Goal: Task Accomplishment & Management: Manage account settings

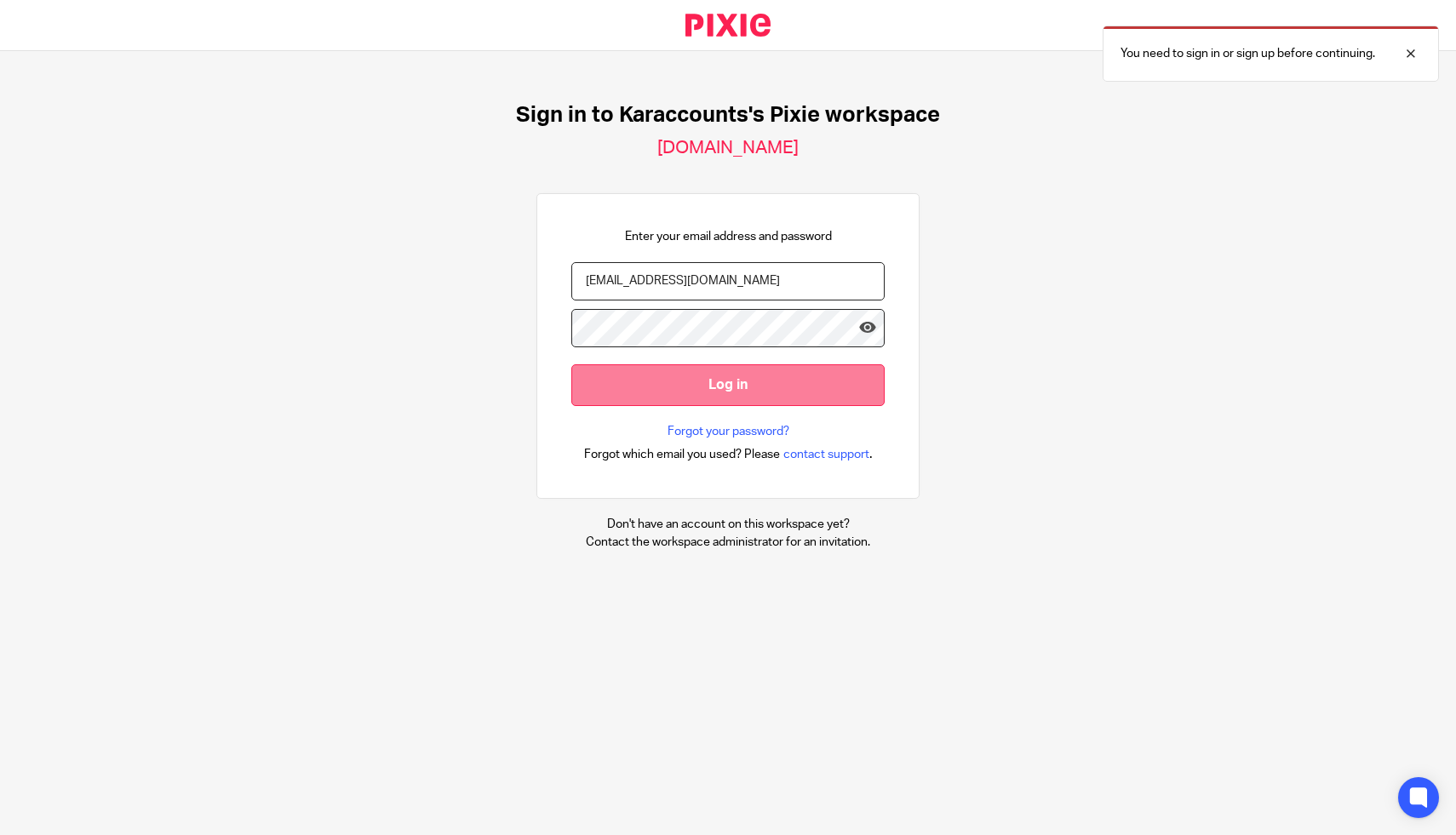
click at [672, 388] on input "Log in" at bounding box center [728, 385] width 313 height 42
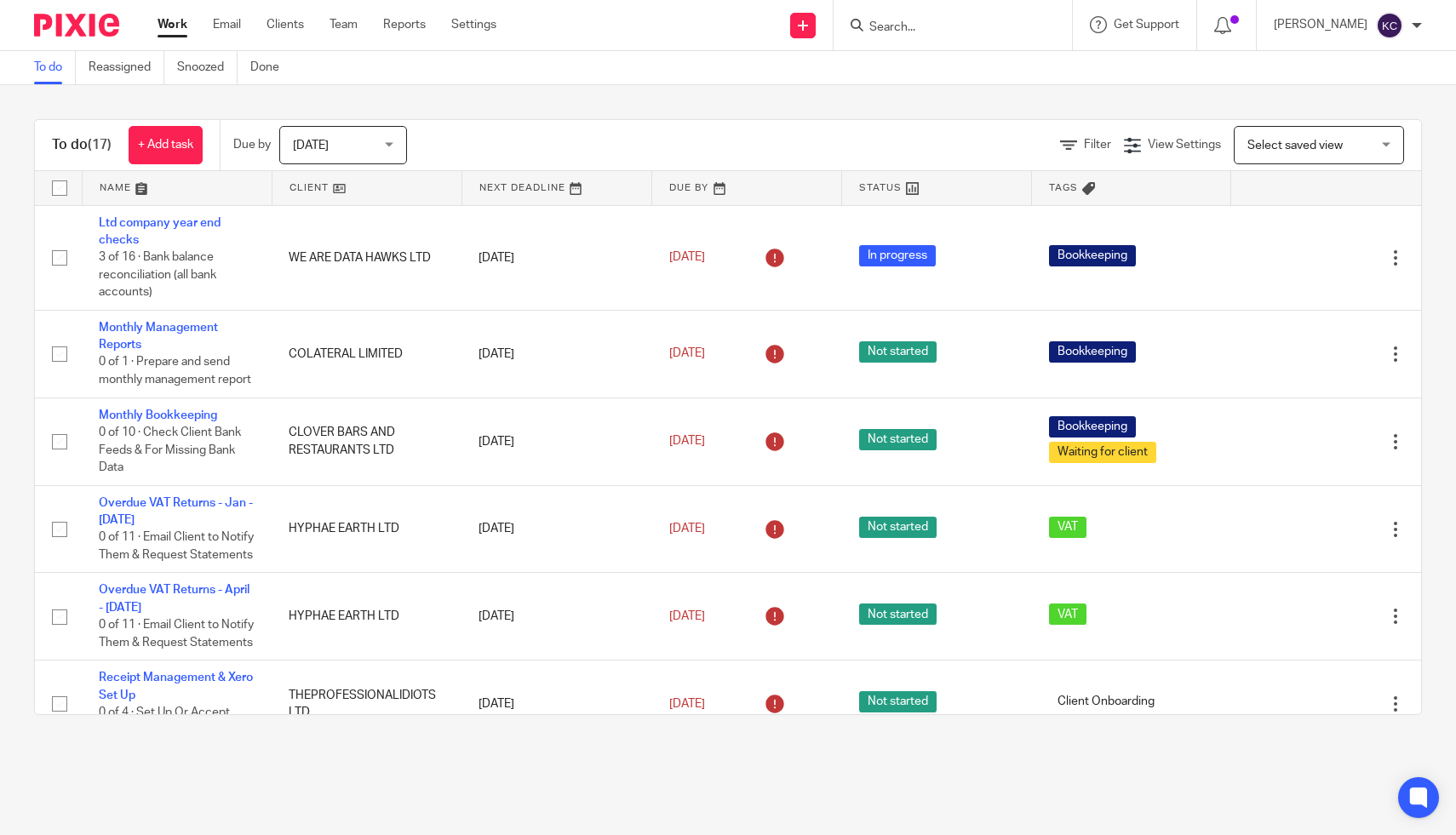
click at [904, 29] on input "Search" at bounding box center [944, 28] width 153 height 15
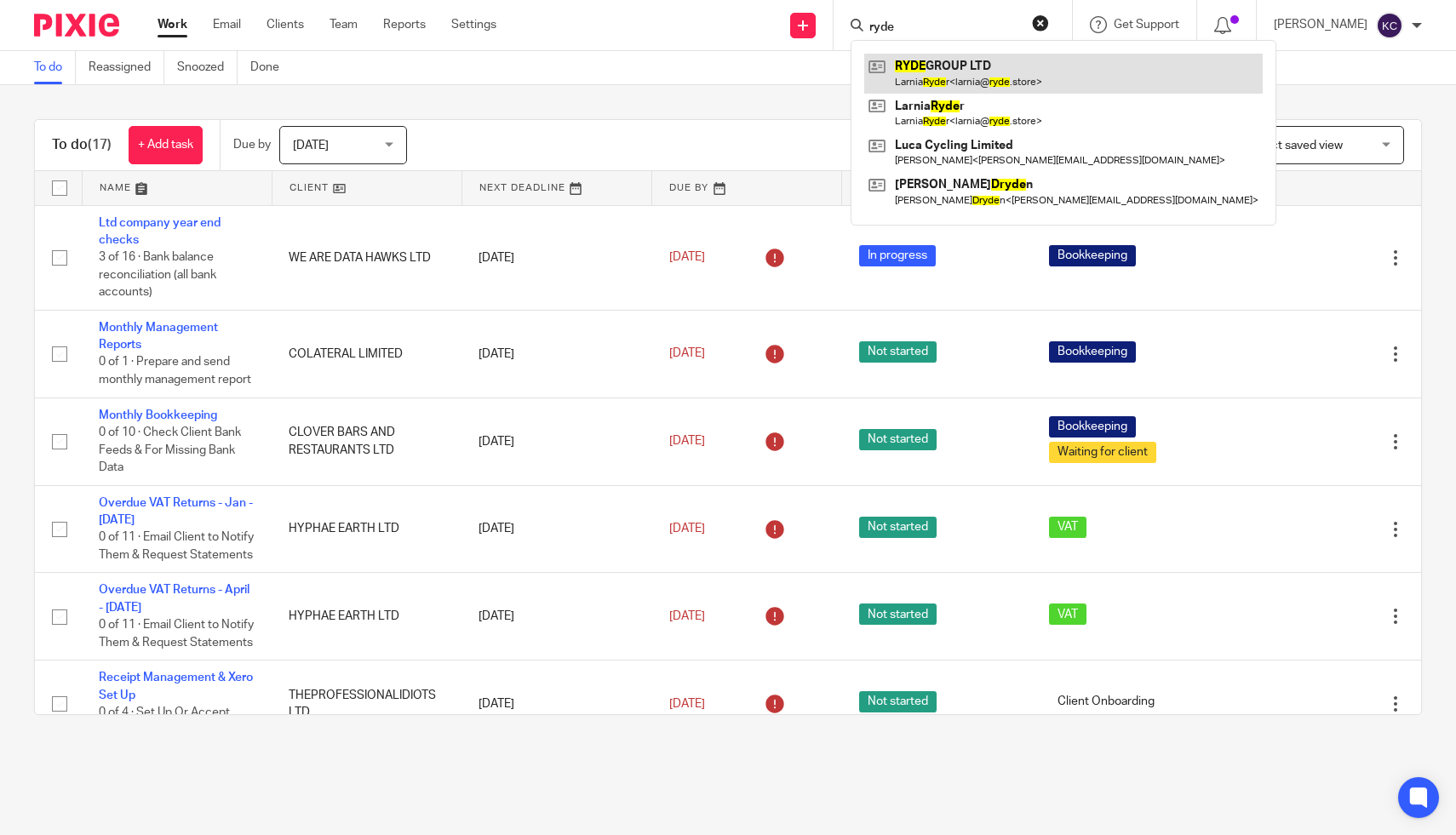
type input "ryde"
click at [940, 92] on link at bounding box center [1063, 73] width 398 height 39
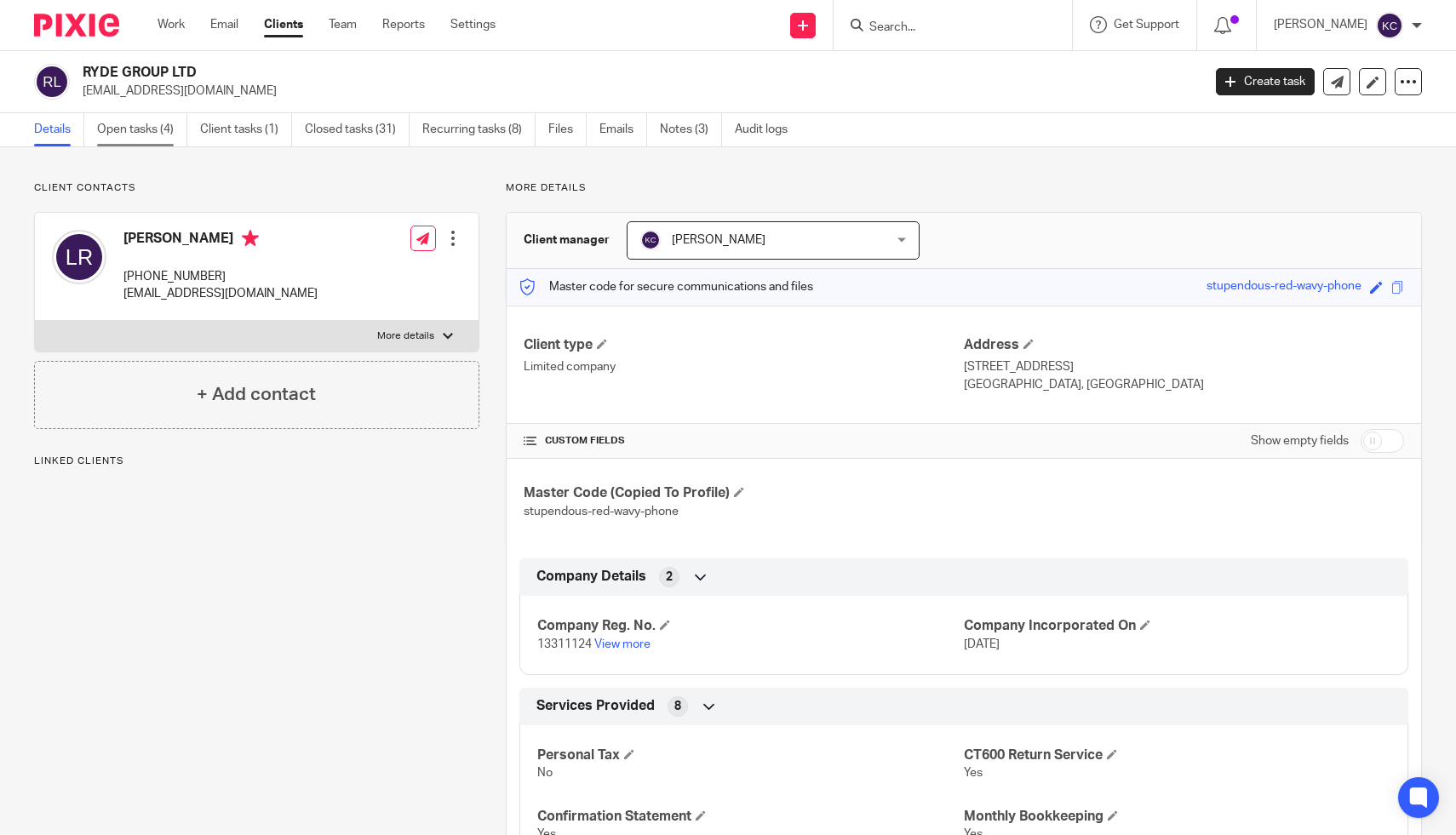
click at [166, 128] on link "Open tasks (4)" at bounding box center [141, 129] width 90 height 33
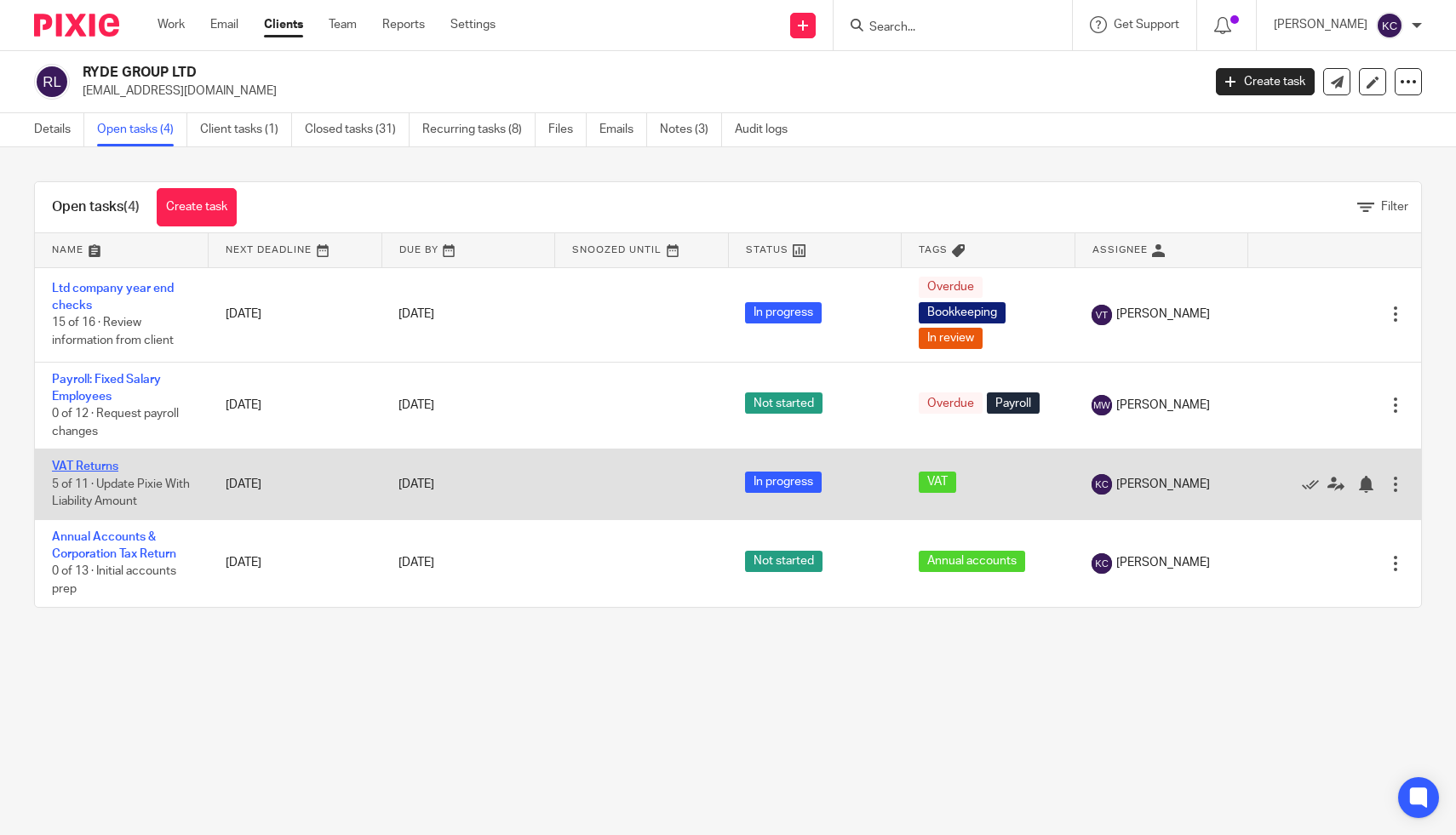
click at [92, 473] on link "VAT Returns" at bounding box center [85, 466] width 66 height 12
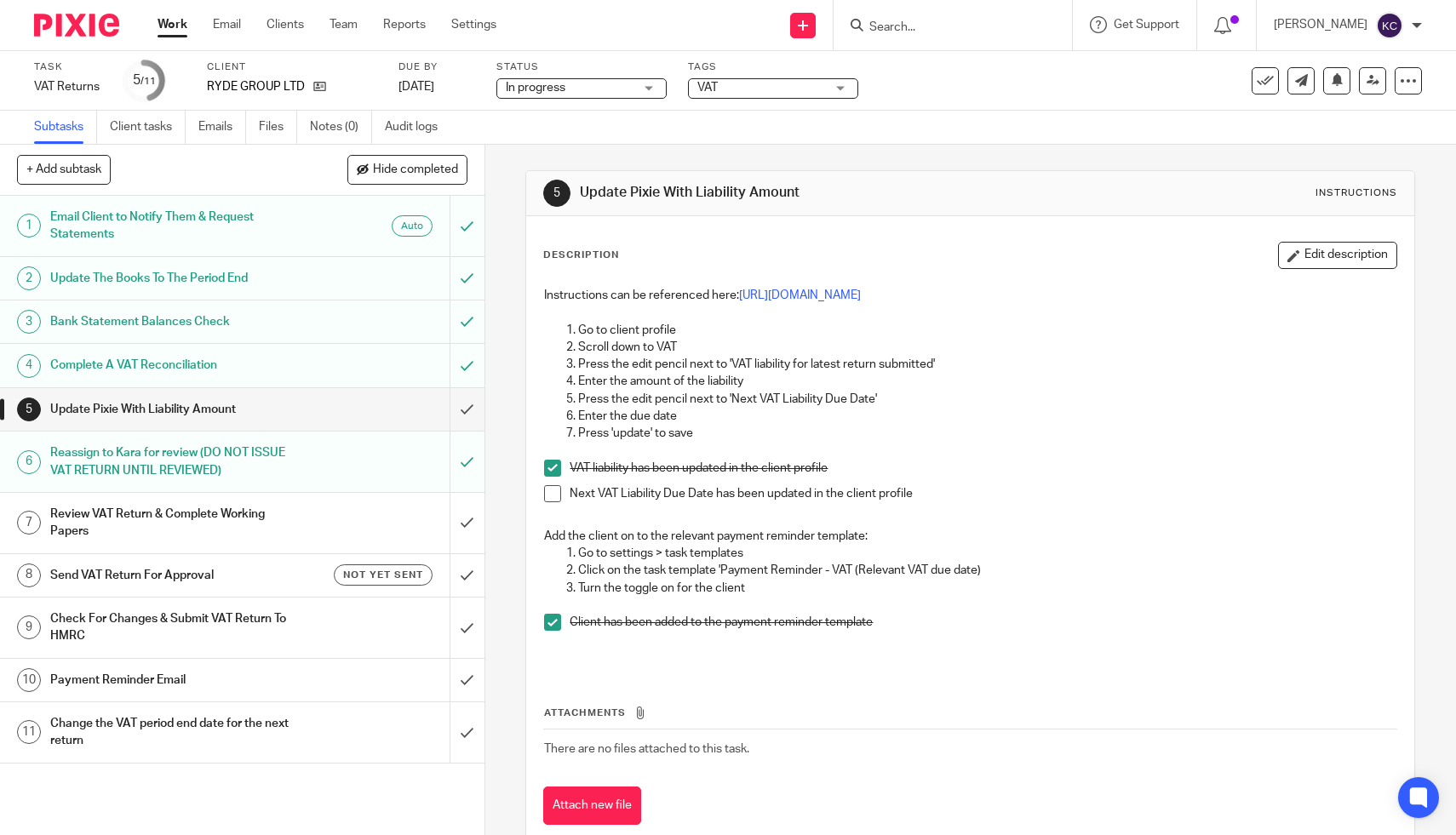
click at [164, 371] on h1 "Complete A VAT Reconciliation" at bounding box center [177, 365] width 255 height 26
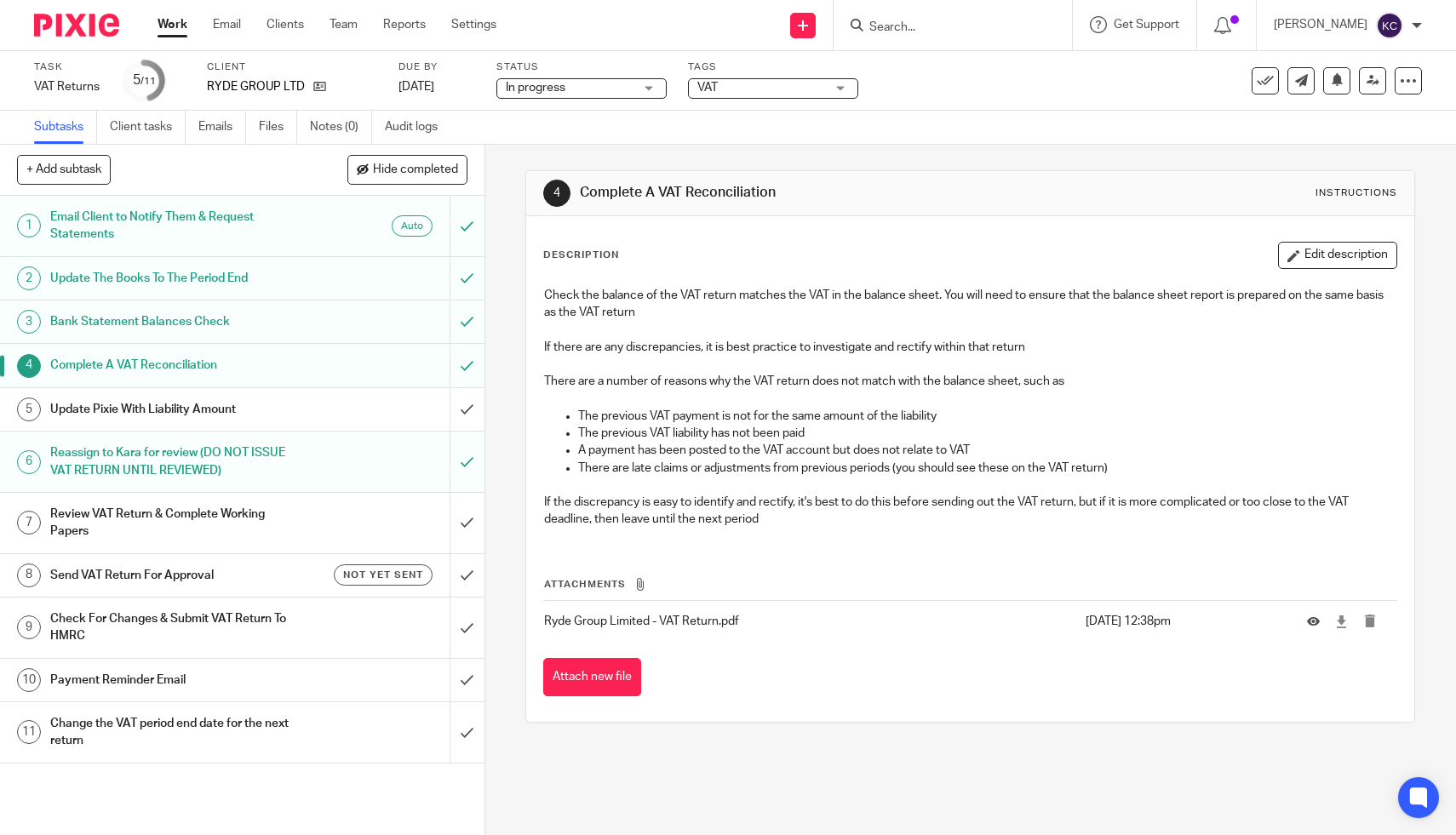
click at [229, 500] on link "7 Review VAT Return & Complete Working Papers" at bounding box center [225, 524] width 450 height 61
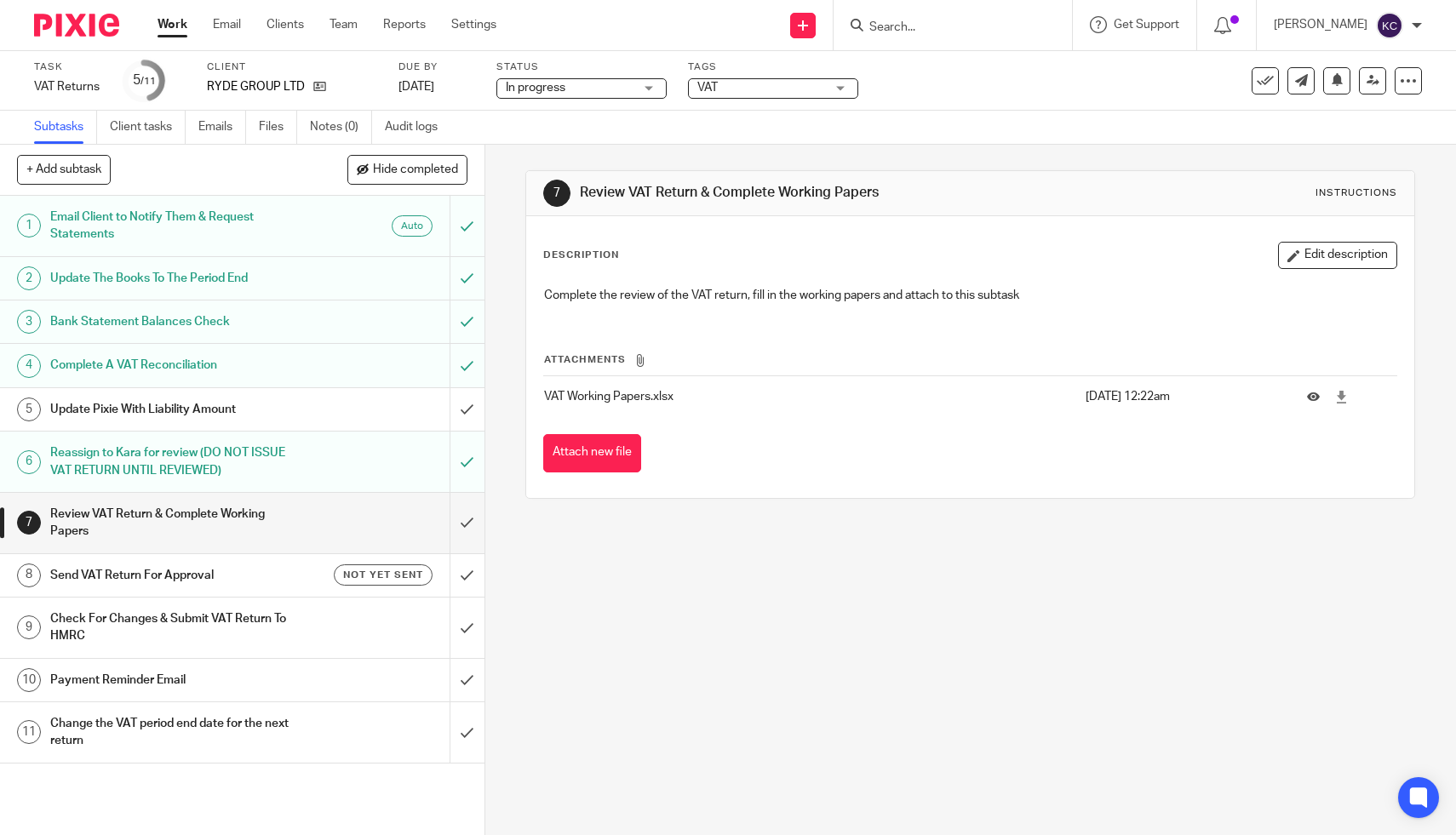
click at [215, 447] on h1 "Reassign to Kara for review (DO NOT ISSUE VAT RETURN UNTIL REVIEWED)" at bounding box center [177, 462] width 255 height 44
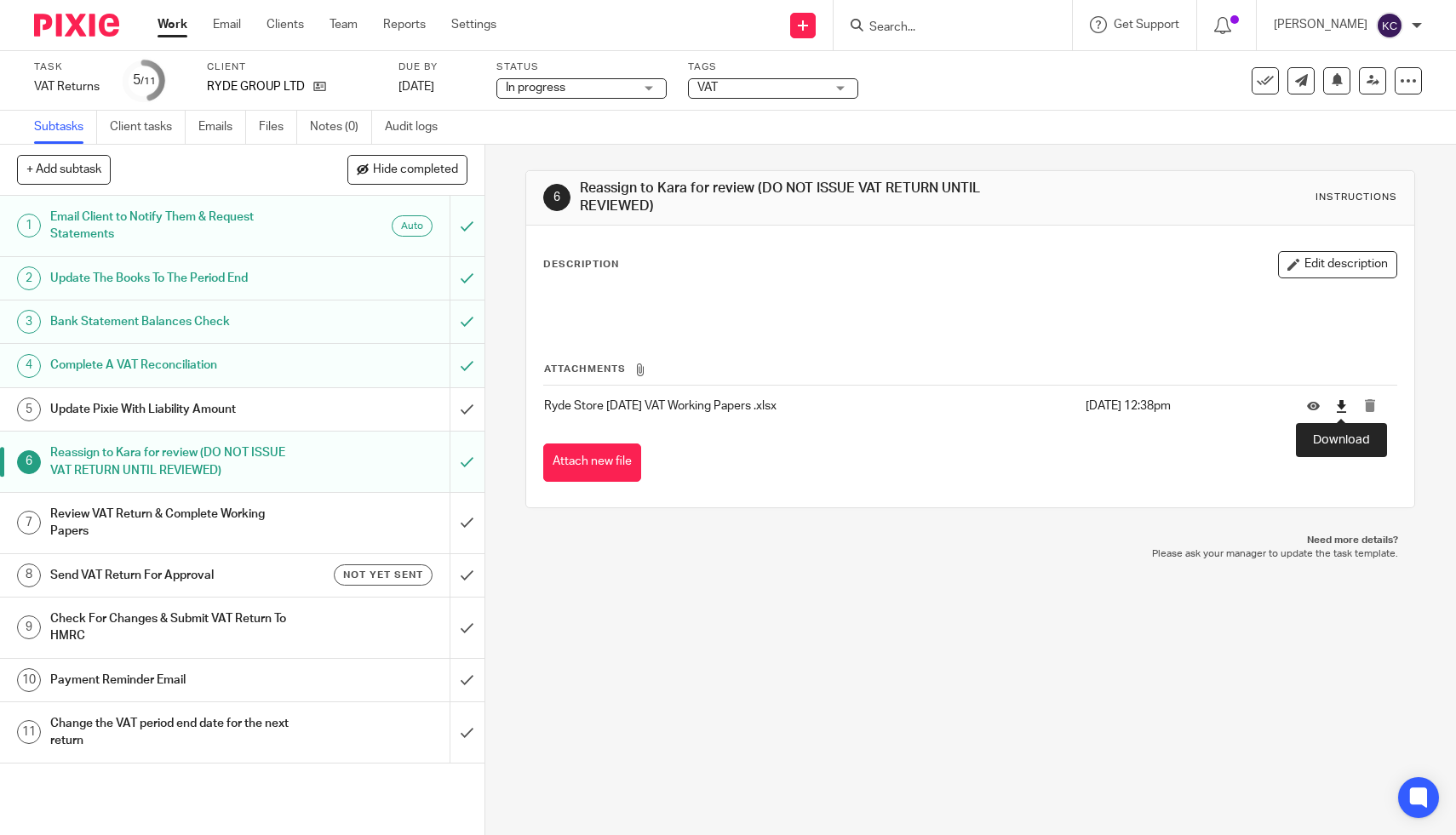
click at [1337, 408] on icon at bounding box center [1341, 406] width 13 height 13
click at [584, 464] on button "Attach new file" at bounding box center [592, 462] width 98 height 38
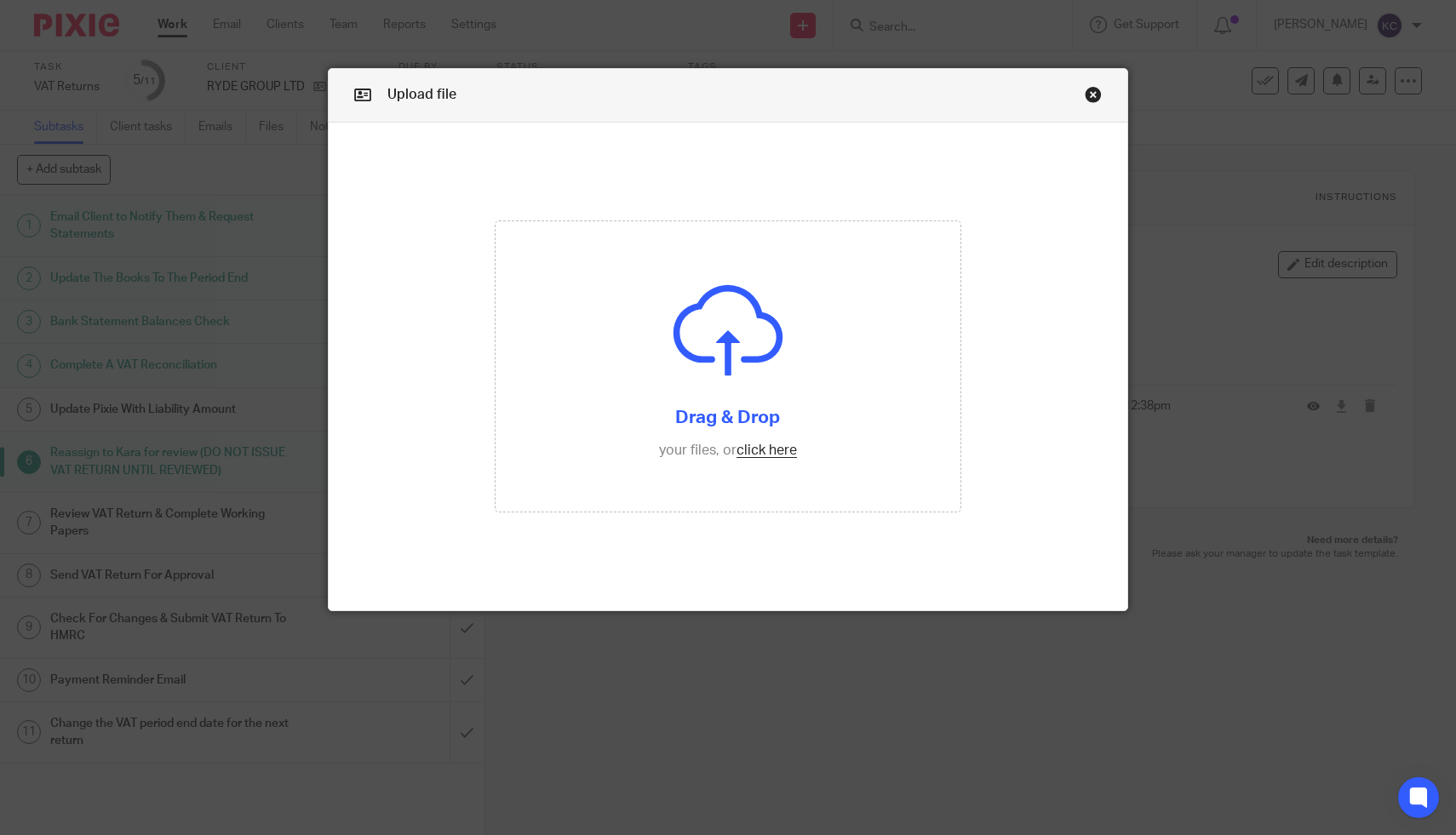
click at [1092, 97] on link "Close this dialog window" at bounding box center [1093, 98] width 17 height 23
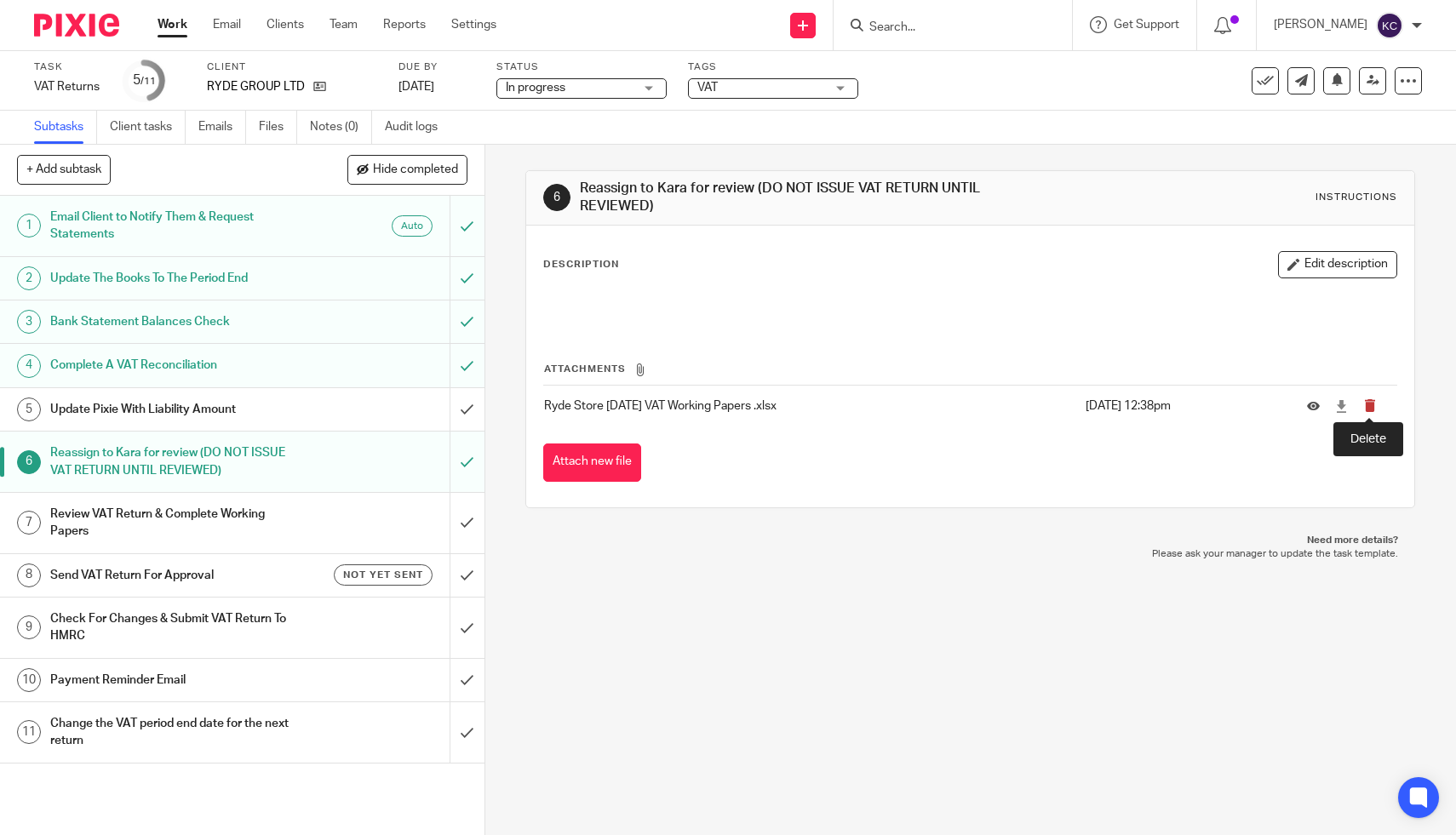
click at [1364, 406] on icon "submit" at bounding box center [1370, 405] width 13 height 13
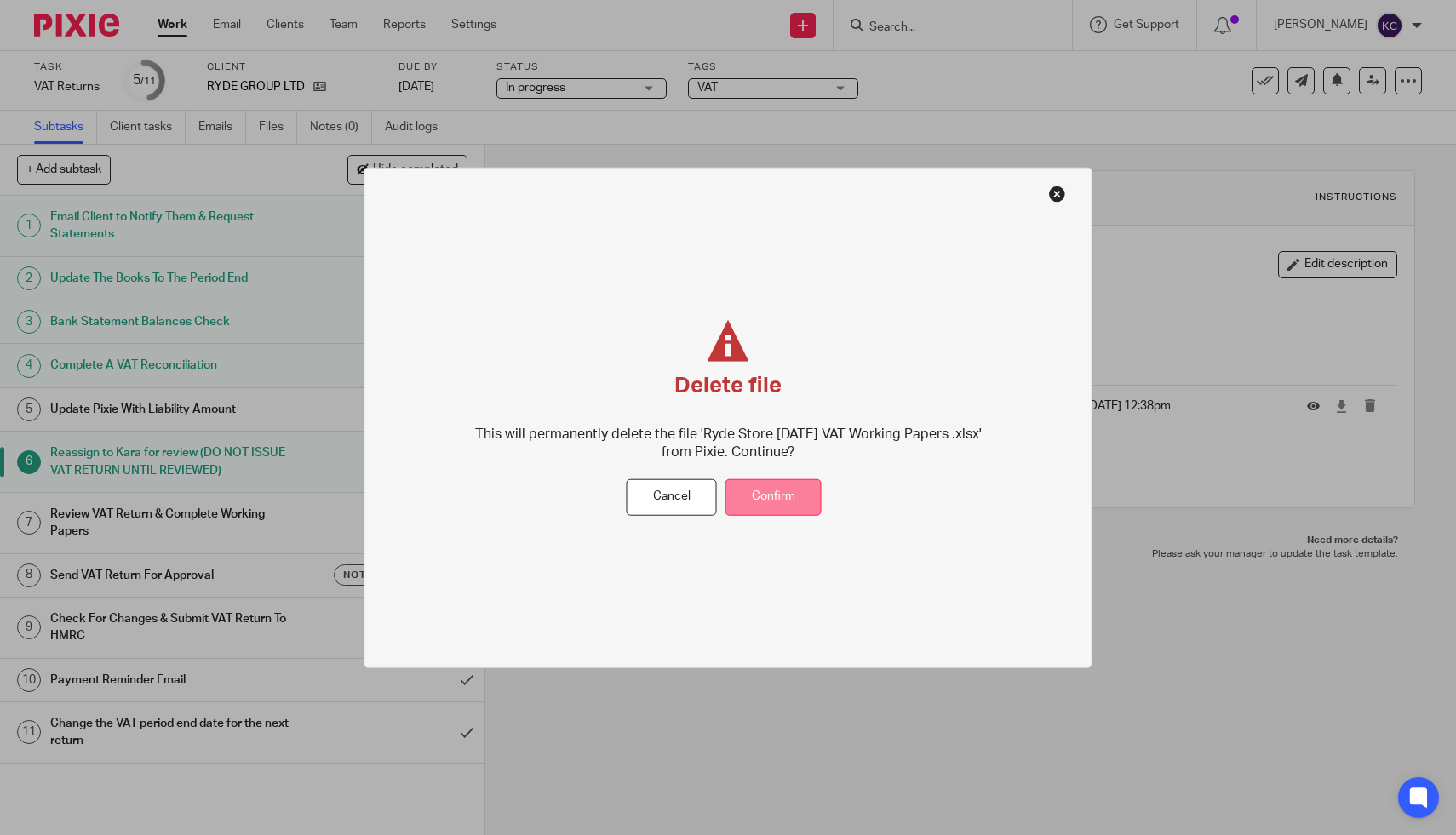
click at [757, 499] on button "Confirm" at bounding box center [773, 497] width 96 height 37
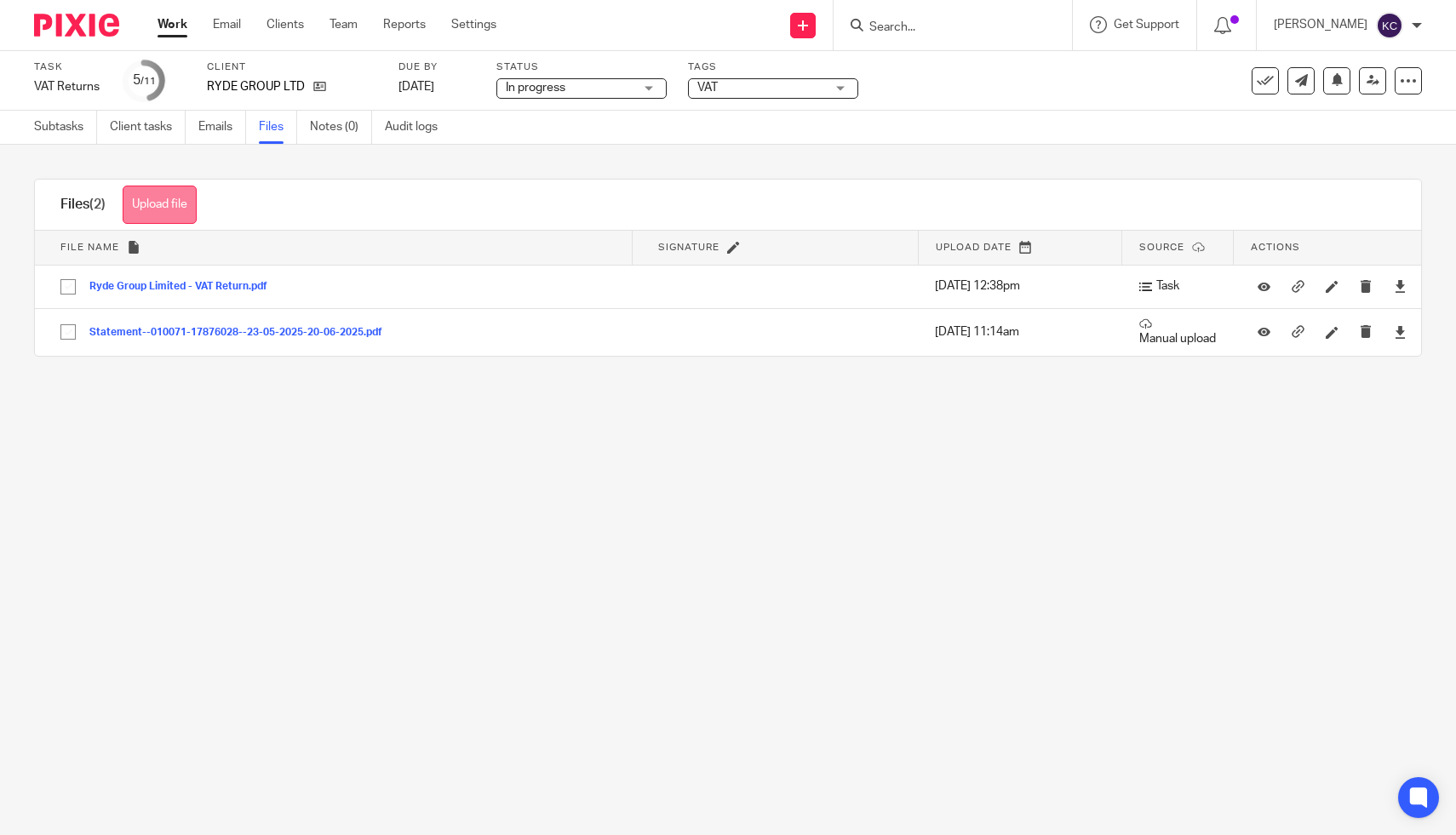
click at [166, 205] on button "Upload file" at bounding box center [159, 204] width 74 height 38
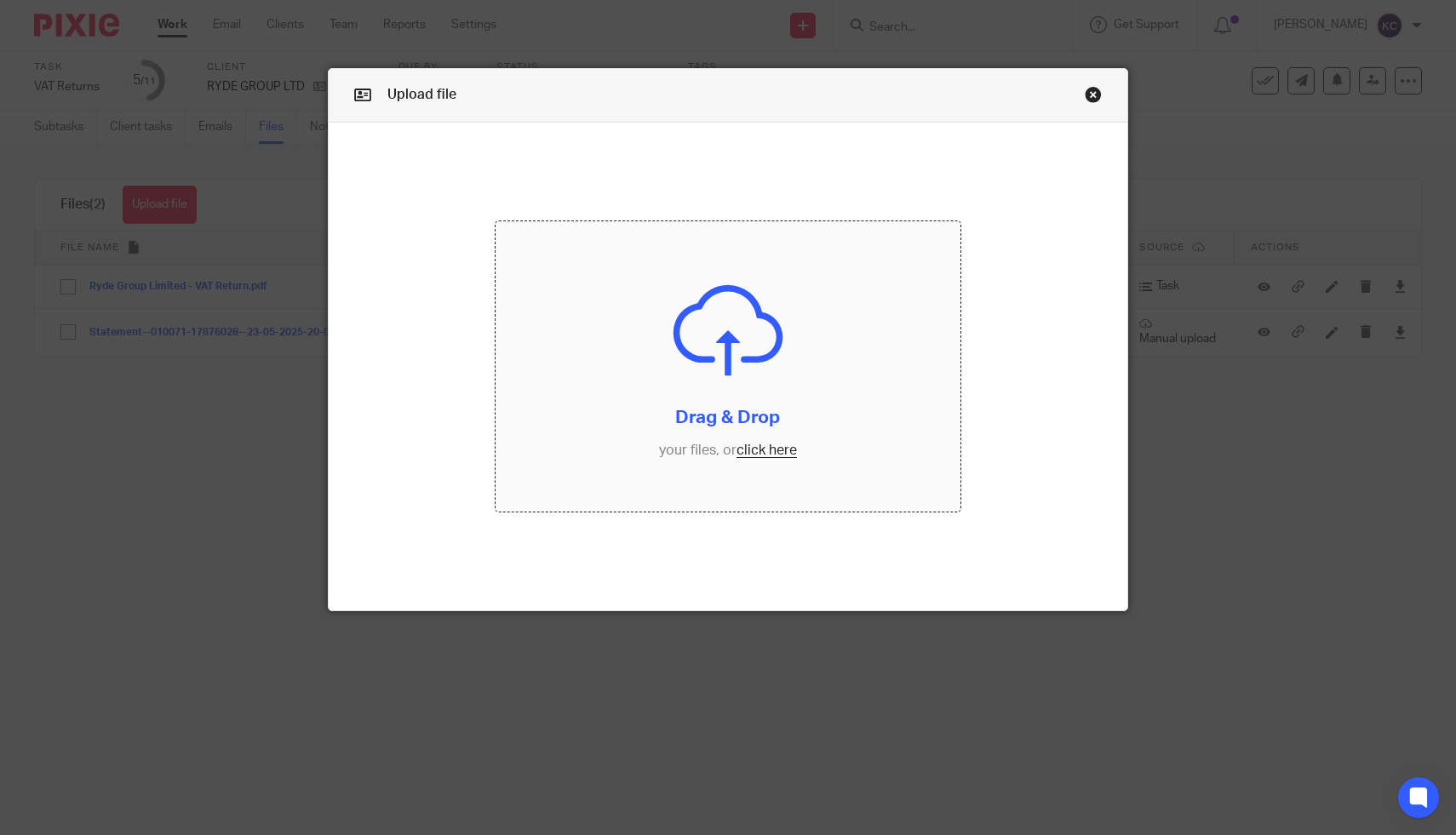
click at [721, 363] on input "file" at bounding box center [728, 366] width 464 height 290
click at [1098, 98] on link "Close this dialog window" at bounding box center [1093, 98] width 17 height 23
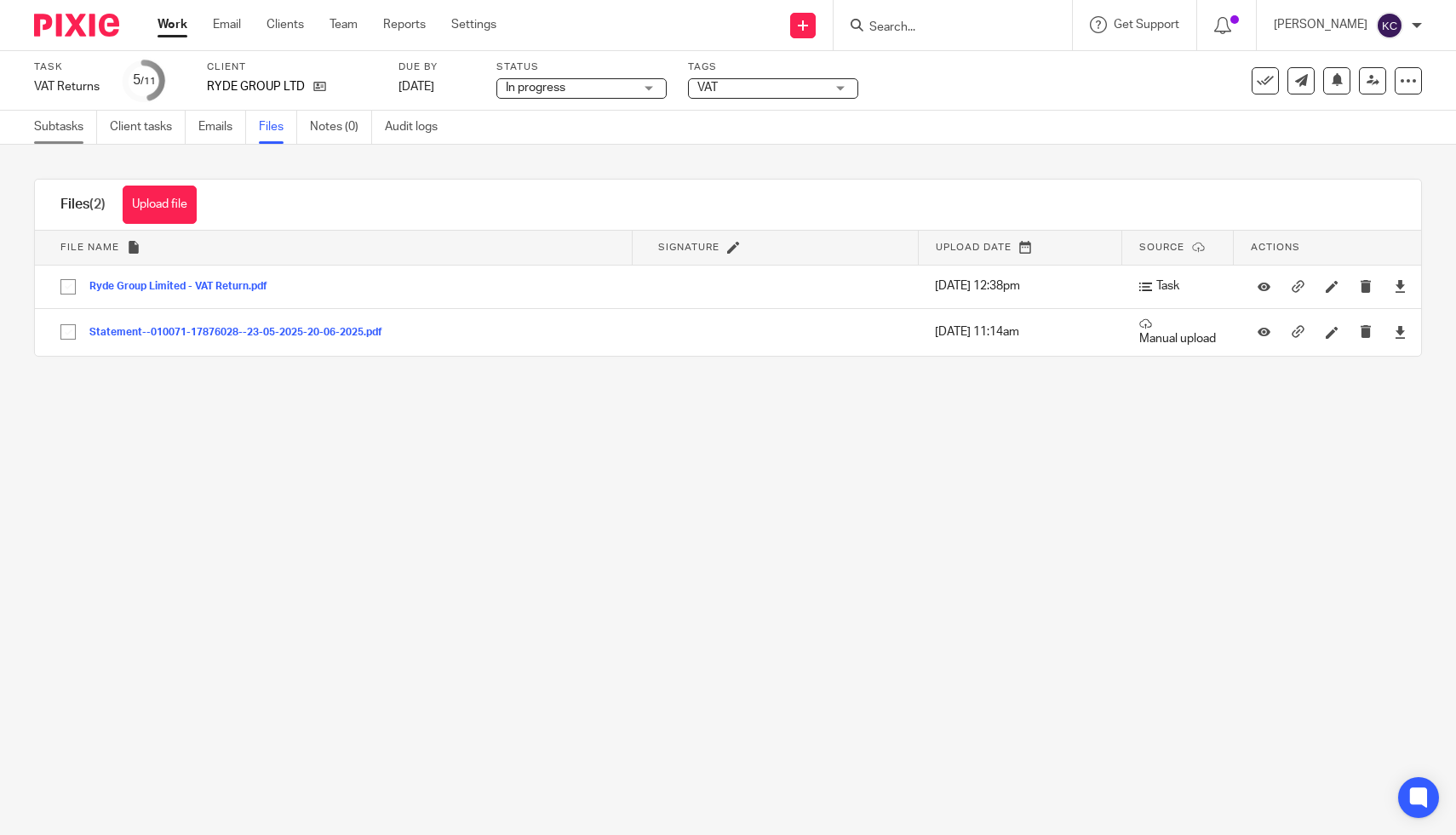
click at [56, 129] on link "Subtasks" at bounding box center [65, 127] width 63 height 33
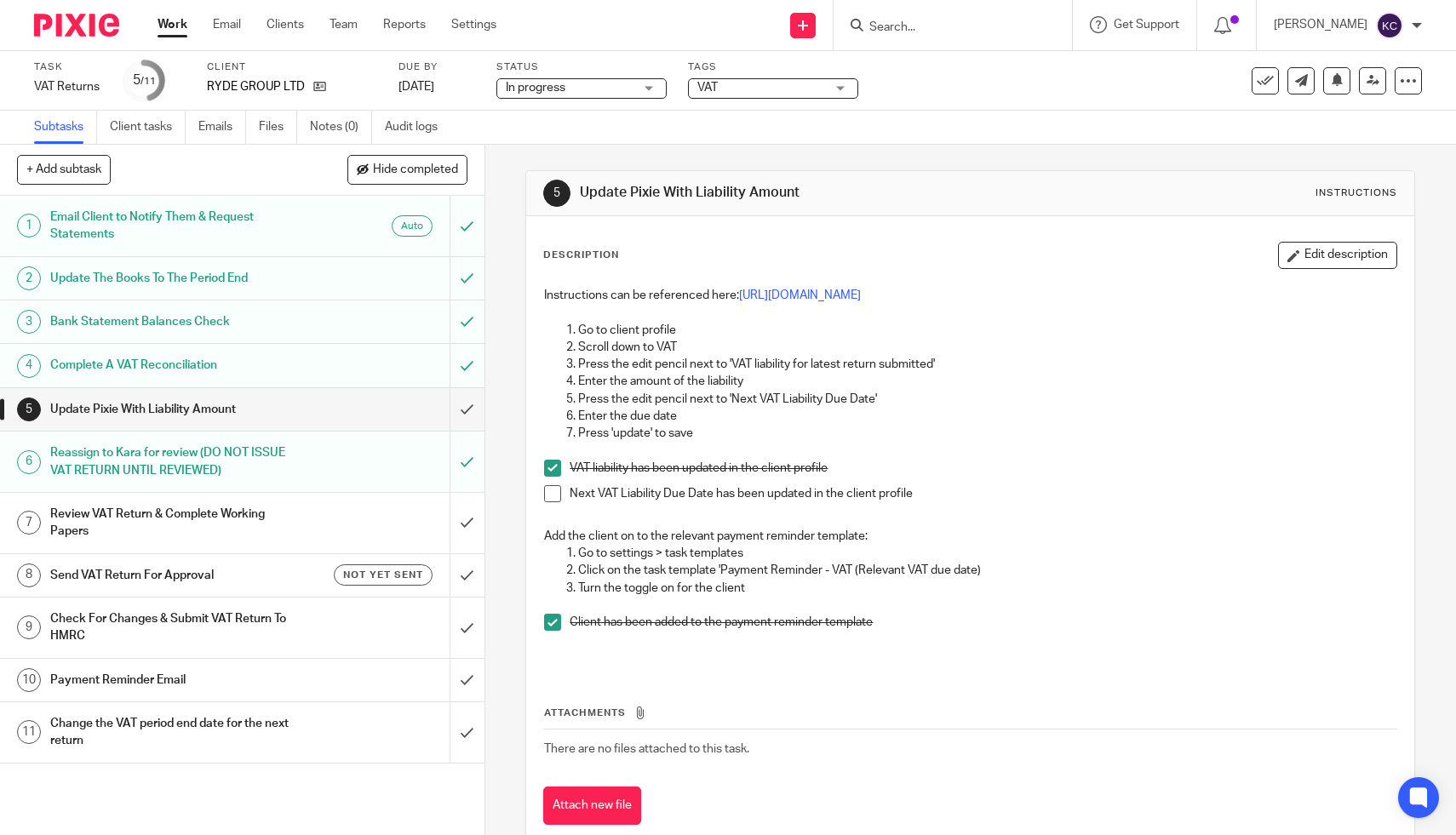
click at [167, 522] on h1 "Review VAT Return & Complete Working Papers" at bounding box center [177, 523] width 255 height 44
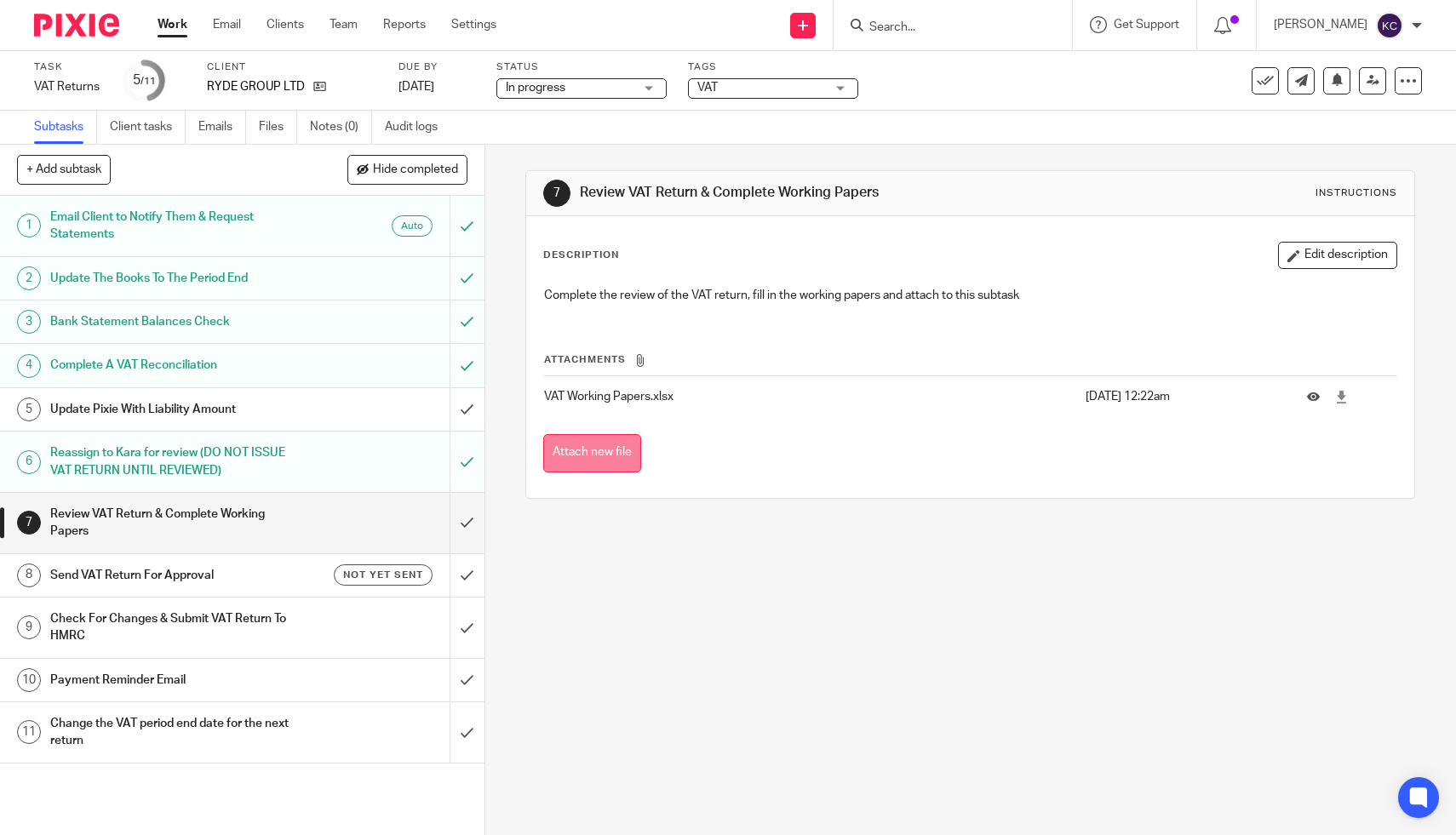
click at [586, 452] on button "Attach new file" at bounding box center [592, 453] width 98 height 38
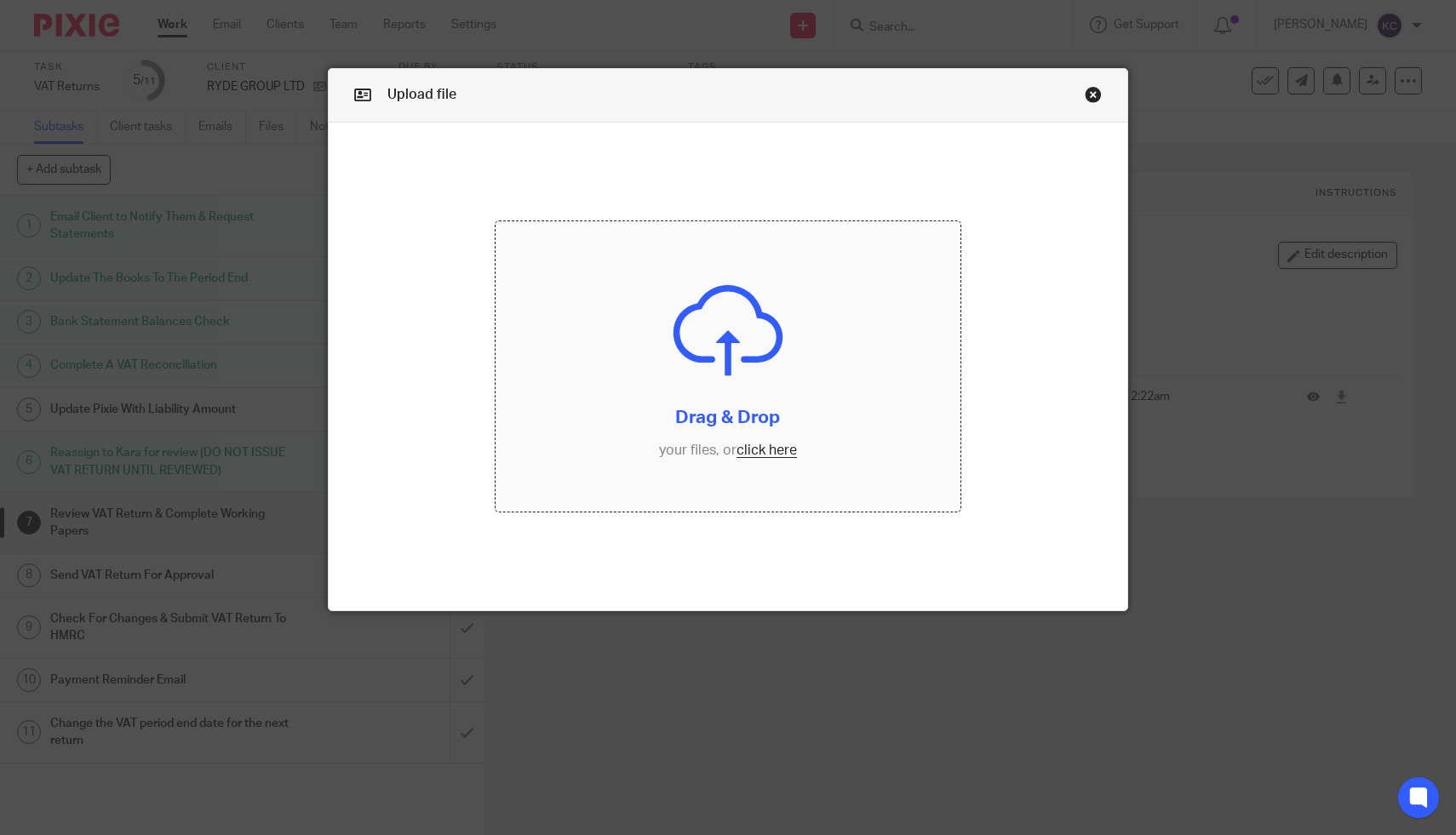
click at [655, 351] on input "file" at bounding box center [728, 366] width 464 height 290
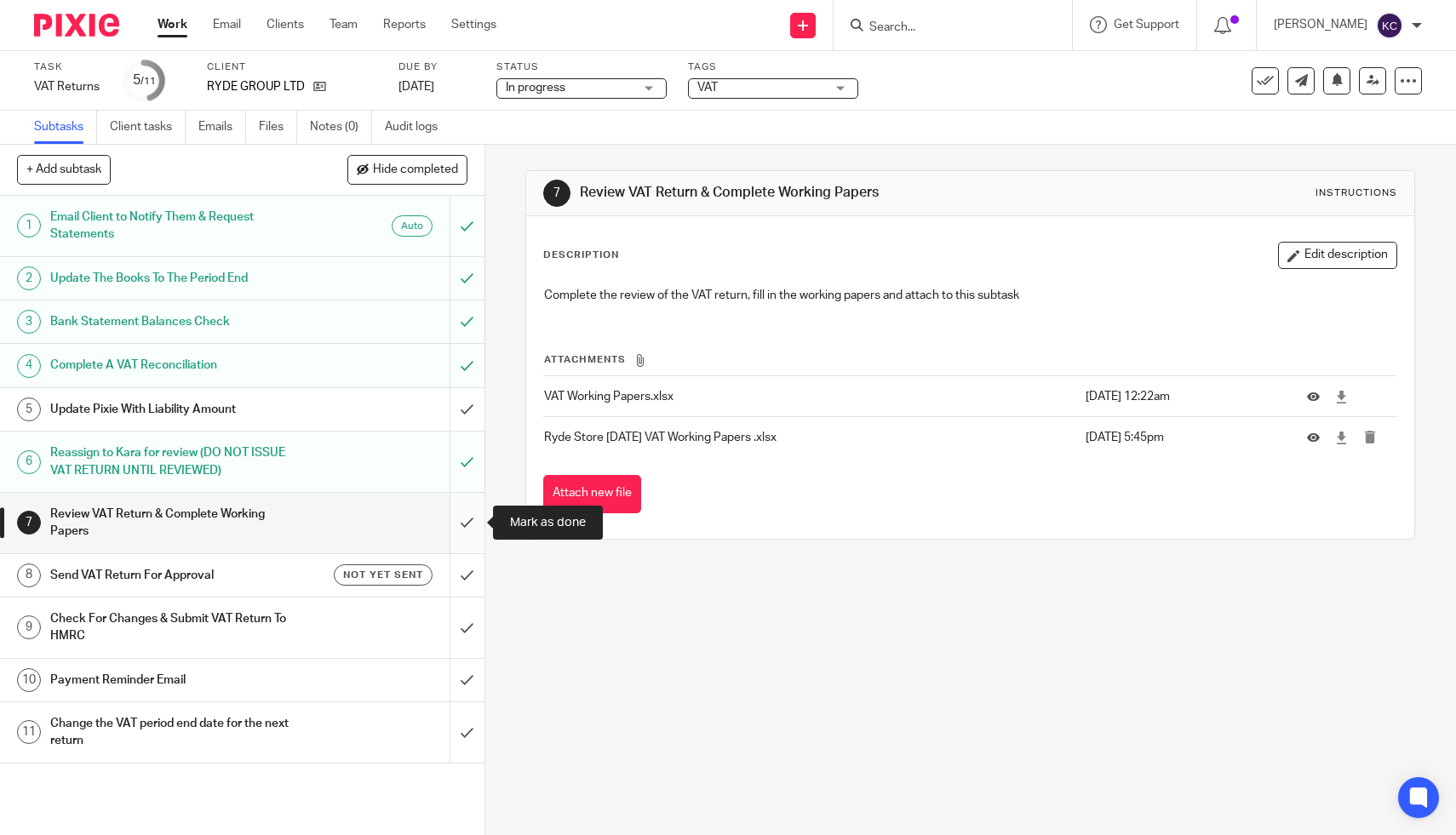
click at [458, 525] on input "submit" at bounding box center [242, 524] width 484 height 61
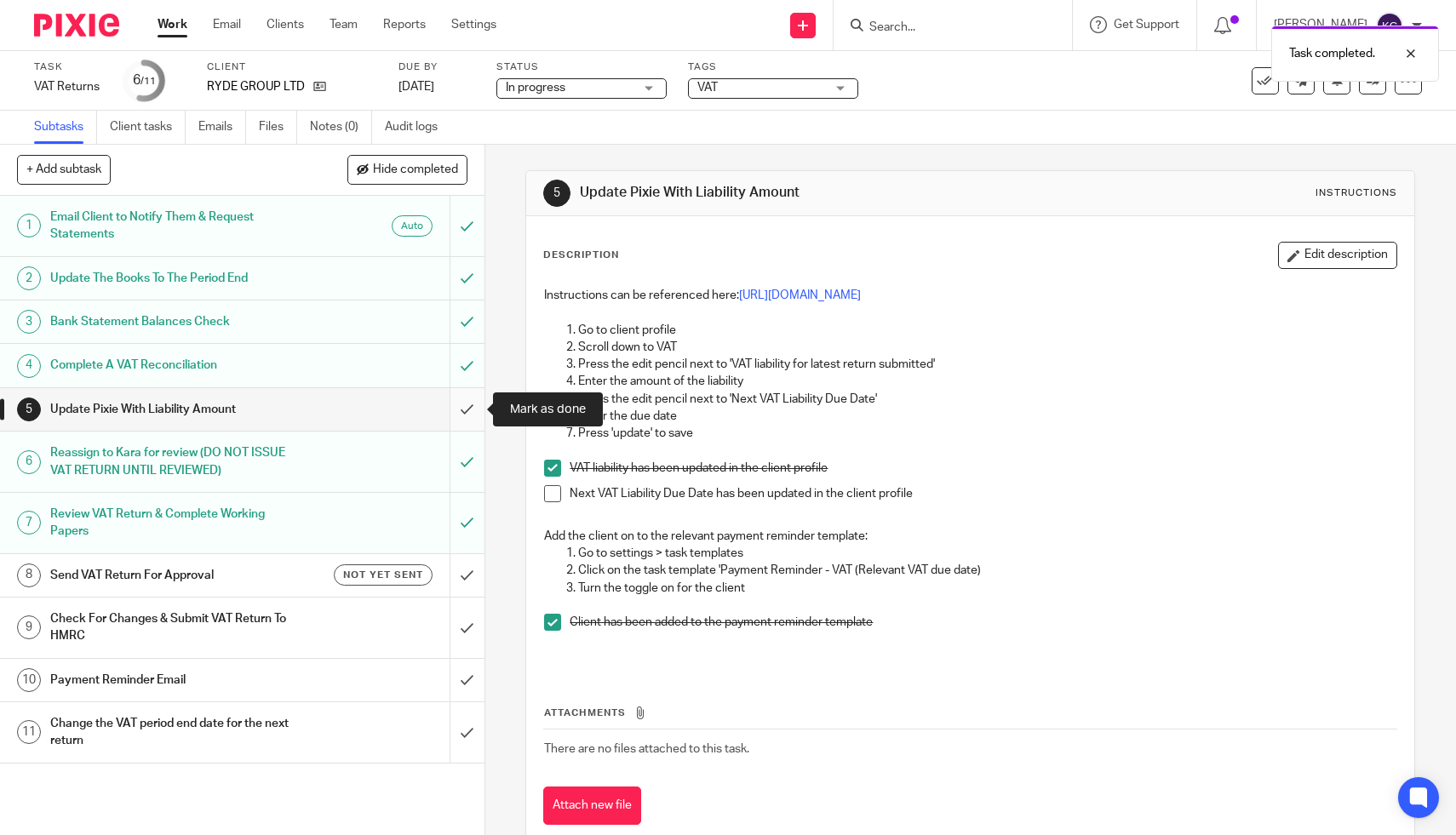
click at [467, 409] on input "submit" at bounding box center [242, 410] width 484 height 43
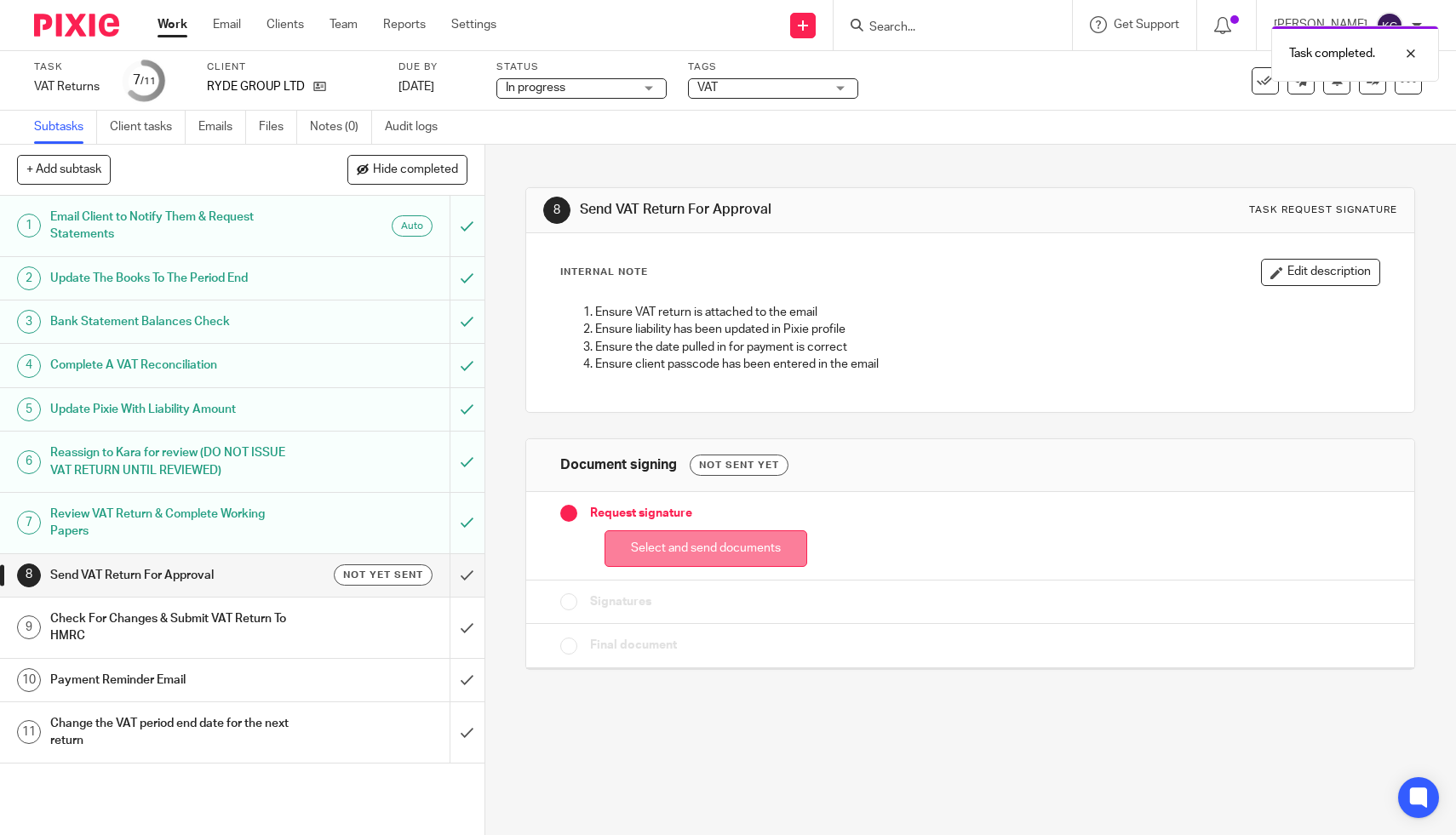
click at [665, 548] on button "Select and send documents" at bounding box center [706, 548] width 202 height 37
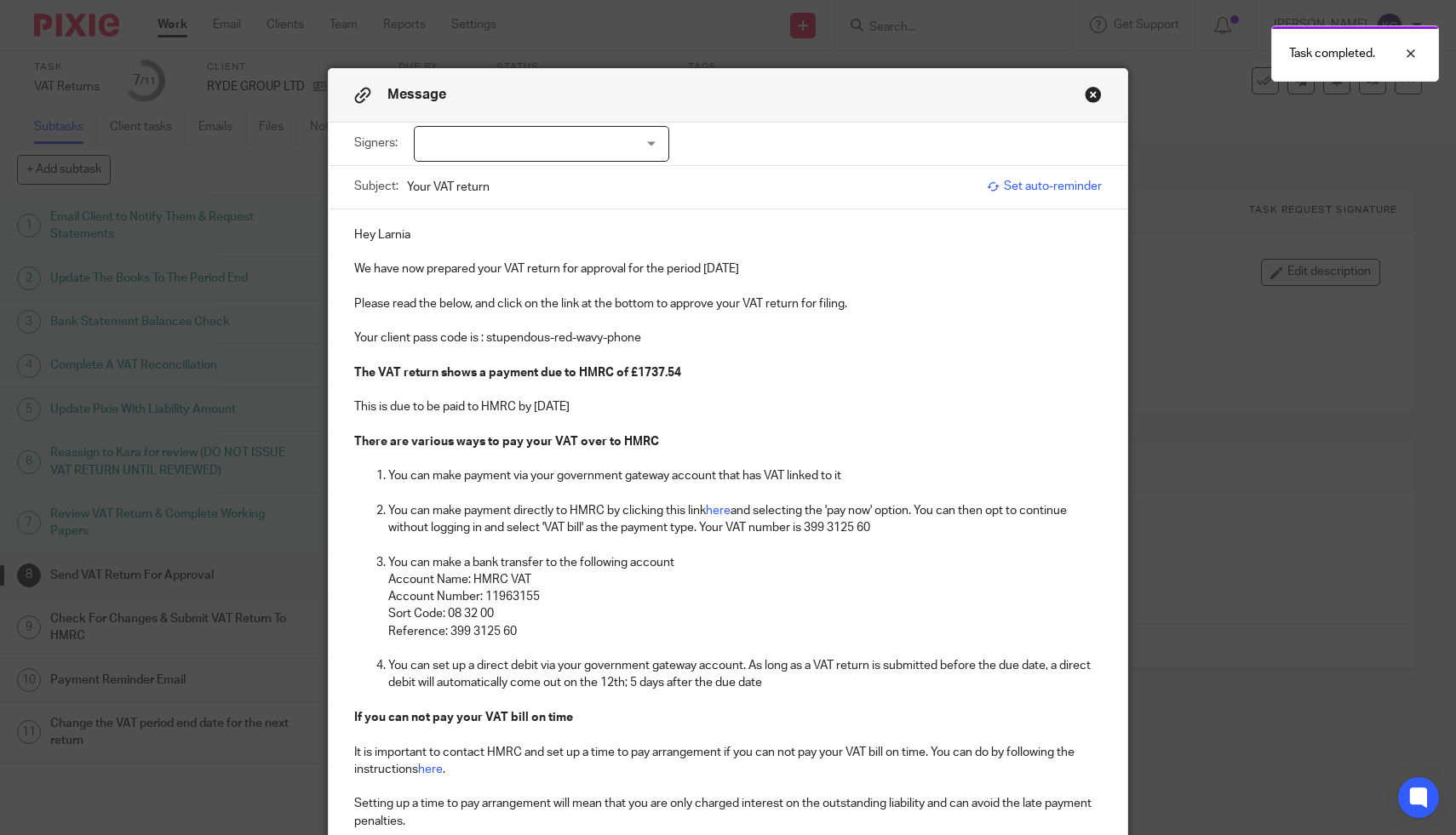
click at [542, 146] on div at bounding box center [541, 144] width 255 height 36
click at [541, 185] on li "Larnia Ryder" at bounding box center [541, 180] width 253 height 35
checkbox input "true"
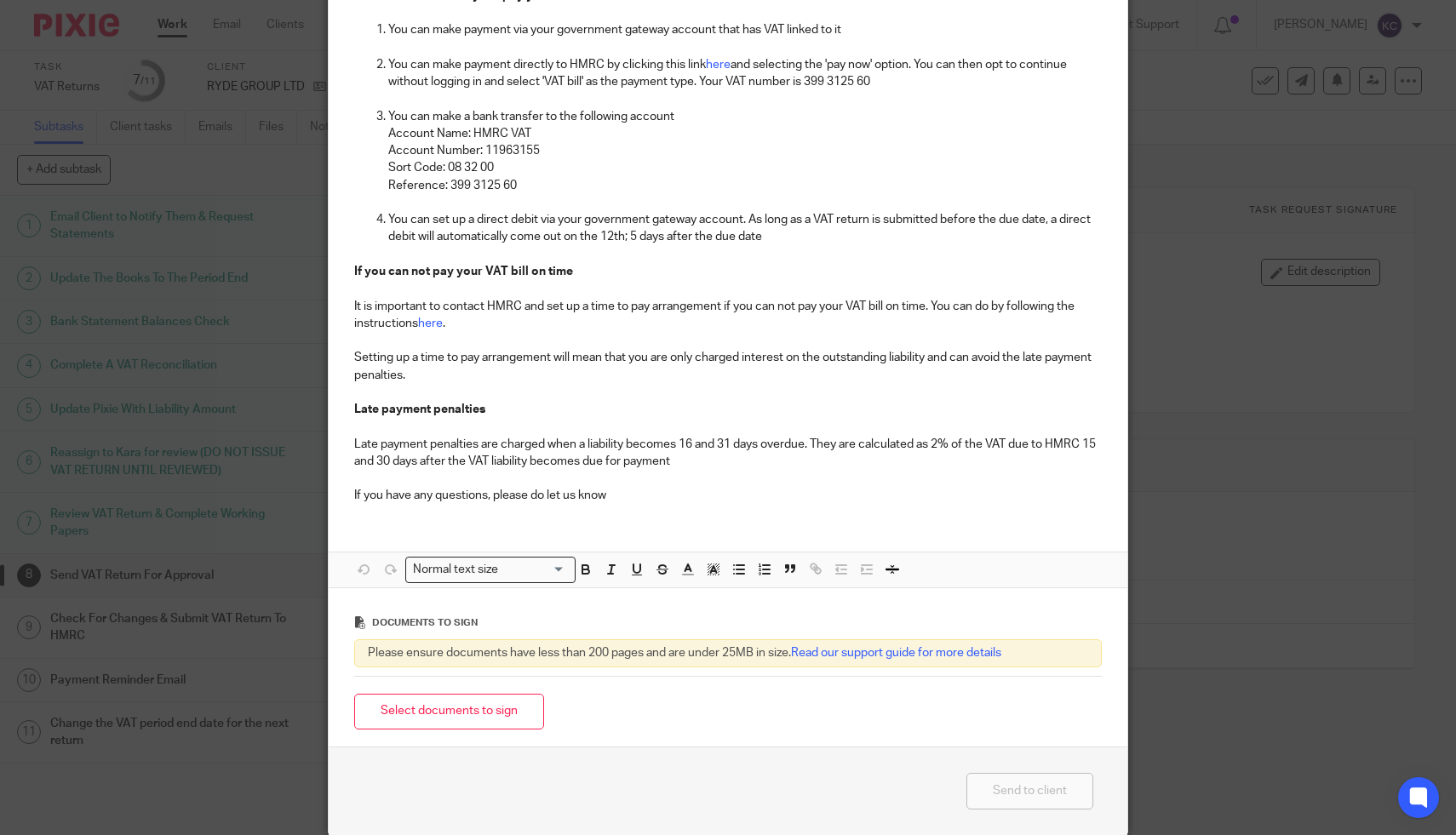
scroll to position [515, 0]
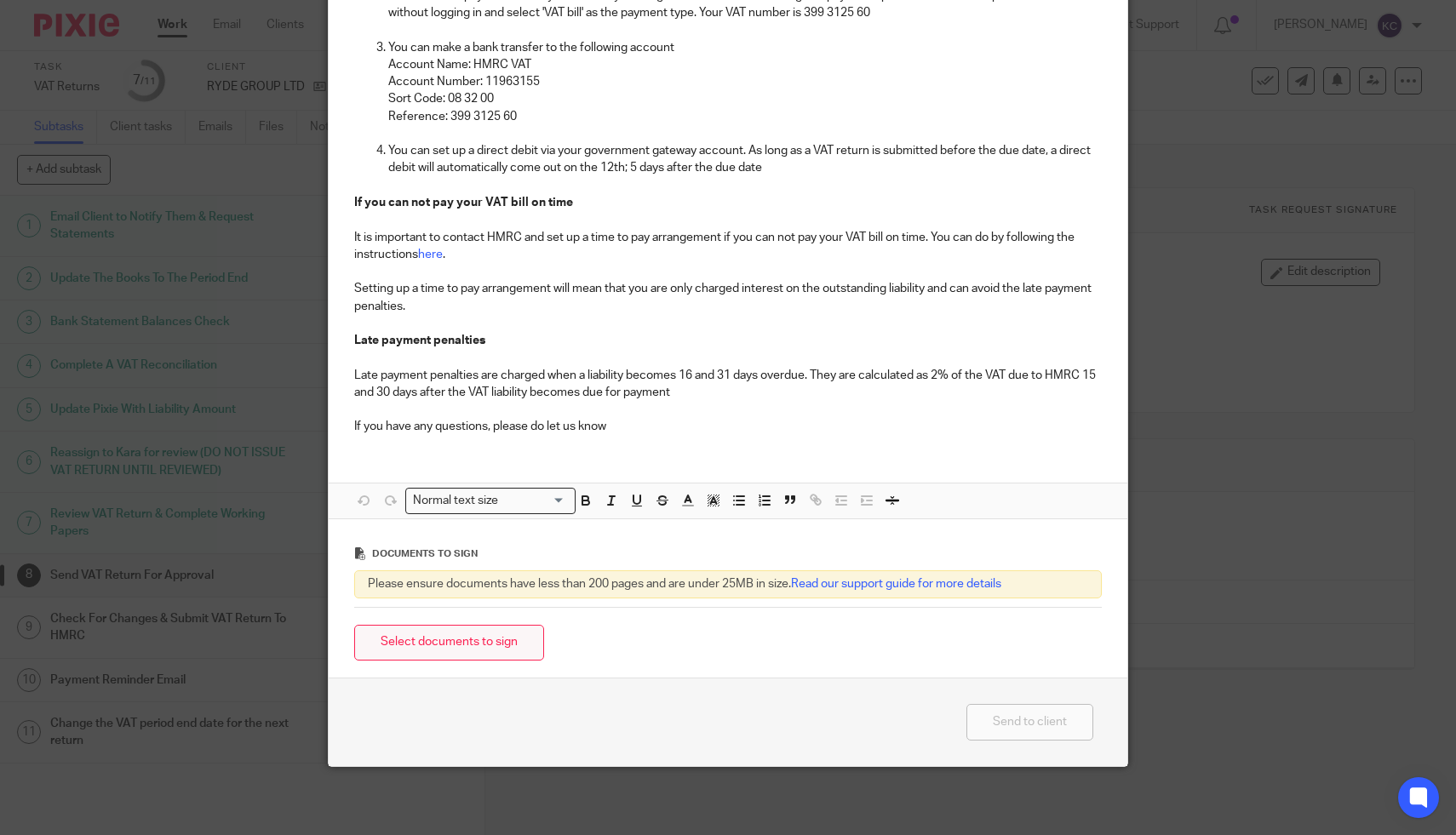
click at [417, 647] on button "Select documents to sign" at bounding box center [450, 643] width 190 height 37
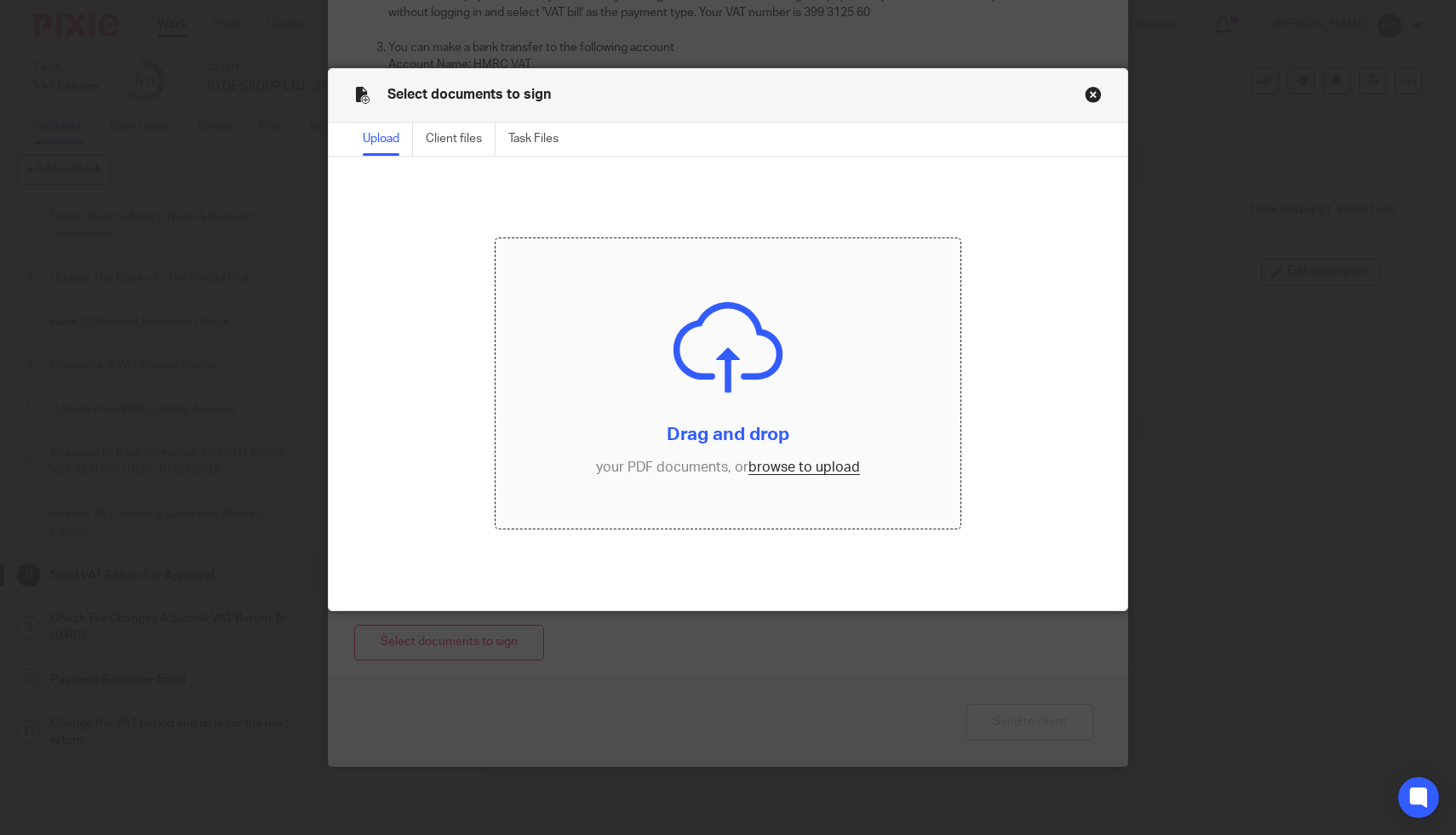
click at [707, 400] on input "file" at bounding box center [728, 383] width 464 height 290
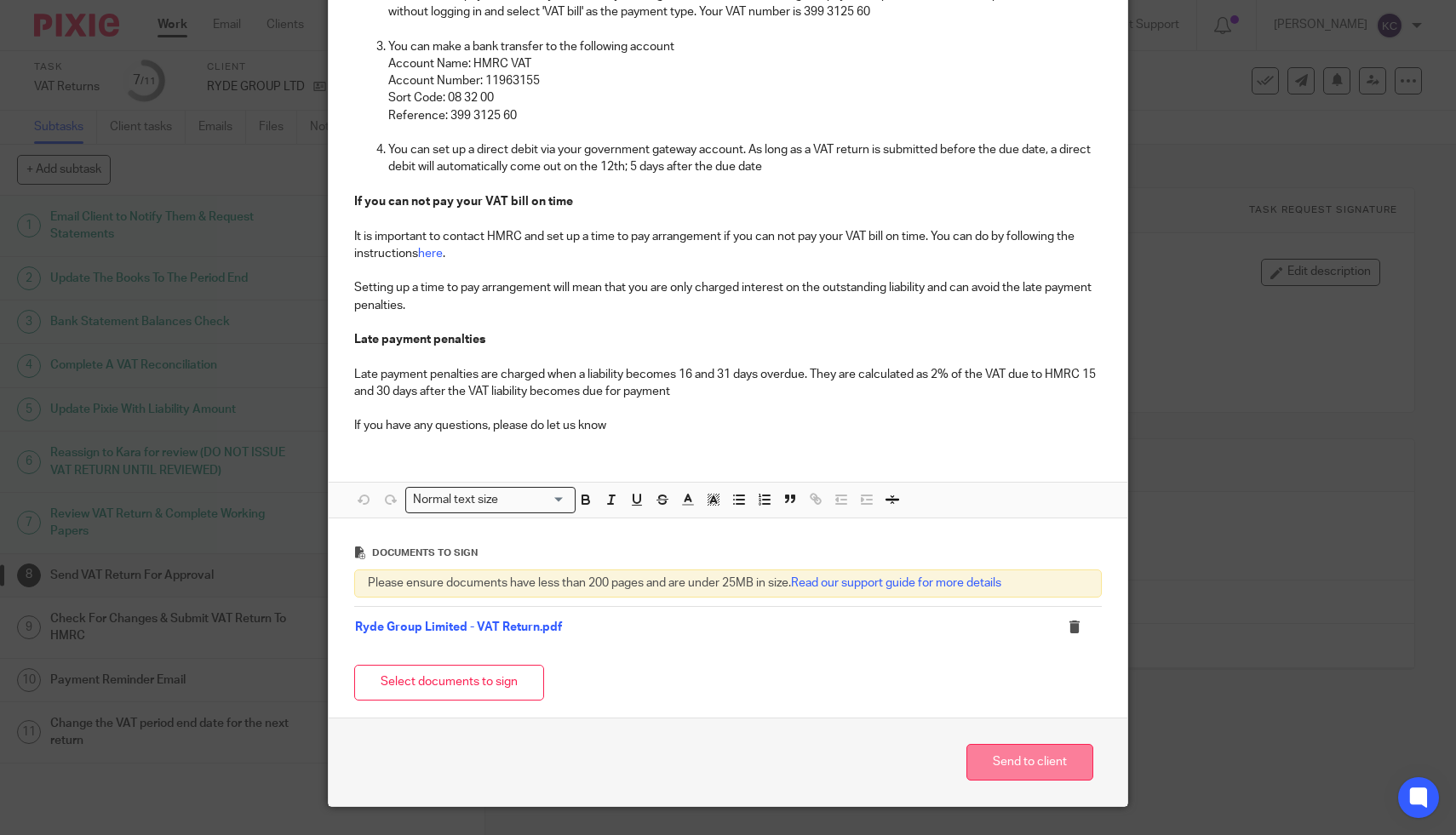
click at [1003, 771] on button "Send to client" at bounding box center [1030, 762] width 127 height 37
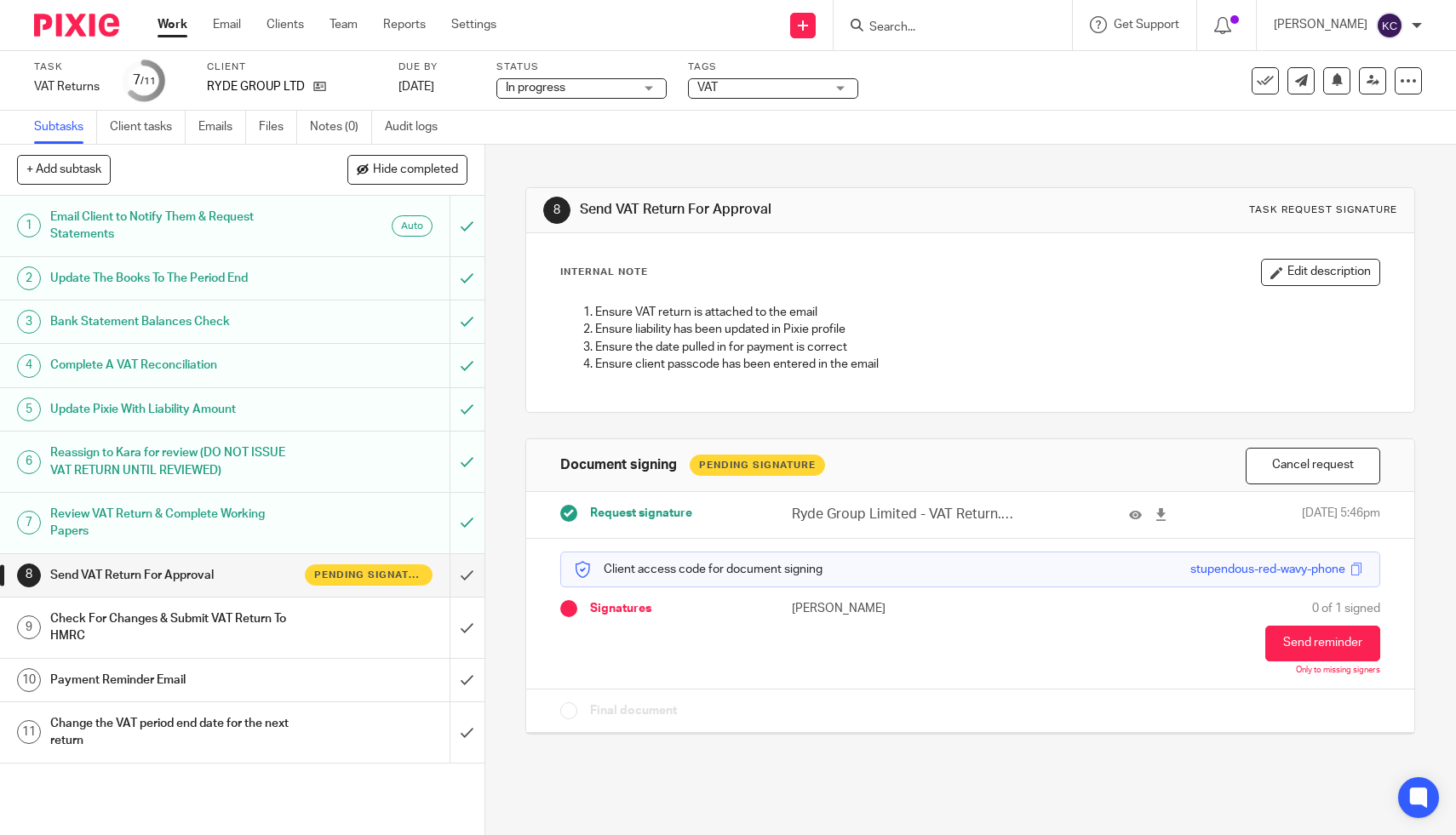
click at [952, 25] on input "Search" at bounding box center [944, 28] width 153 height 15
click at [636, 88] on div "In progress In progress" at bounding box center [581, 88] width 170 height 21
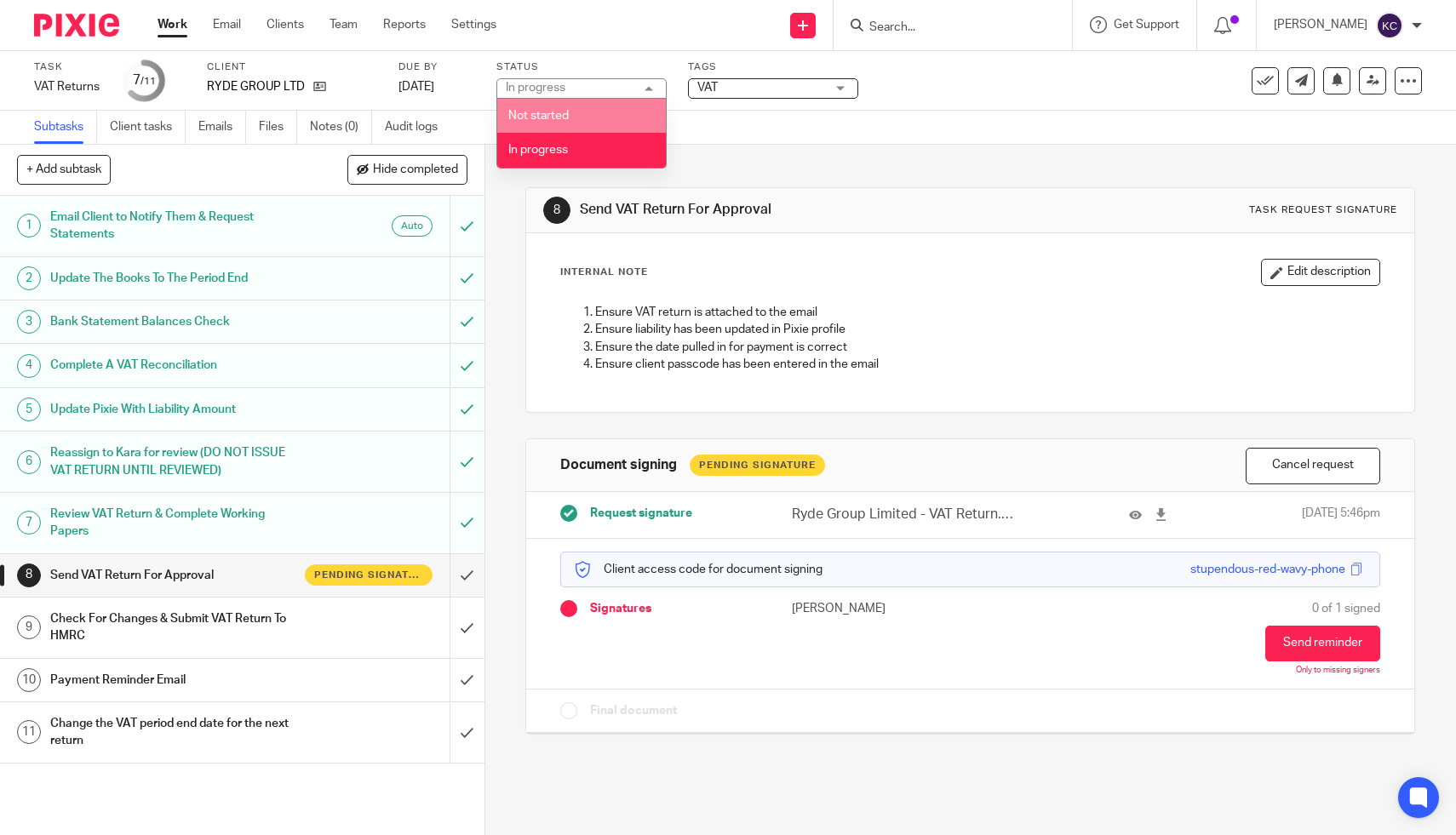
click at [749, 107] on div "Task VAT Returns Save VAT Returns 7 /11 Client RYDE GROUP LTD Due by 31 Aug 202…" at bounding box center [728, 81] width 1456 height 60
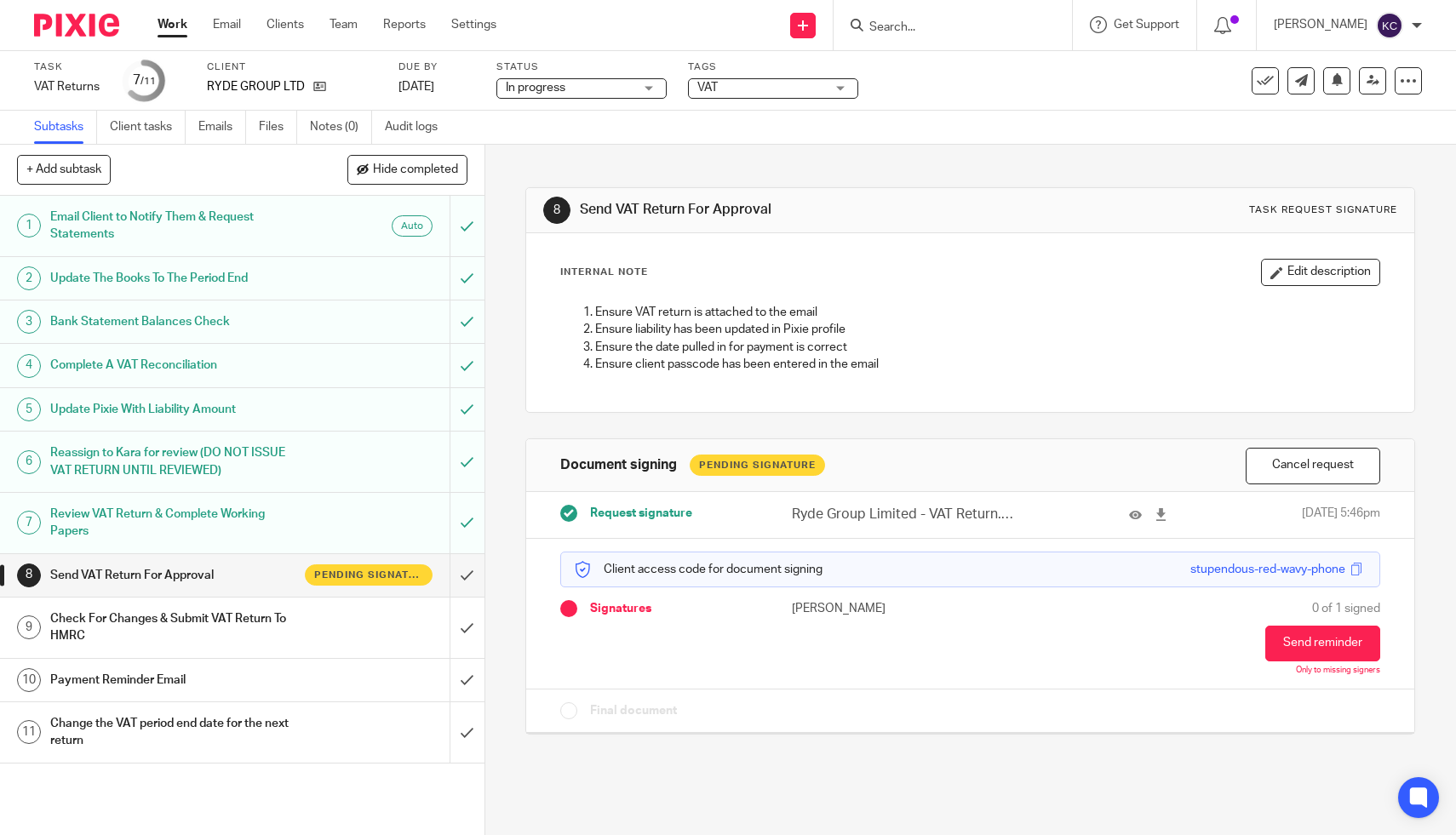
click at [737, 95] on span "VAT" at bounding box center [761, 88] width 128 height 18
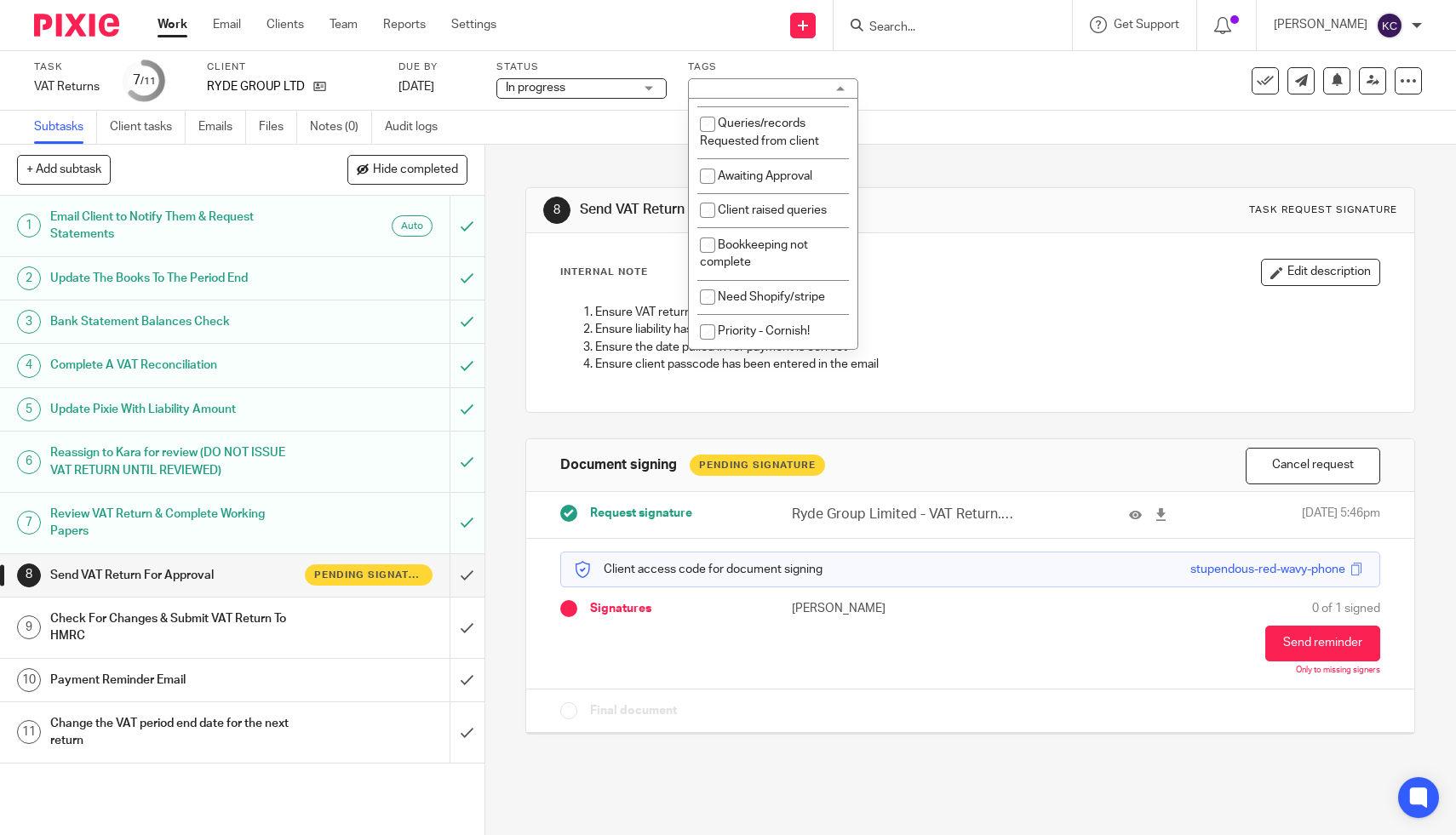
scroll to position [452, 0]
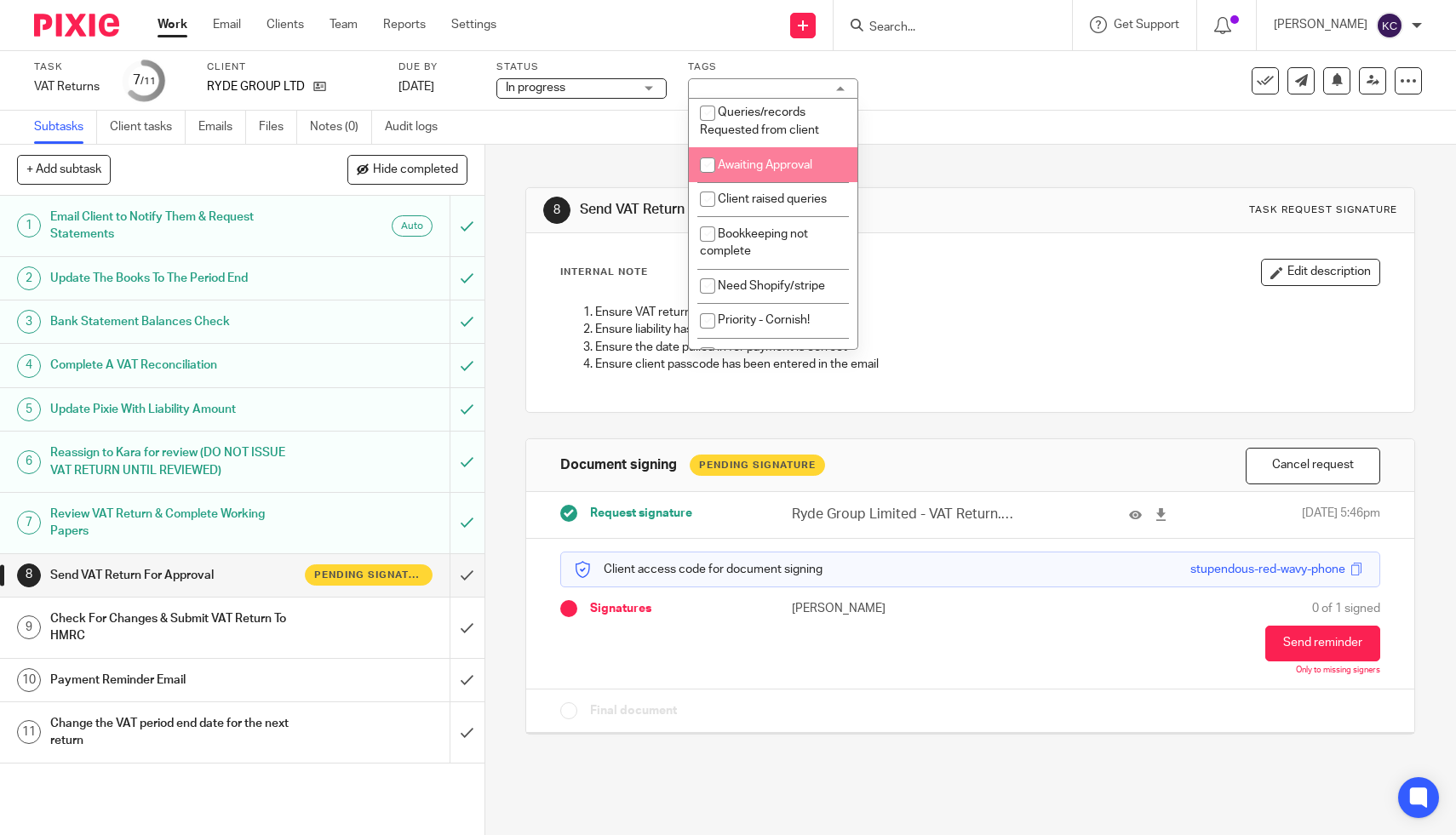
click at [732, 171] on span "Awaiting Approval" at bounding box center [766, 165] width 95 height 12
checkbox input "true"
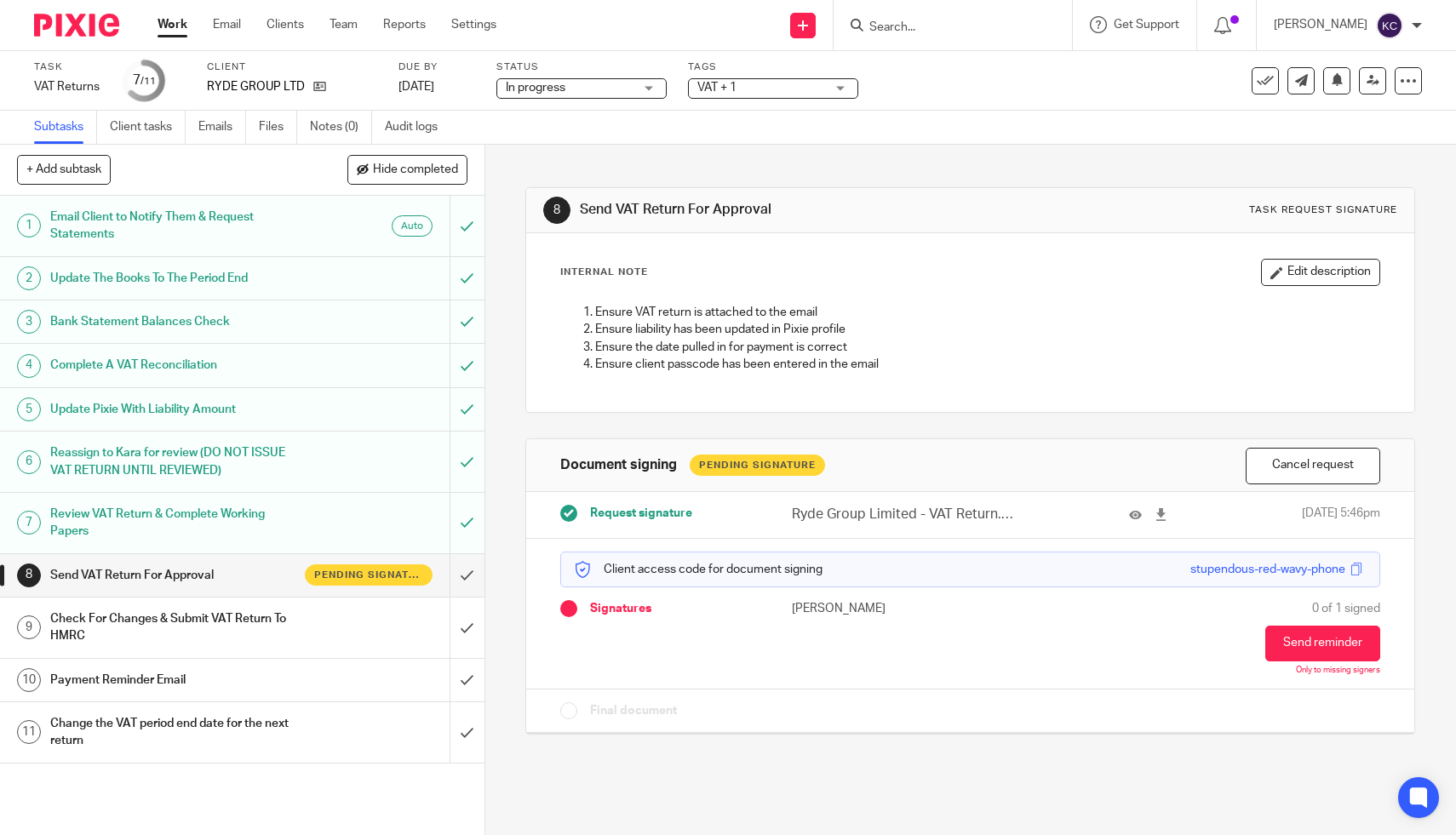
click at [929, 24] on input "Search" at bounding box center [944, 28] width 153 height 15
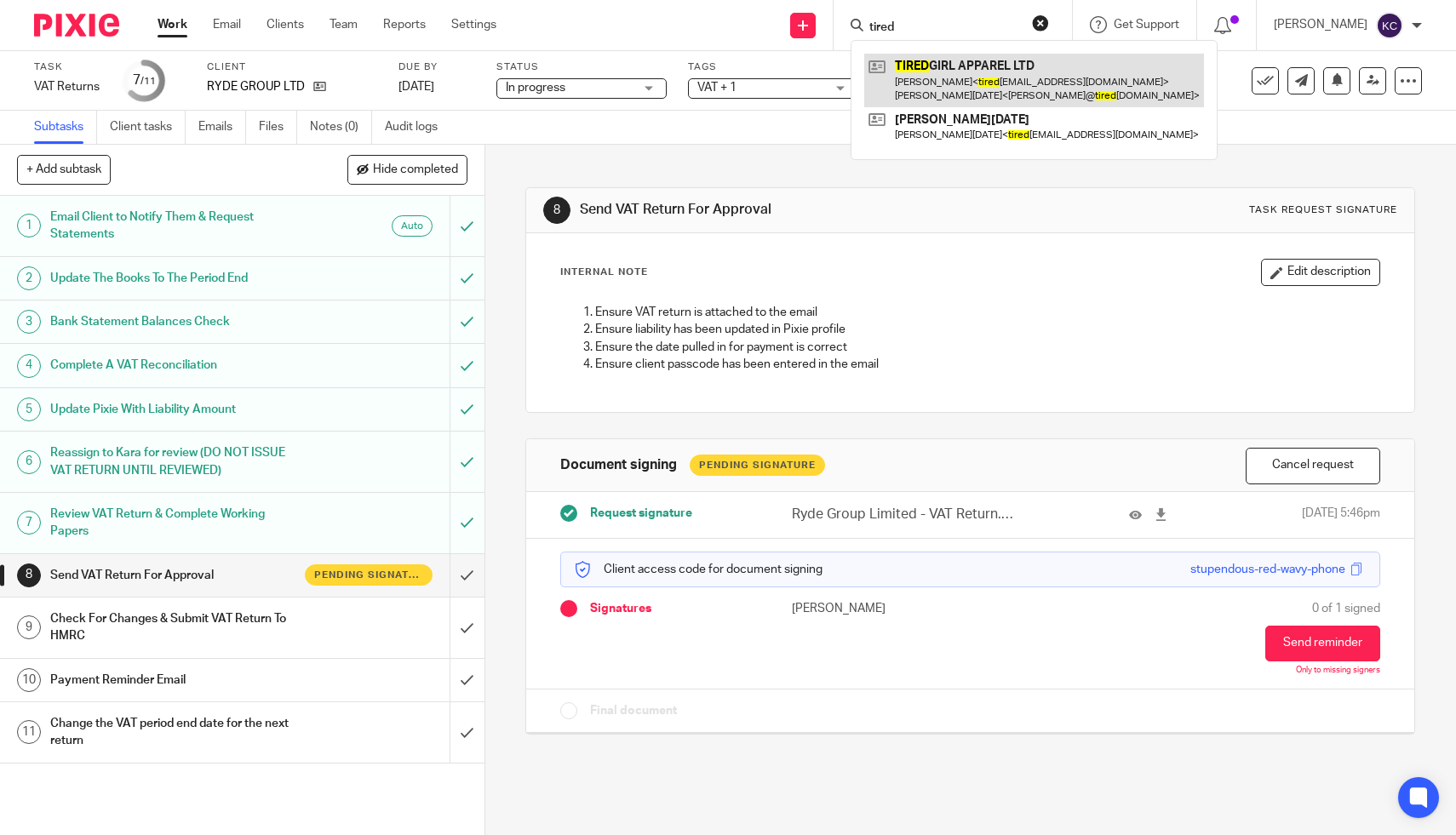
type input "tired"
click at [963, 78] on link at bounding box center [1033, 80] width 339 height 53
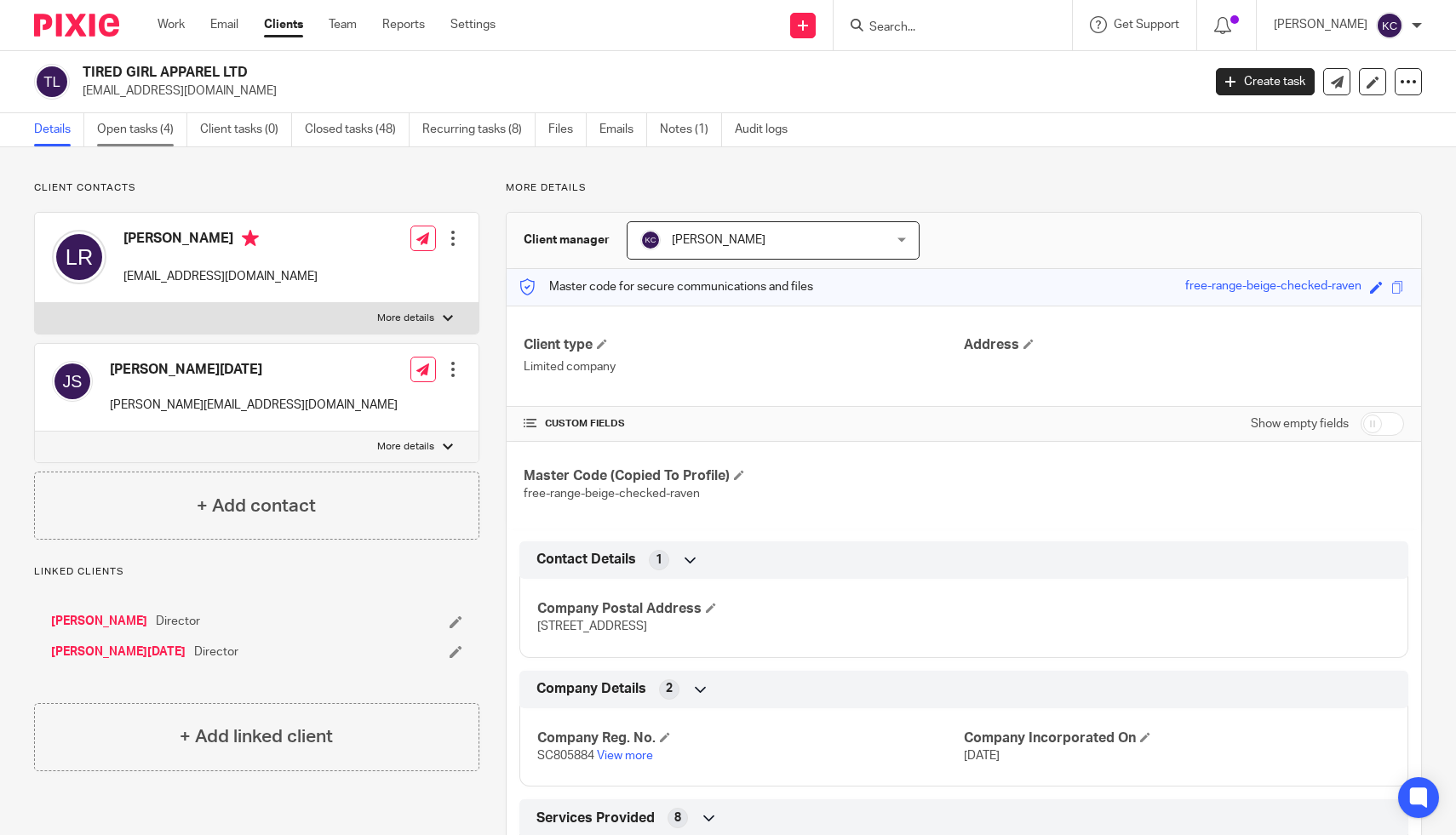
click at [143, 113] on link "Open tasks (4)" at bounding box center [141, 129] width 90 height 33
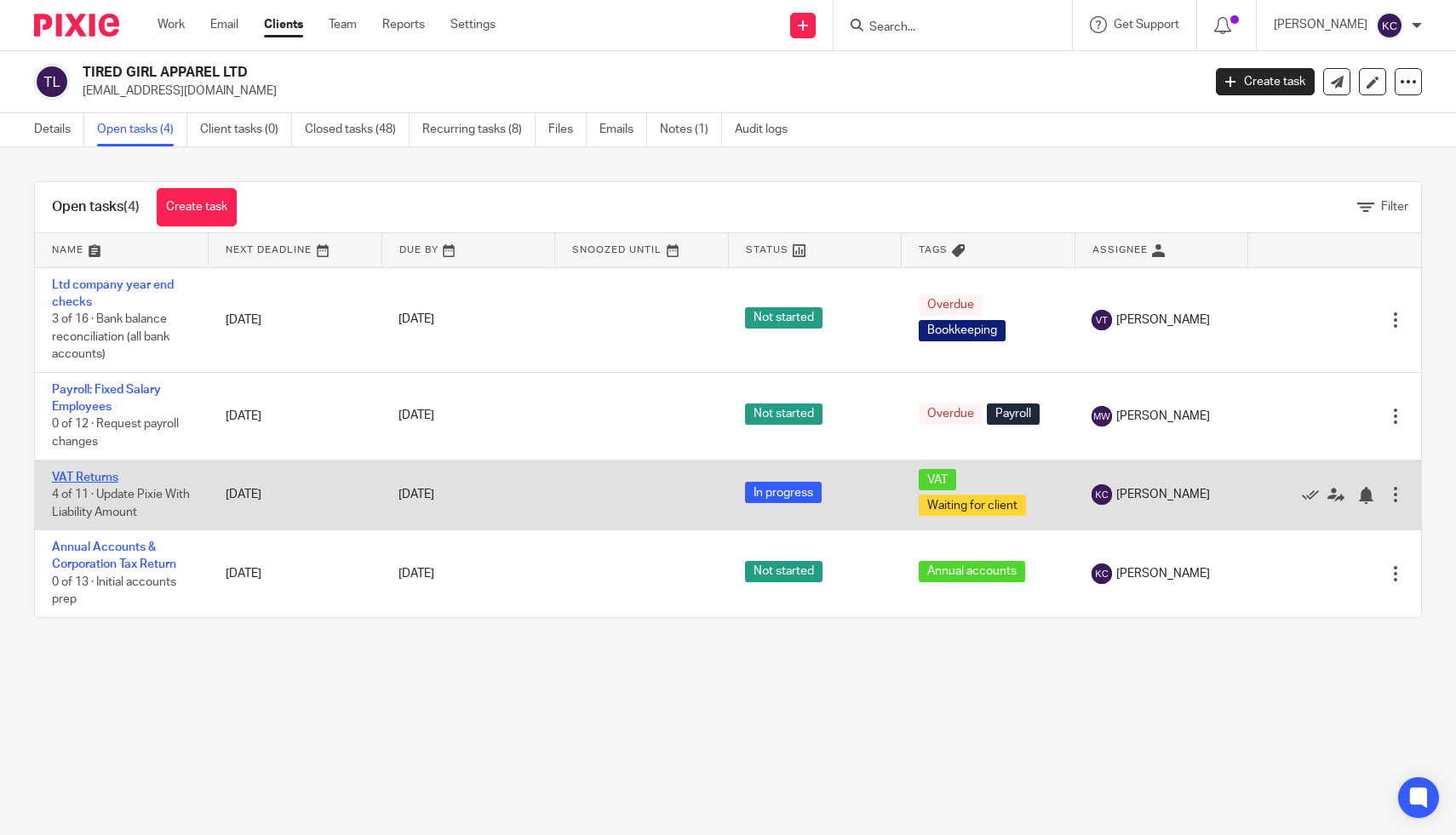
click at [74, 482] on link "VAT Returns" at bounding box center [85, 477] width 66 height 12
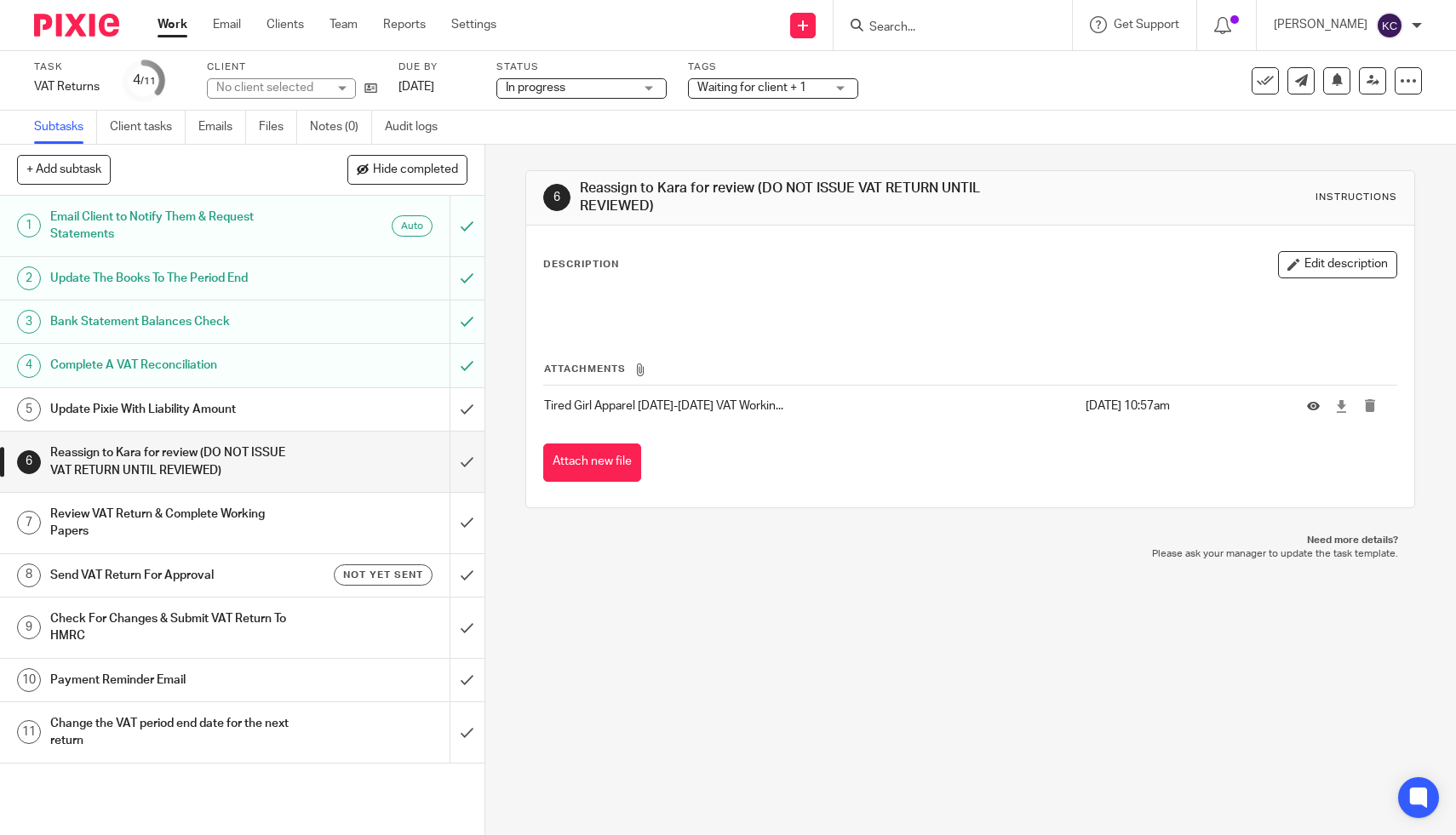
click at [105, 515] on h1 "Review VAT Return & Complete Working Papers" at bounding box center [177, 523] width 255 height 44
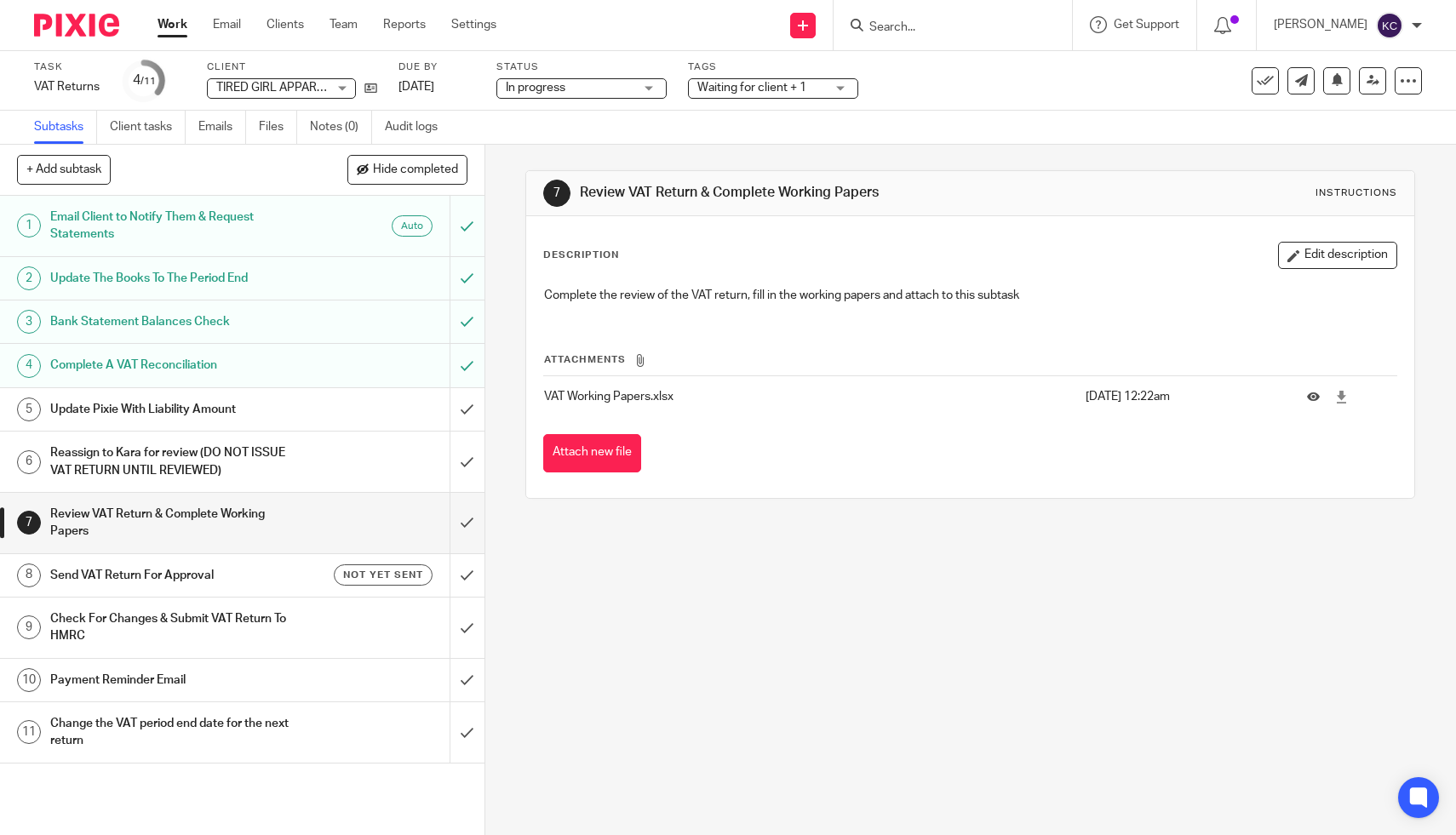
click at [148, 457] on h1 "Reassign to Kara for review (DO NOT ISSUE VAT RETURN UNTIL REVIEWED)" at bounding box center [177, 462] width 255 height 44
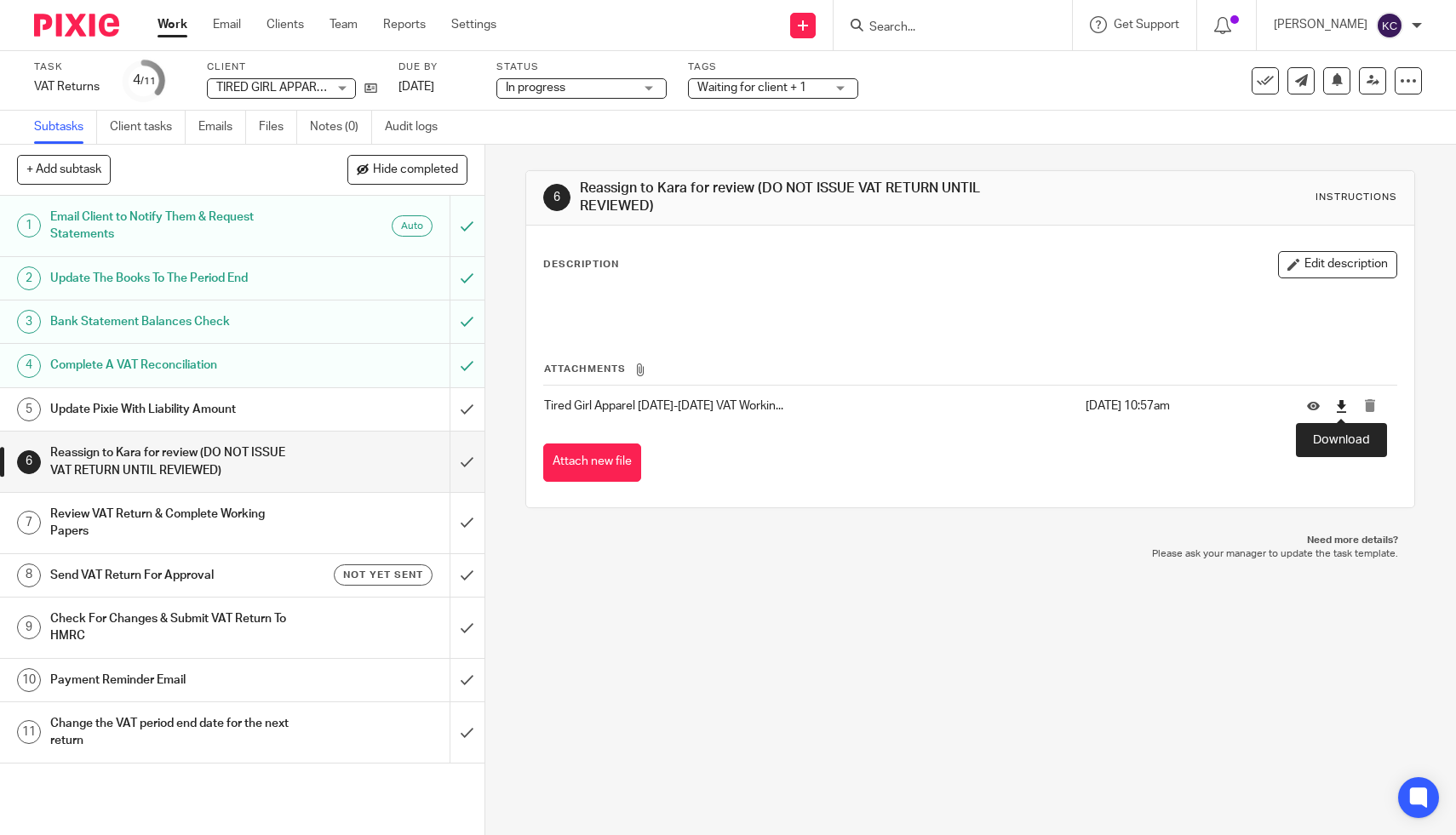
click at [1341, 406] on icon at bounding box center [1341, 406] width 13 height 13
click at [490, 461] on div "6 Reassign to Kara for review (DO NOT ISSUE VAT RETURN UNTIL REVIEWED) Instruct…" at bounding box center [971, 490] width 971 height 690
click at [476, 460] on input "submit" at bounding box center [242, 462] width 484 height 61
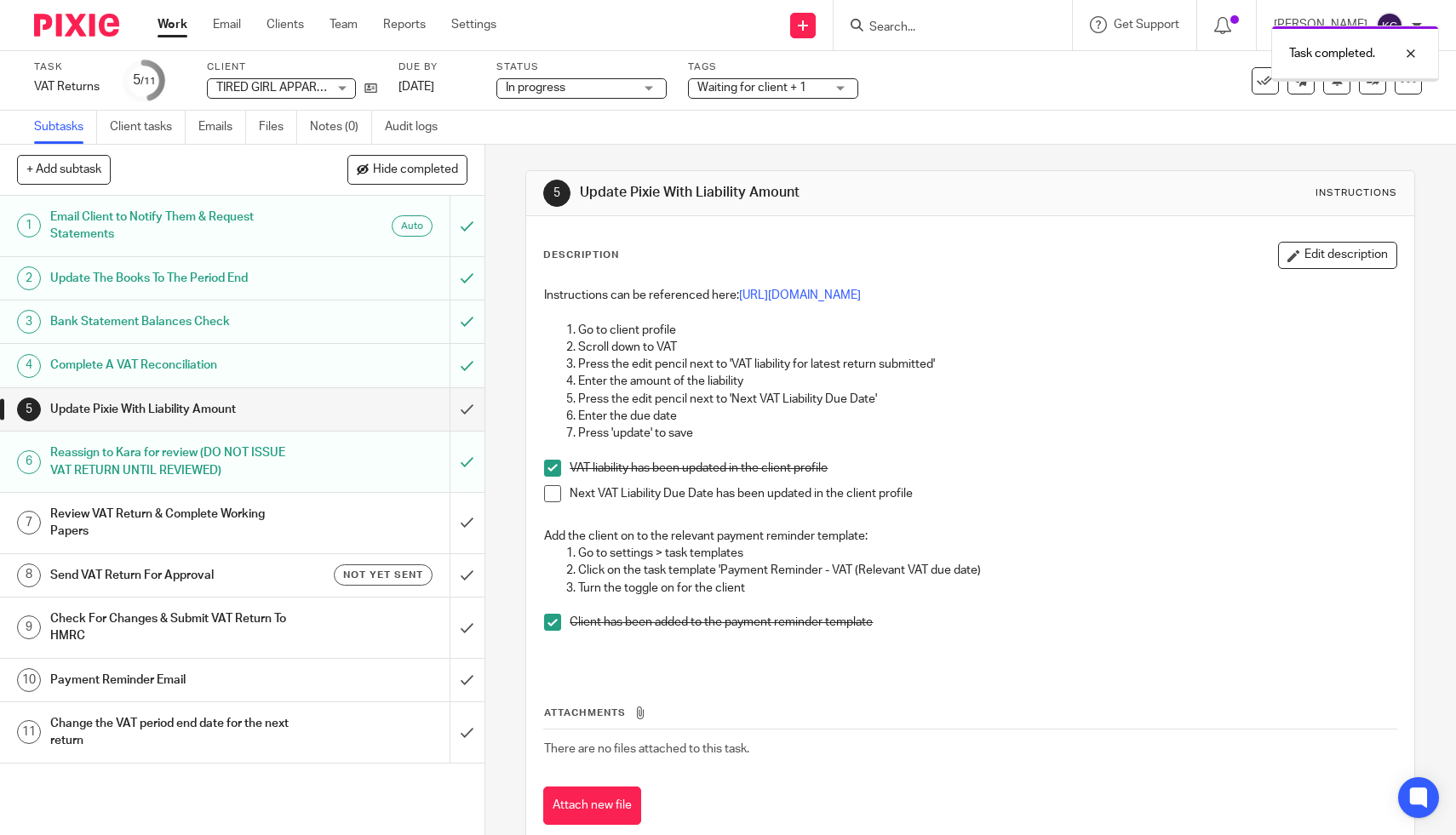
click at [287, 521] on h1 "Review VAT Return & Complete Working Papers" at bounding box center [177, 523] width 255 height 44
click at [236, 575] on h1 "Send VAT Return For Approval" at bounding box center [177, 575] width 255 height 26
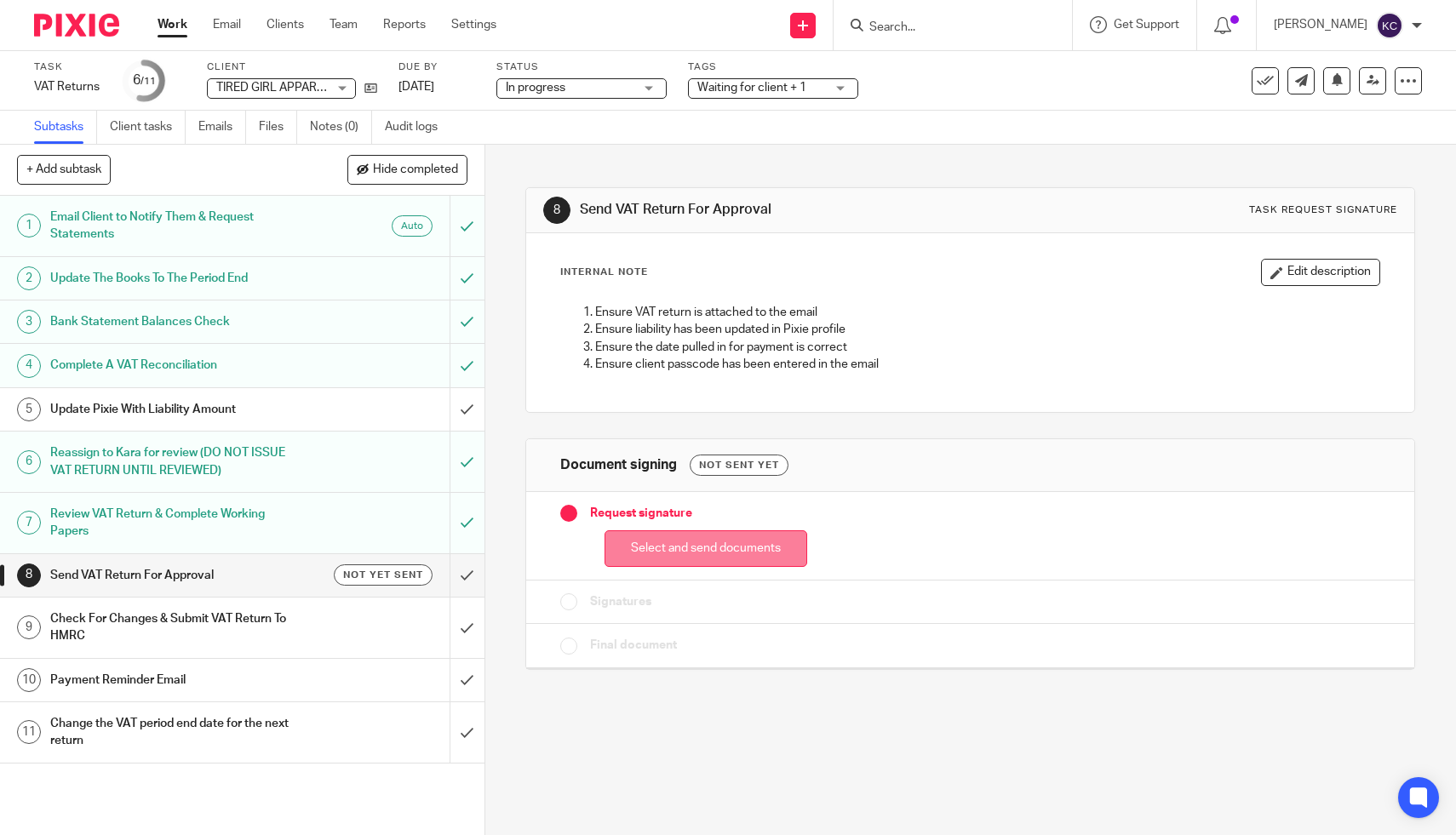
click at [647, 558] on button "Select and send documents" at bounding box center [706, 548] width 202 height 37
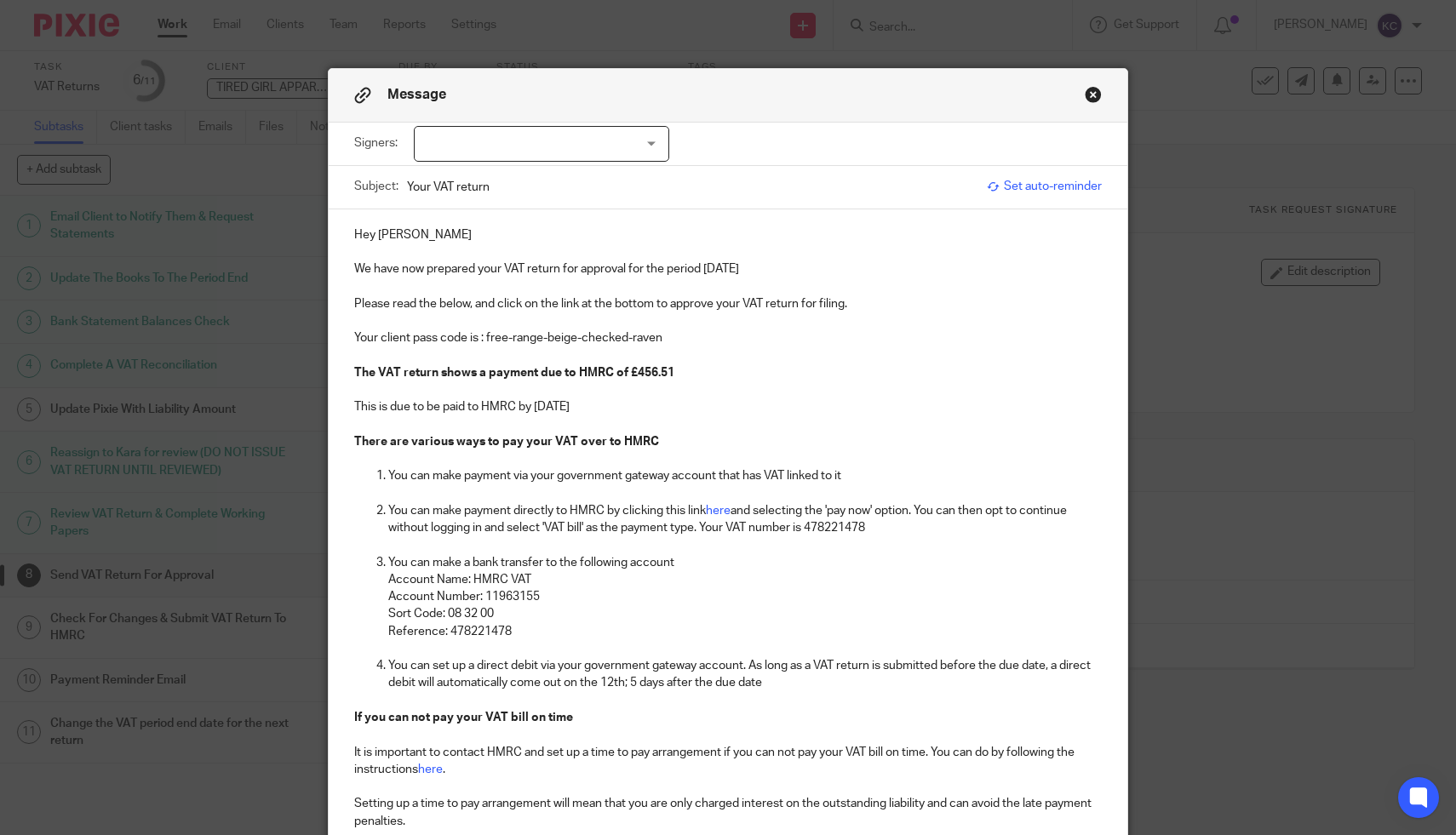
click at [560, 154] on div at bounding box center [541, 144] width 255 height 36
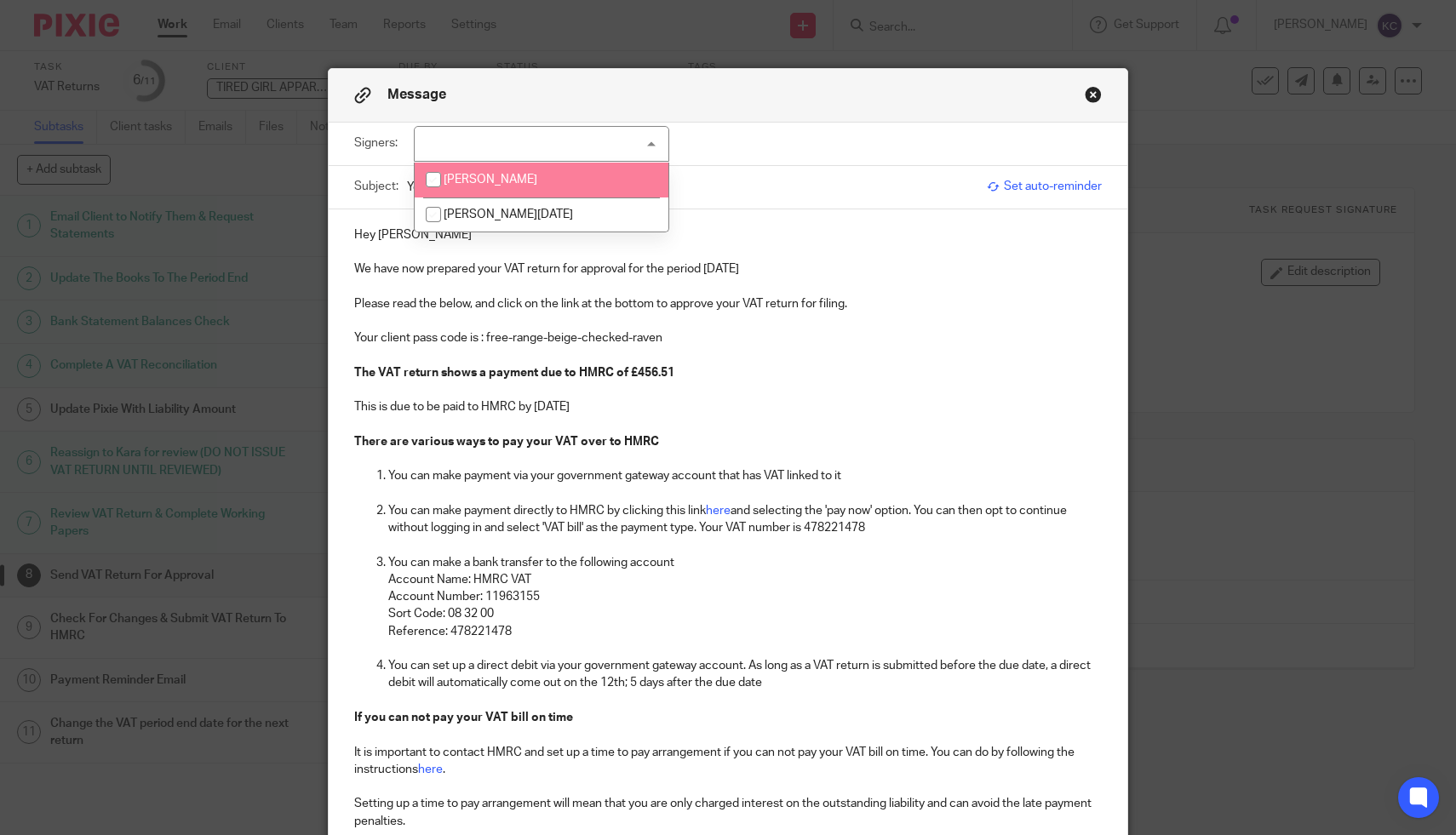
click at [560, 179] on li "[PERSON_NAME]" at bounding box center [541, 180] width 253 height 35
checkbox input "true"
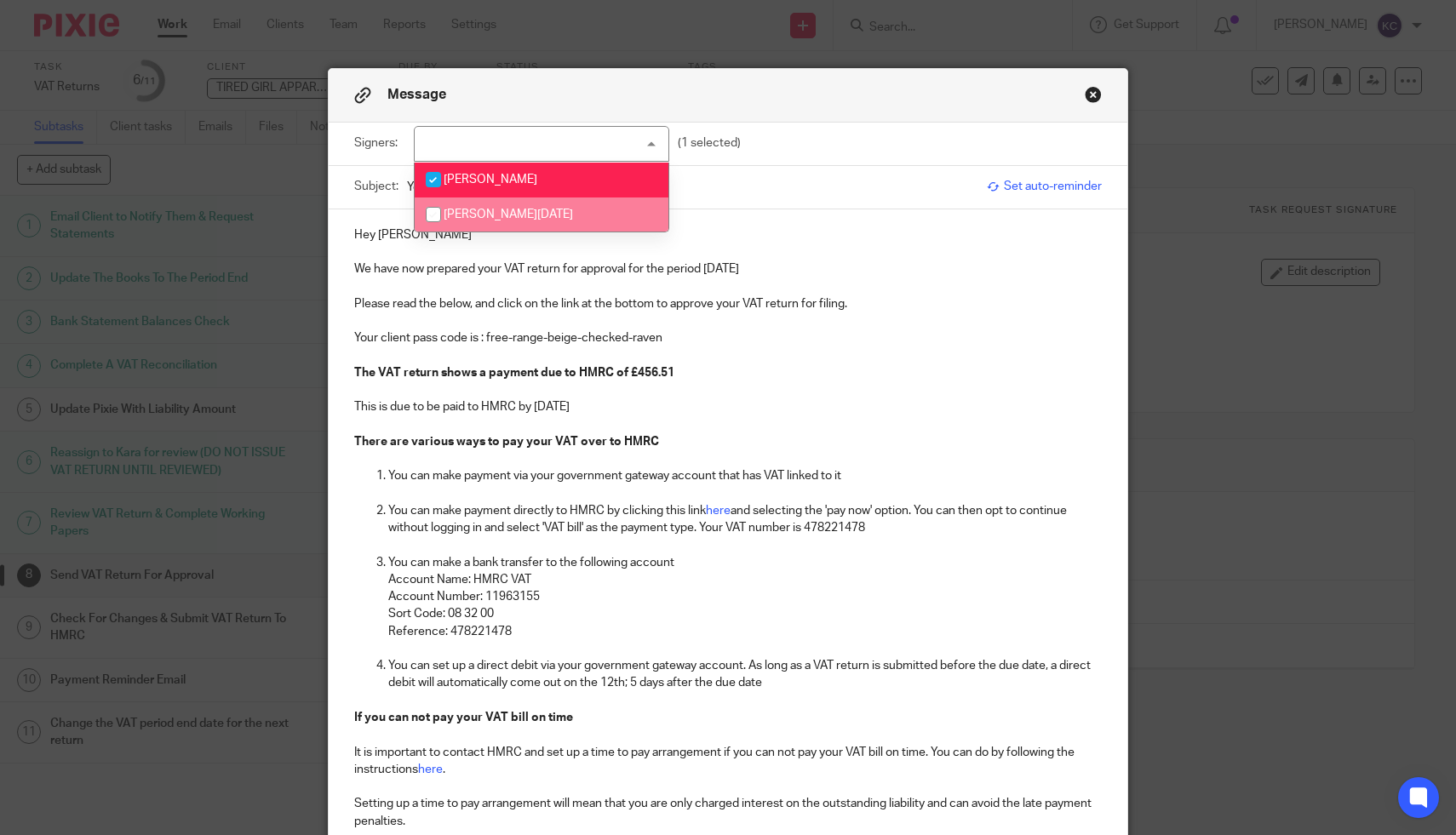
click at [548, 215] on li "[PERSON_NAME][DATE]" at bounding box center [541, 215] width 253 height 35
checkbox input "true"
click at [545, 189] on li "[PERSON_NAME]" at bounding box center [541, 180] width 253 height 35
checkbox input "false"
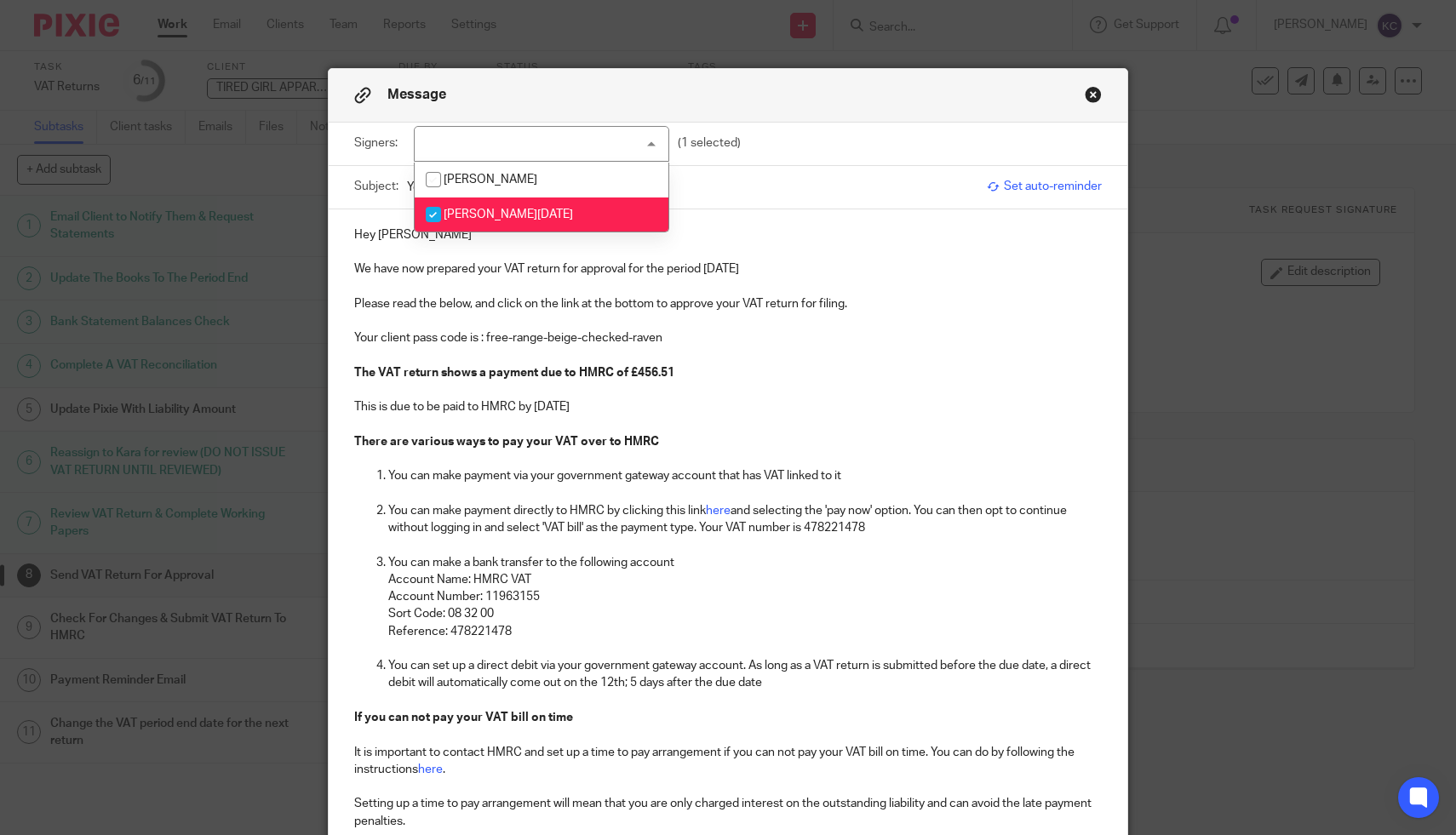
click at [826, 206] on input "Your VAT return" at bounding box center [693, 186] width 572 height 38
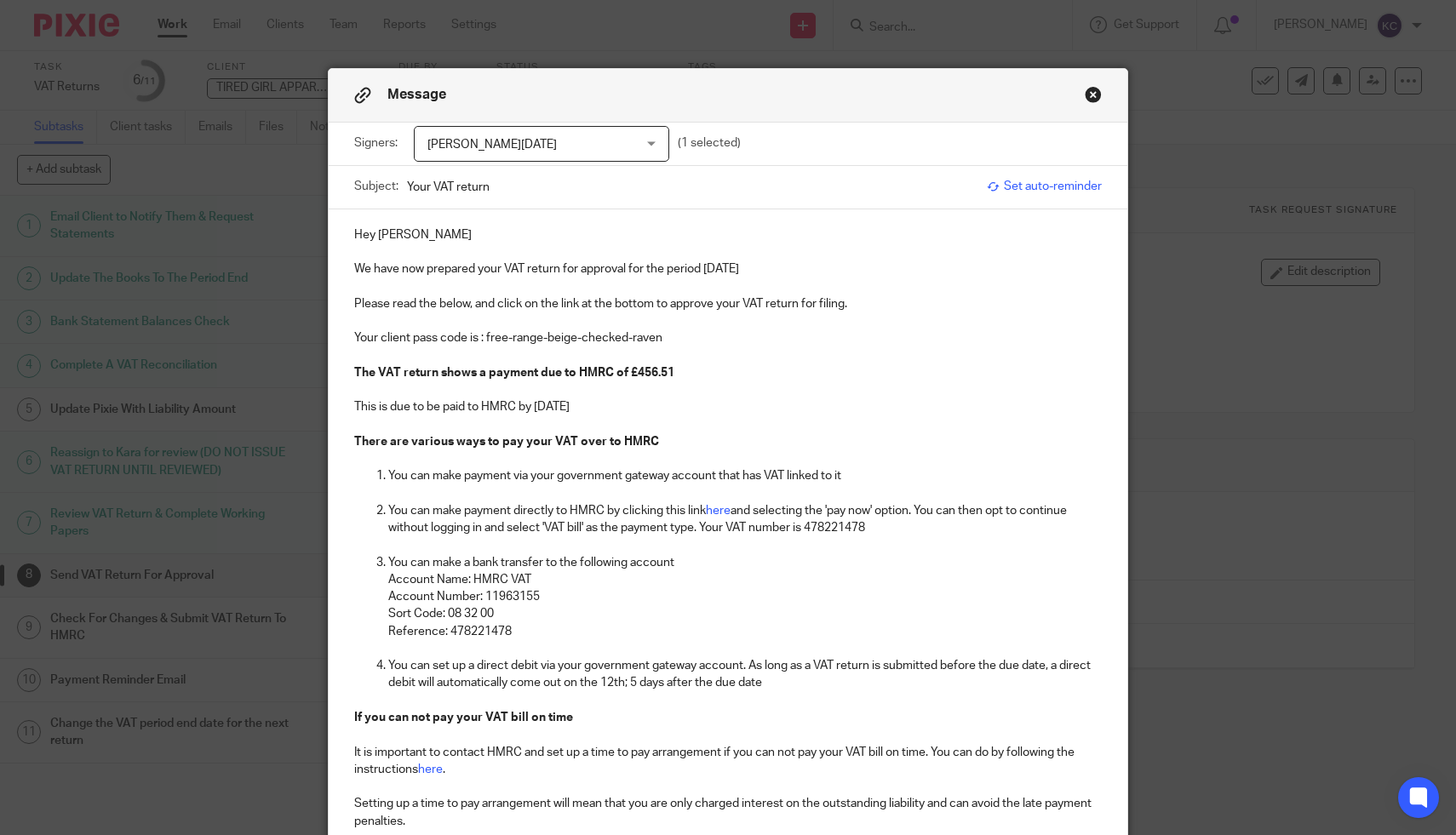
click at [381, 238] on p "Hey Louise" at bounding box center [729, 234] width 749 height 17
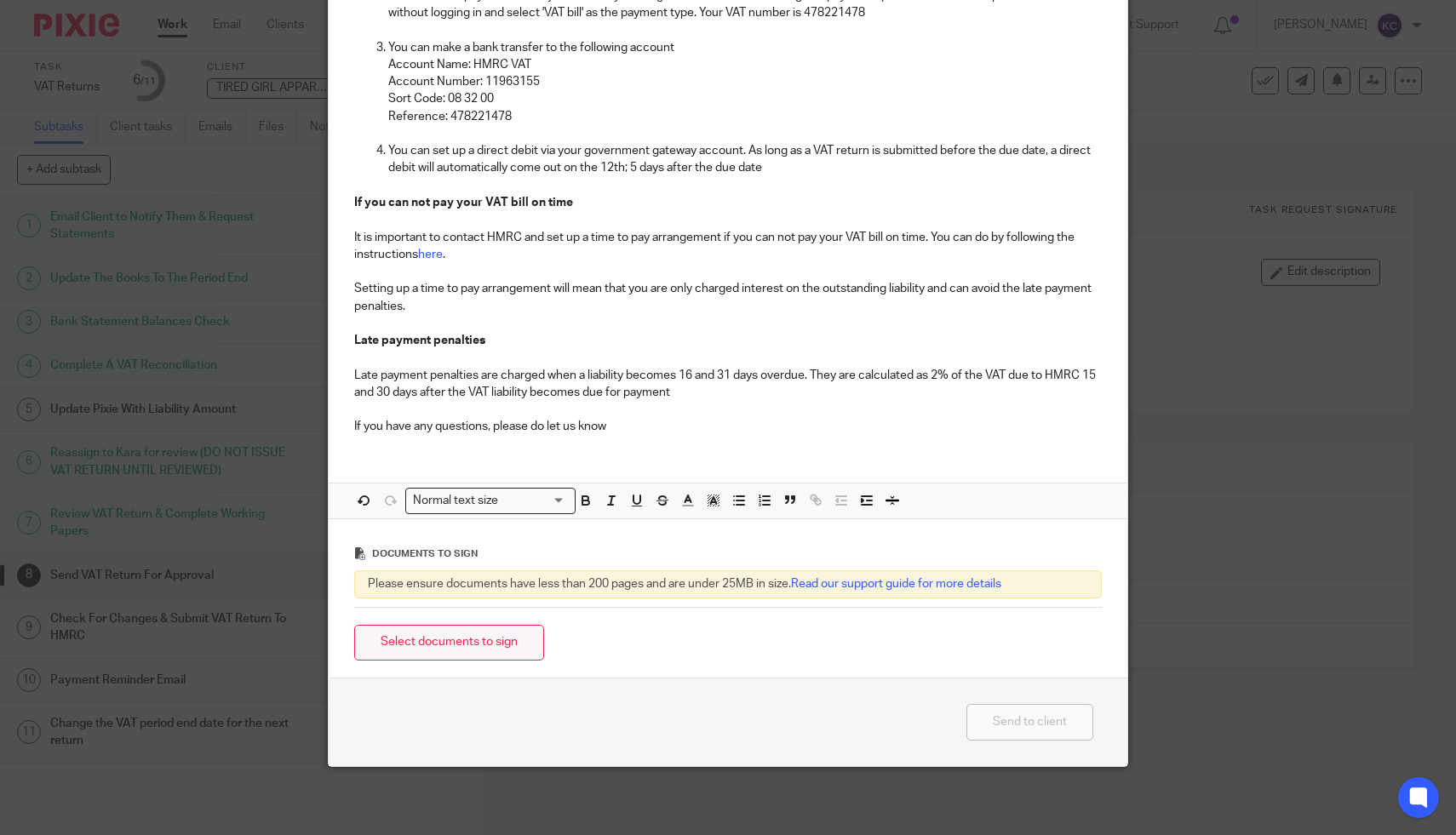
click at [455, 651] on button "Select documents to sign" at bounding box center [450, 643] width 190 height 37
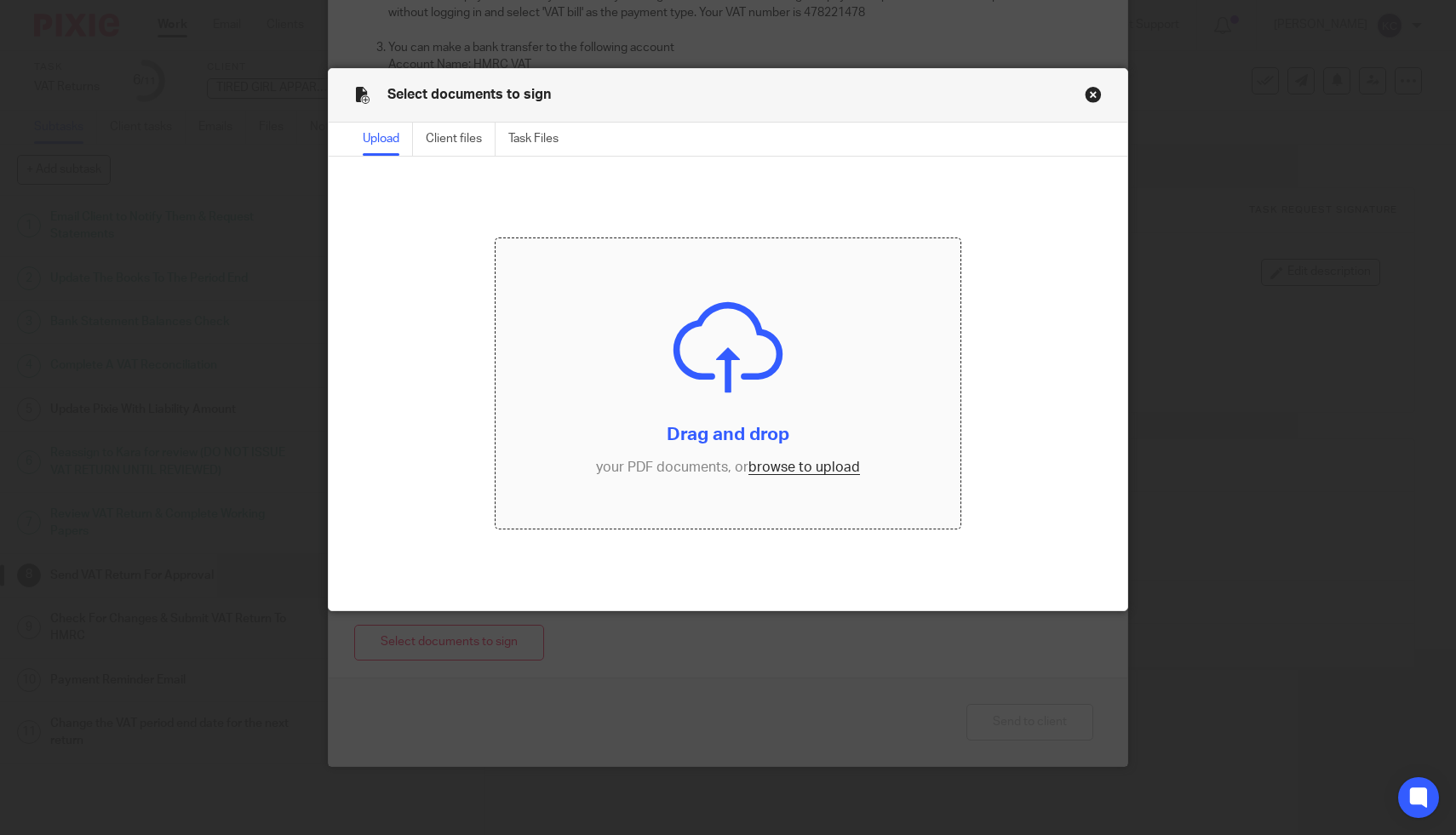
click at [705, 386] on input "file" at bounding box center [728, 383] width 464 height 290
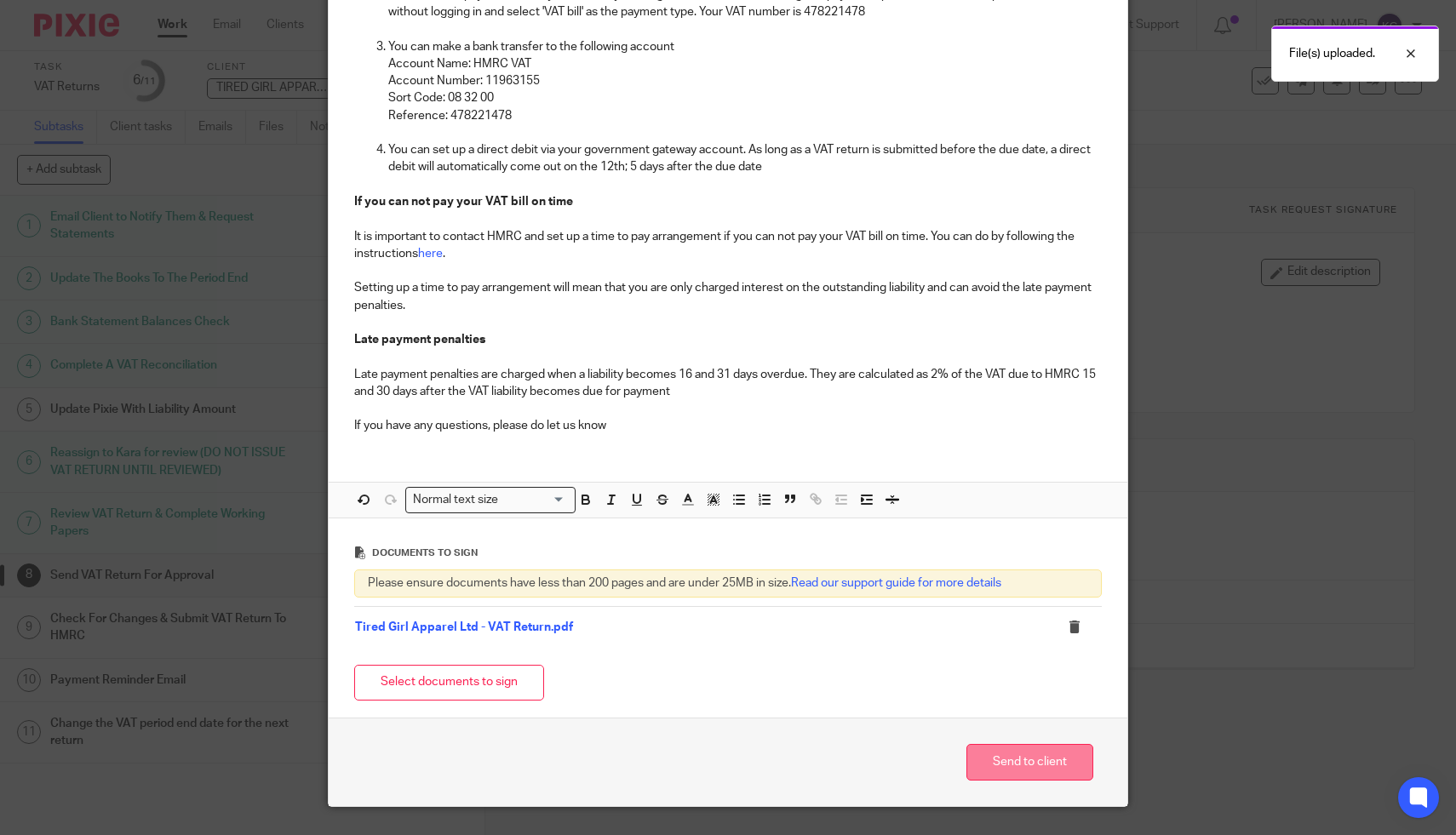
click at [1026, 771] on button "Send to client" at bounding box center [1030, 762] width 127 height 37
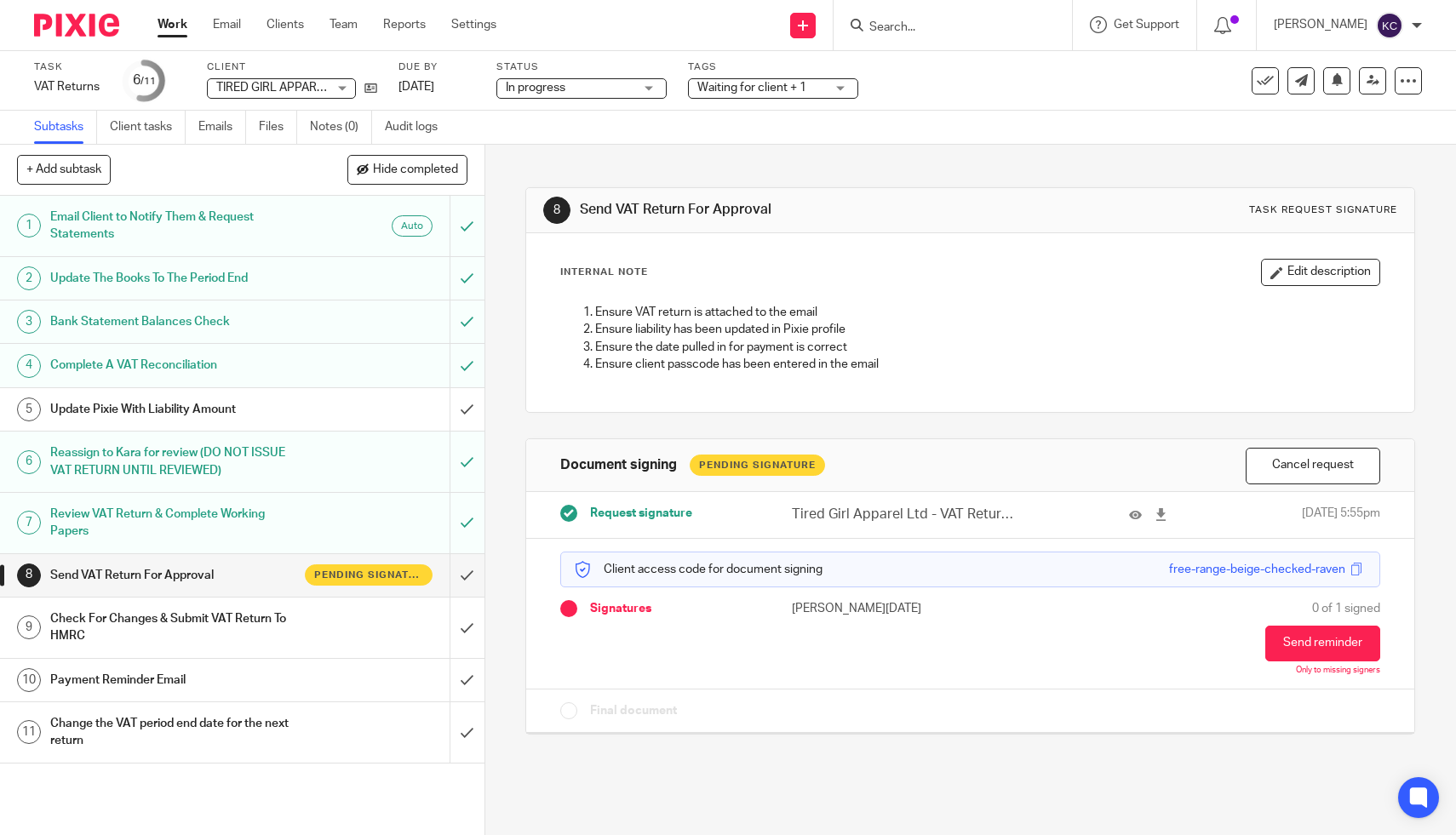
click at [798, 84] on span "Waiting for client + 1" at bounding box center [752, 87] width 109 height 12
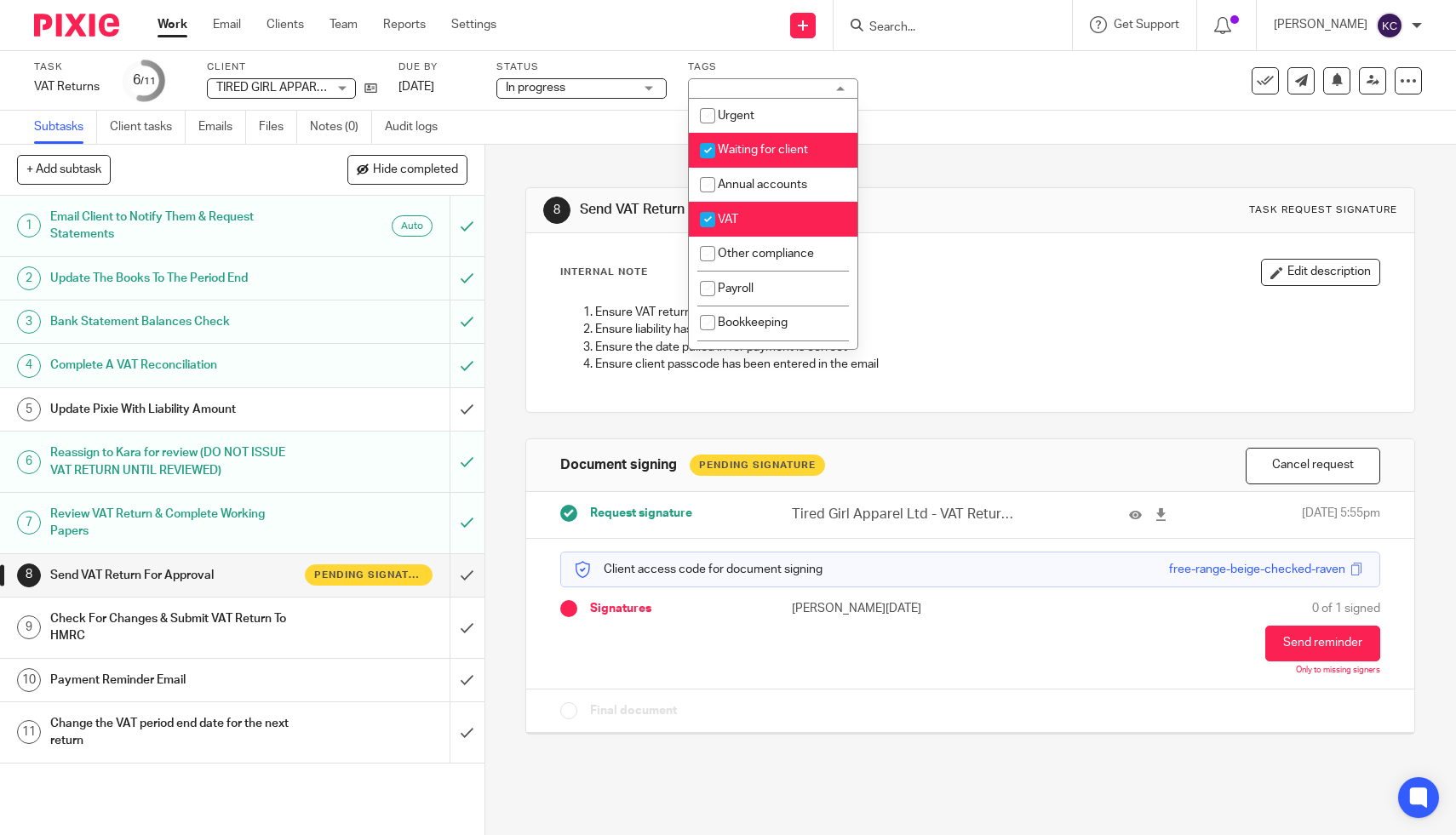
click at [777, 148] on span "Waiting for client" at bounding box center [763, 149] width 90 height 12
checkbox input "false"
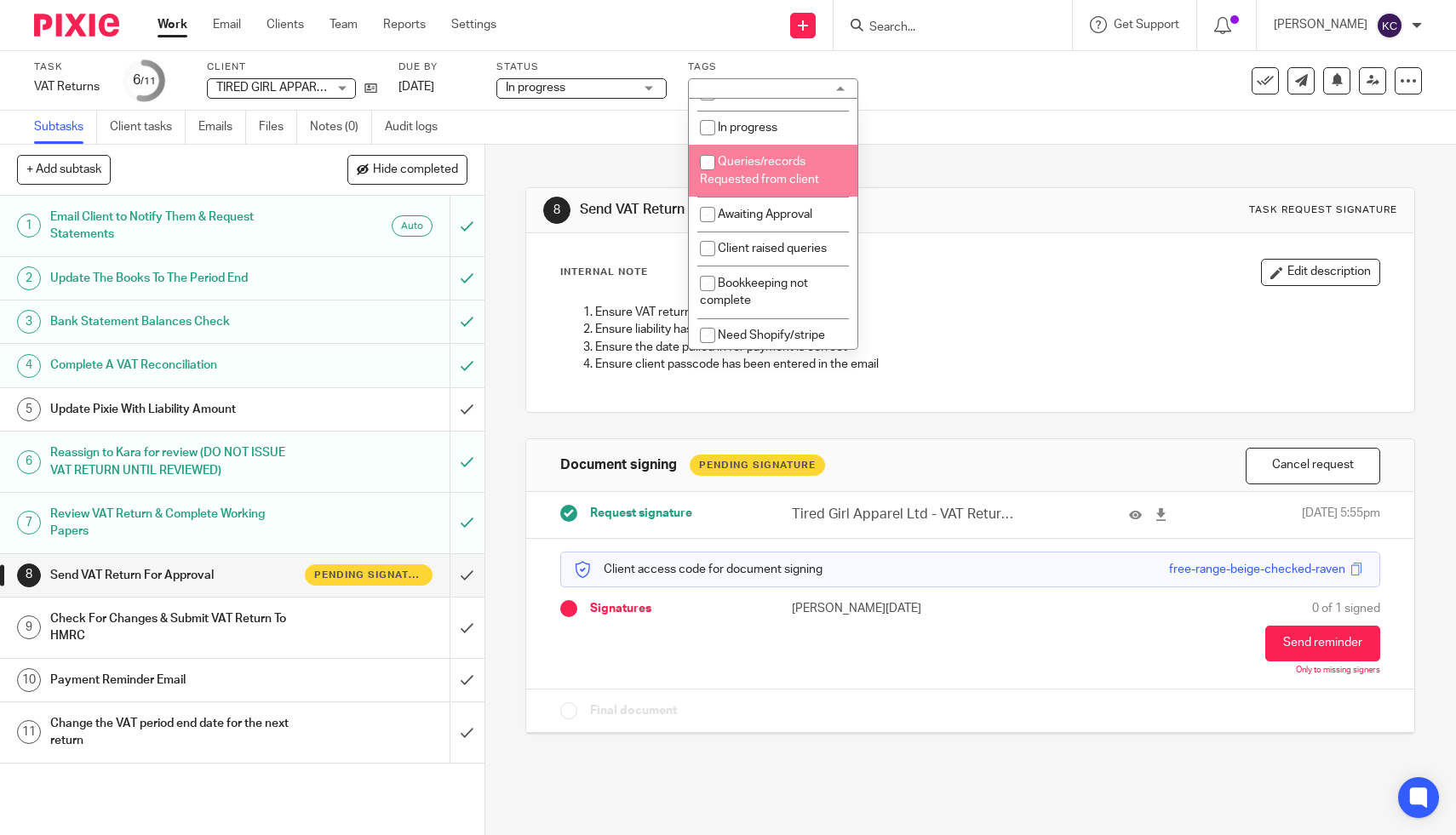
scroll to position [408, 0]
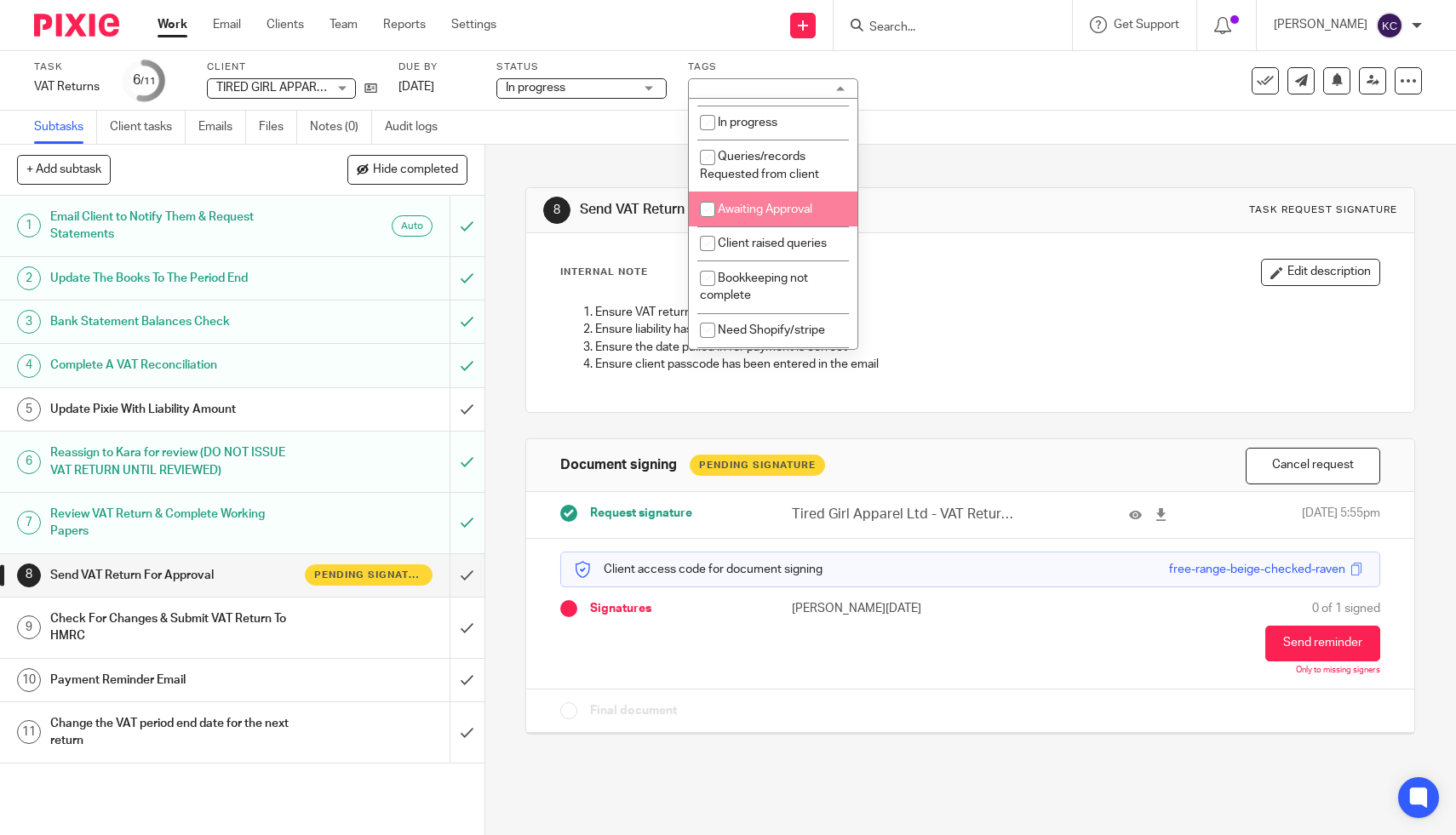
click at [775, 216] on span "Awaiting Approval" at bounding box center [766, 209] width 95 height 12
checkbox input "true"
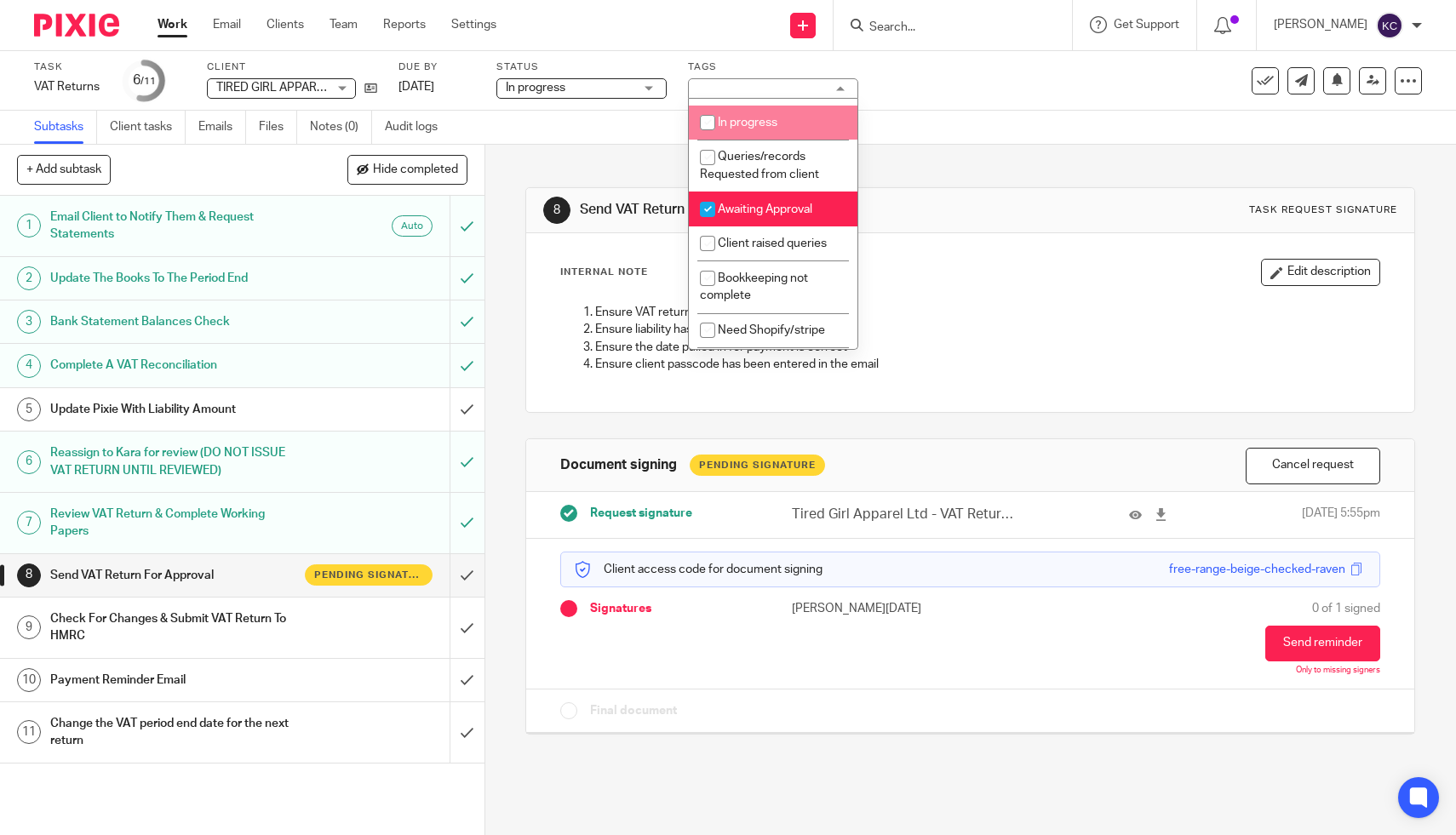
click at [948, 27] on input "Search" at bounding box center [944, 28] width 153 height 15
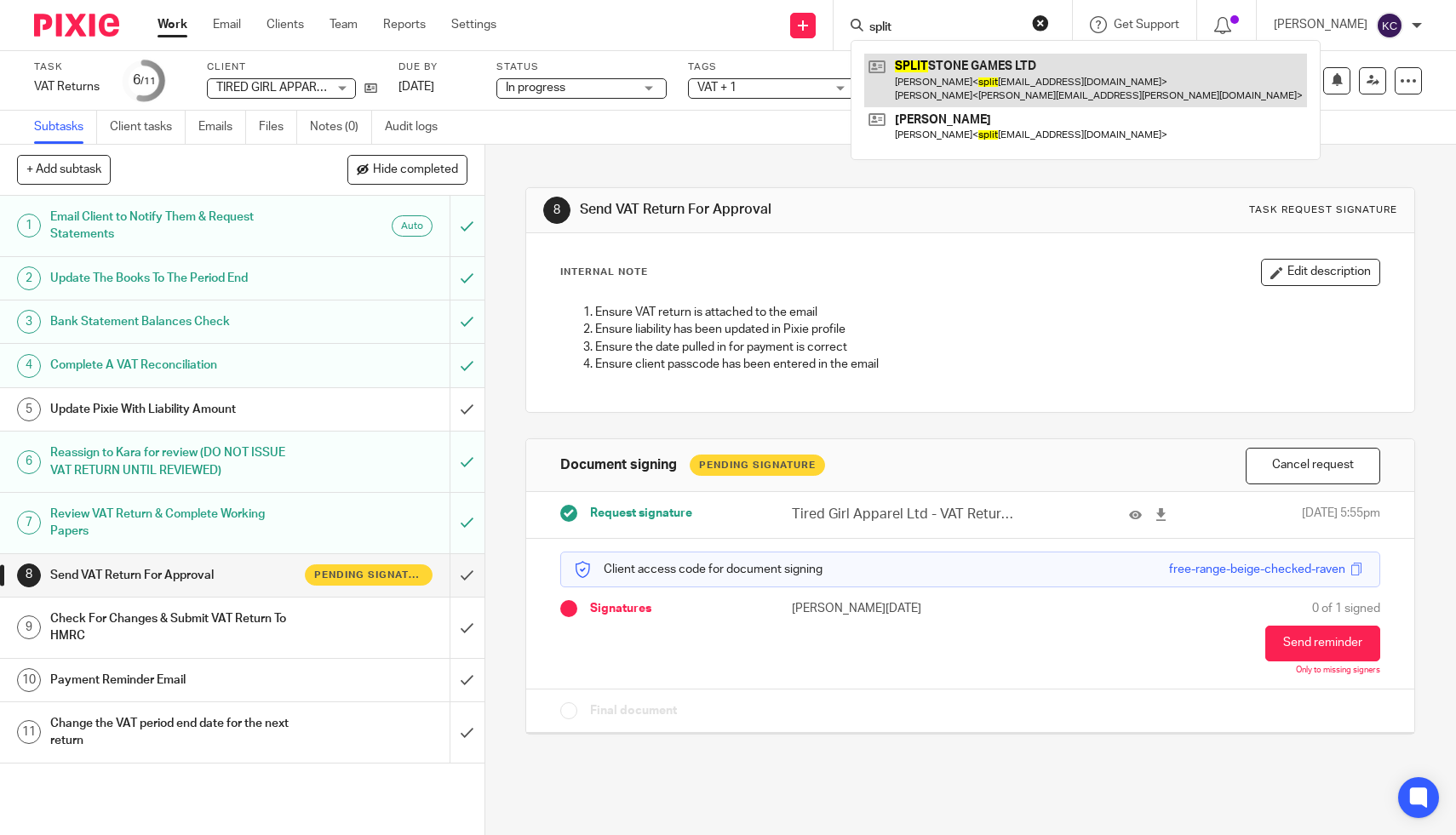
type input "split"
click at [1007, 82] on link at bounding box center [1085, 80] width 443 height 53
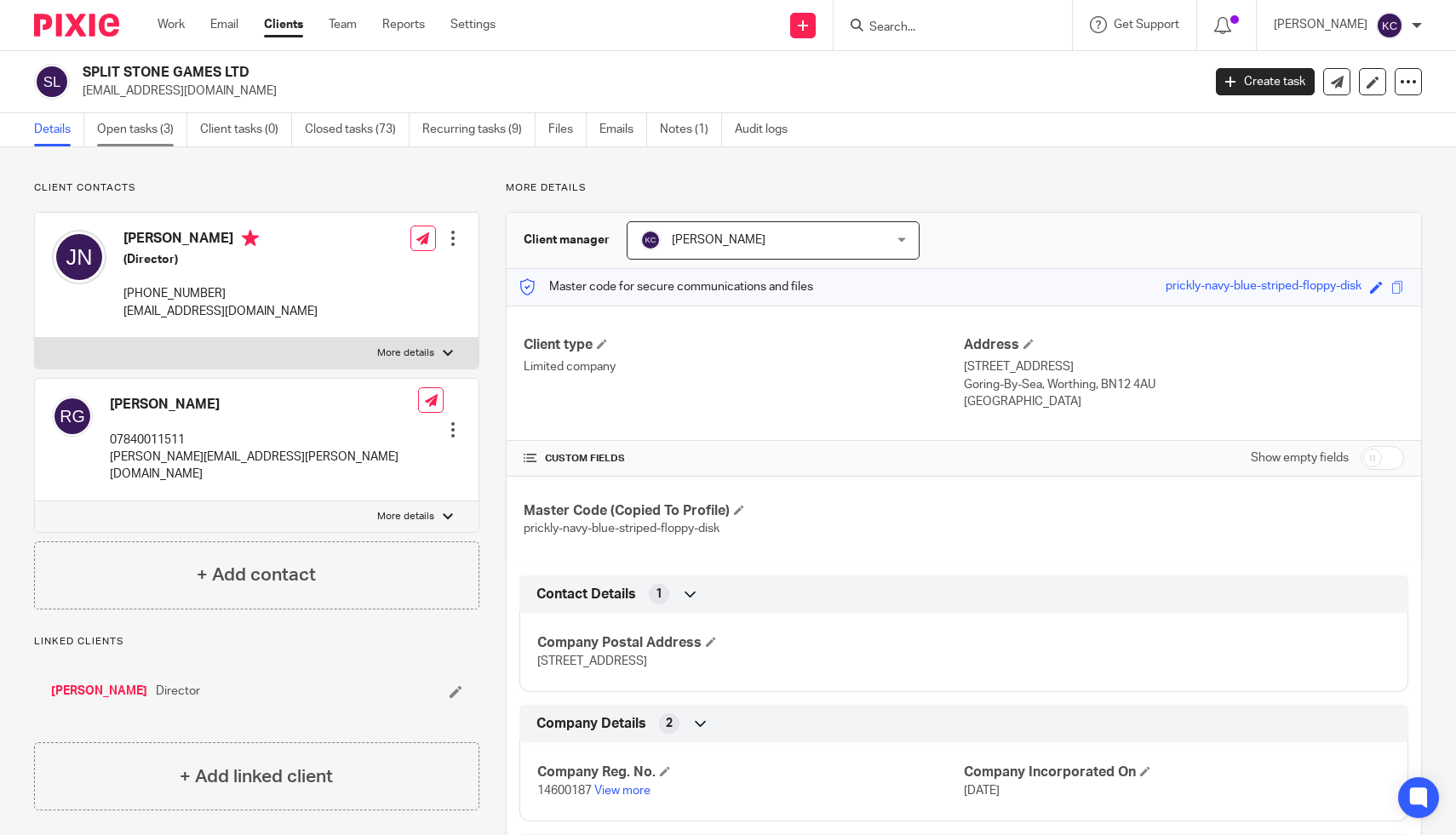
click at [133, 132] on link "Open tasks (3)" at bounding box center [141, 129] width 90 height 33
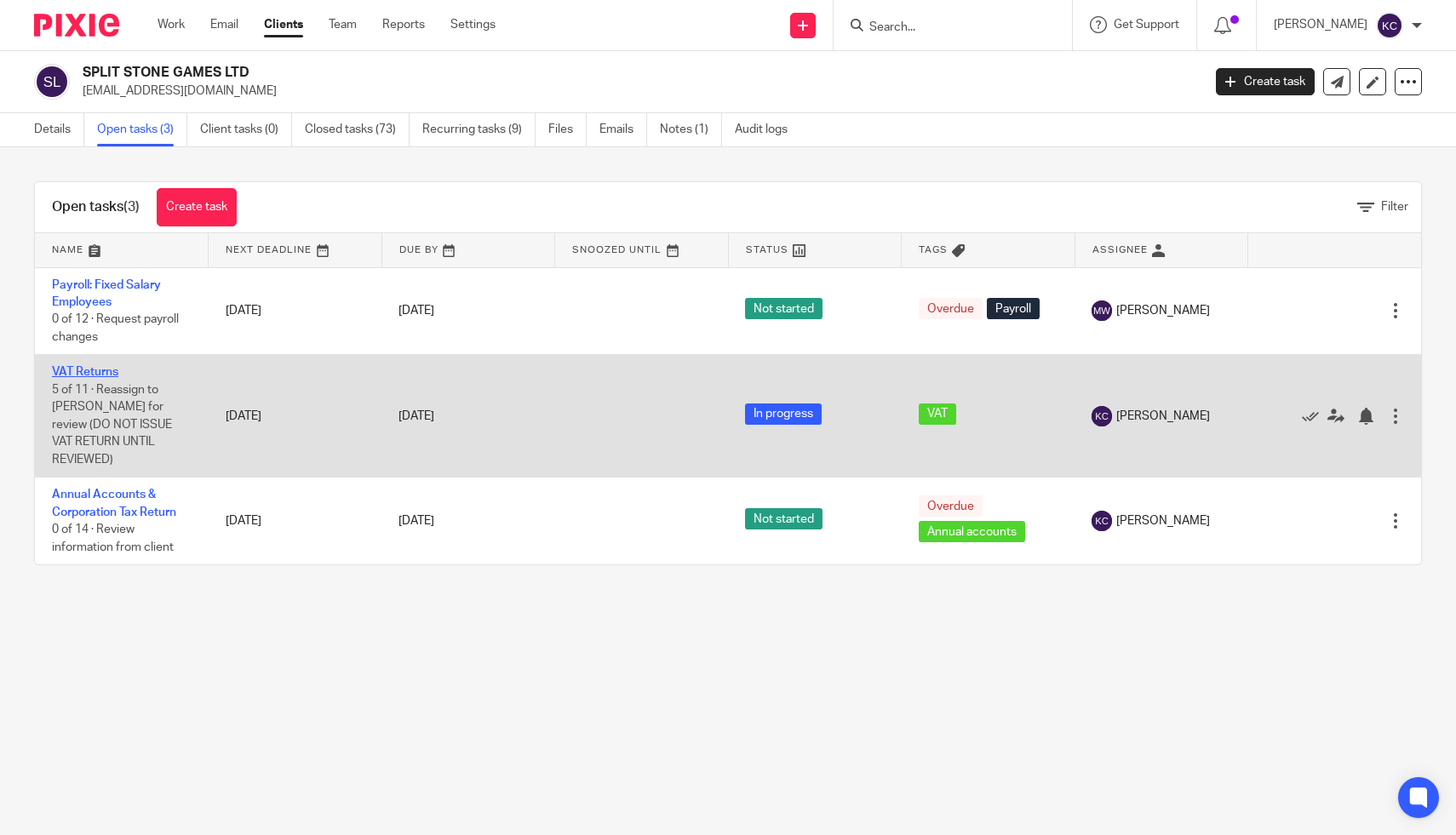
click at [81, 371] on link "VAT Returns" at bounding box center [85, 371] width 66 height 12
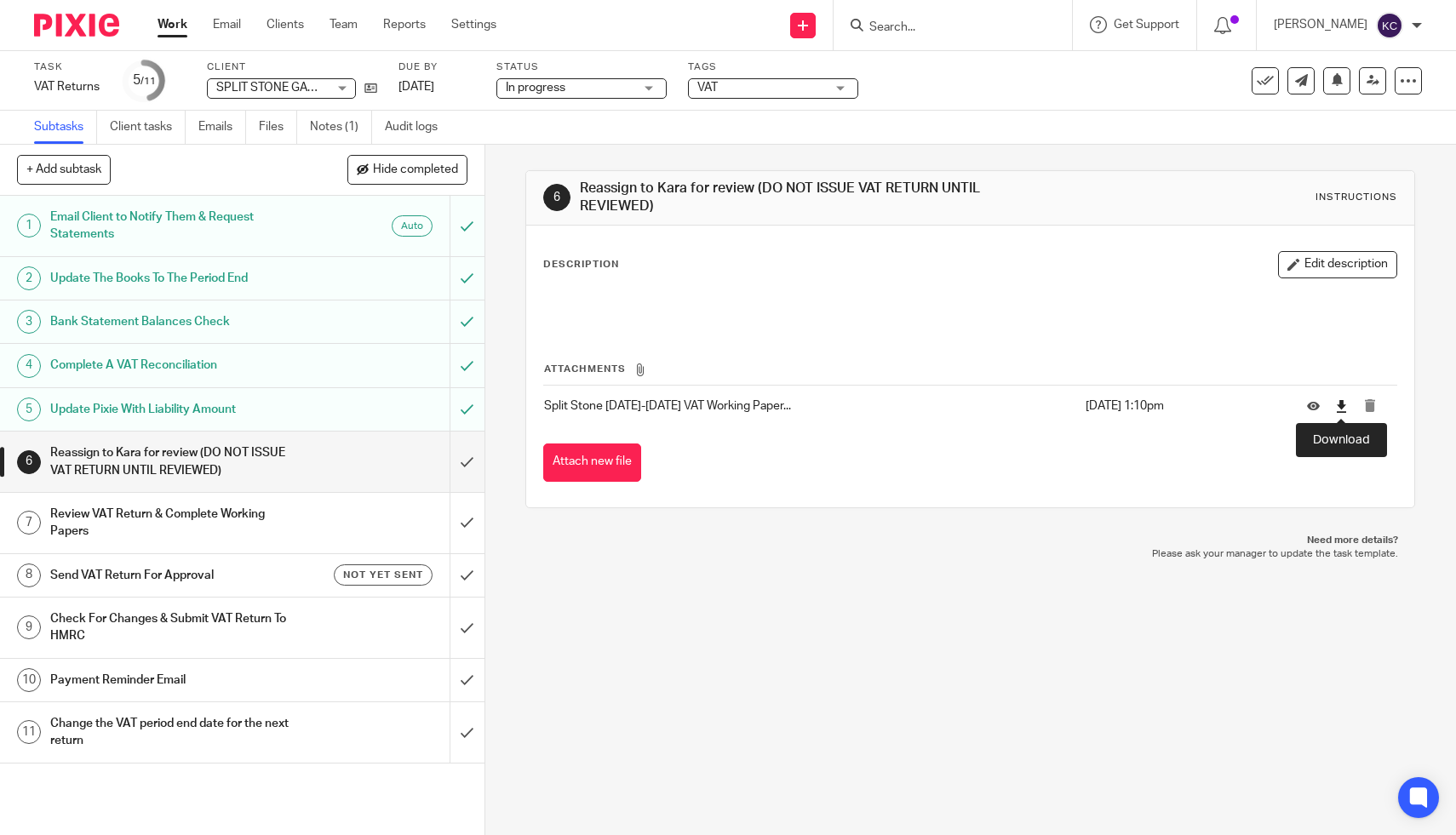
click at [1346, 408] on icon at bounding box center [1341, 406] width 13 height 13
click at [473, 456] on input "submit" at bounding box center [242, 462] width 484 height 61
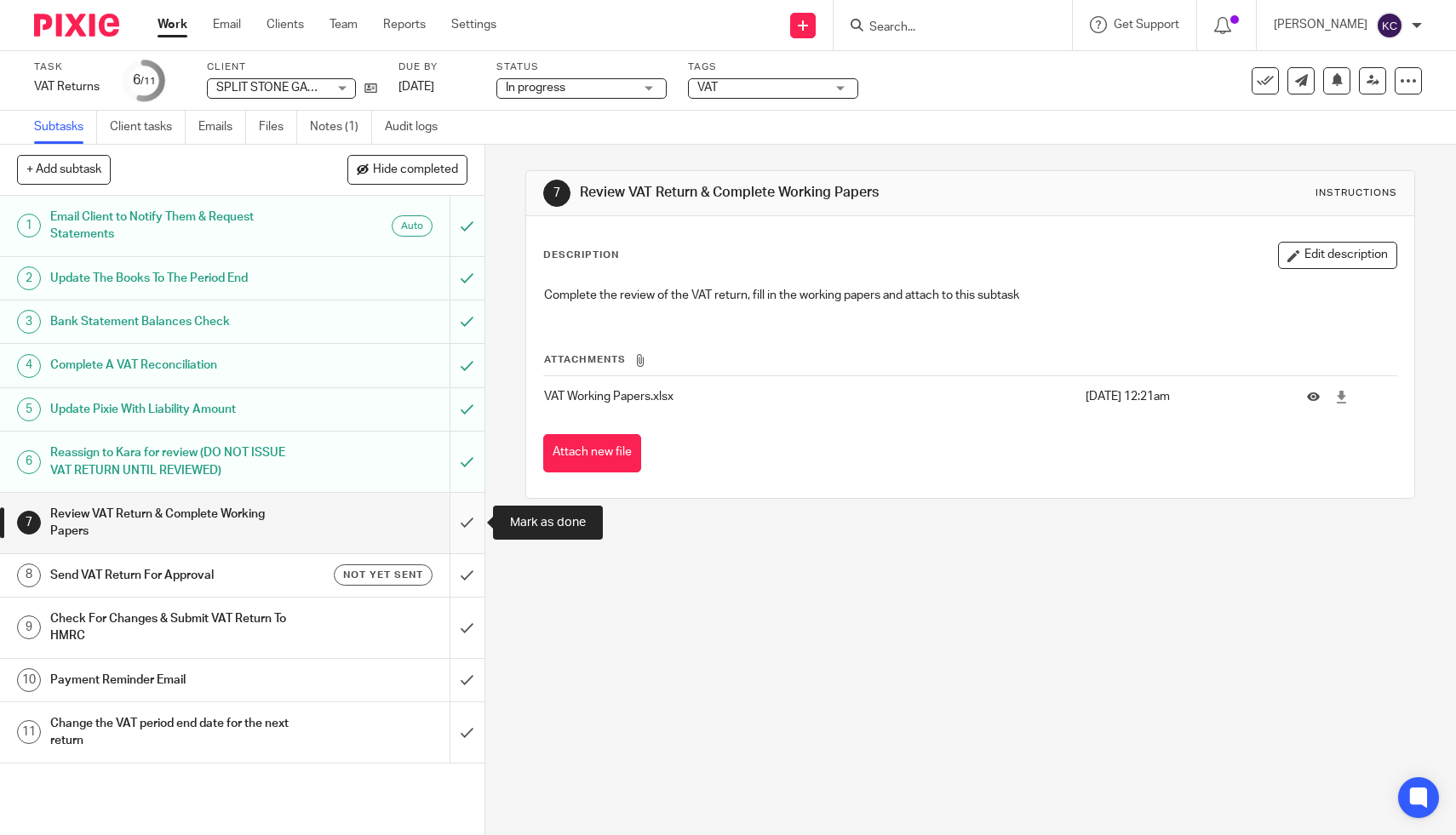
click at [475, 528] on input "submit" at bounding box center [242, 524] width 484 height 61
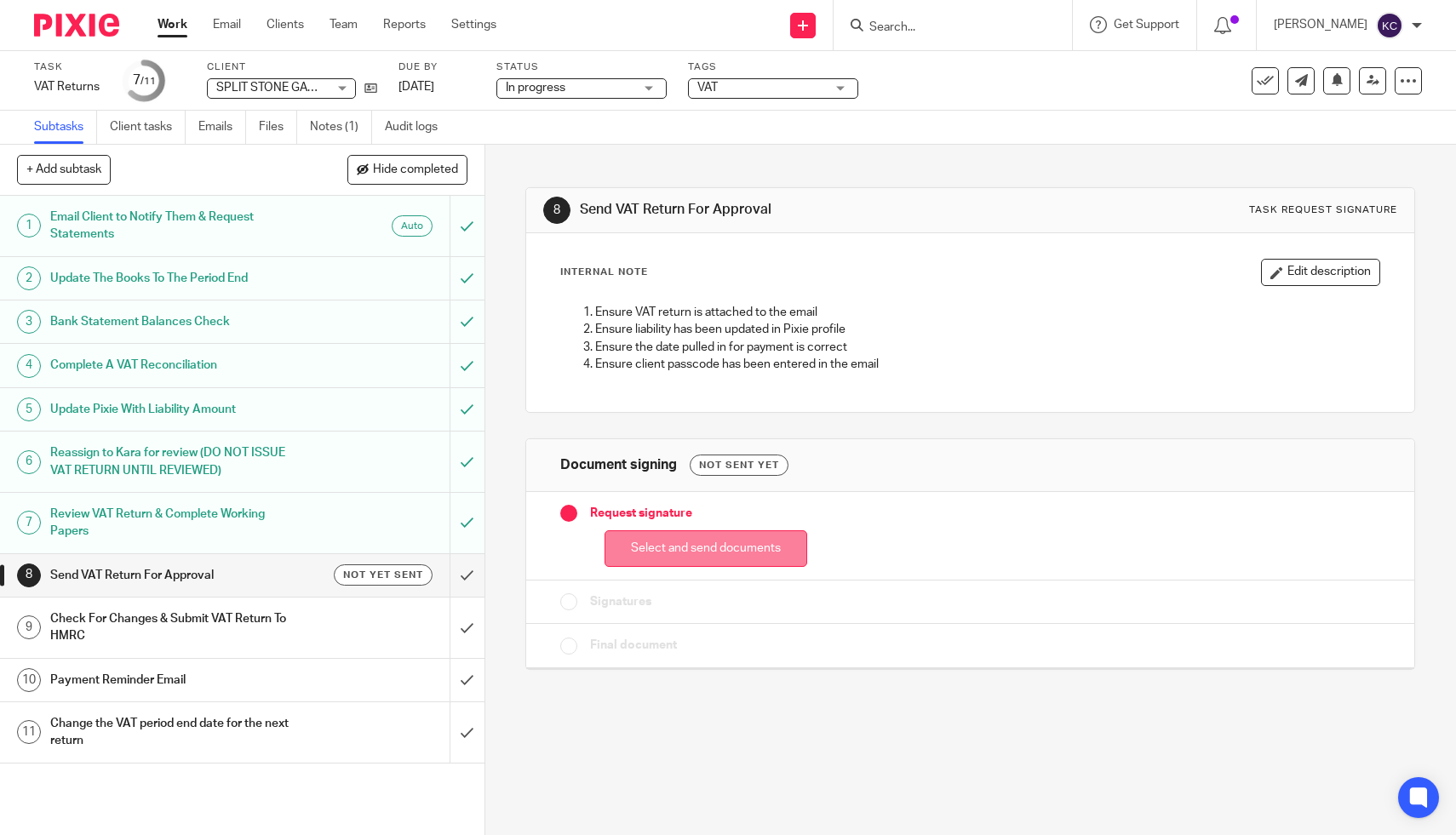
click at [687, 551] on button "Select and send documents" at bounding box center [706, 548] width 202 height 37
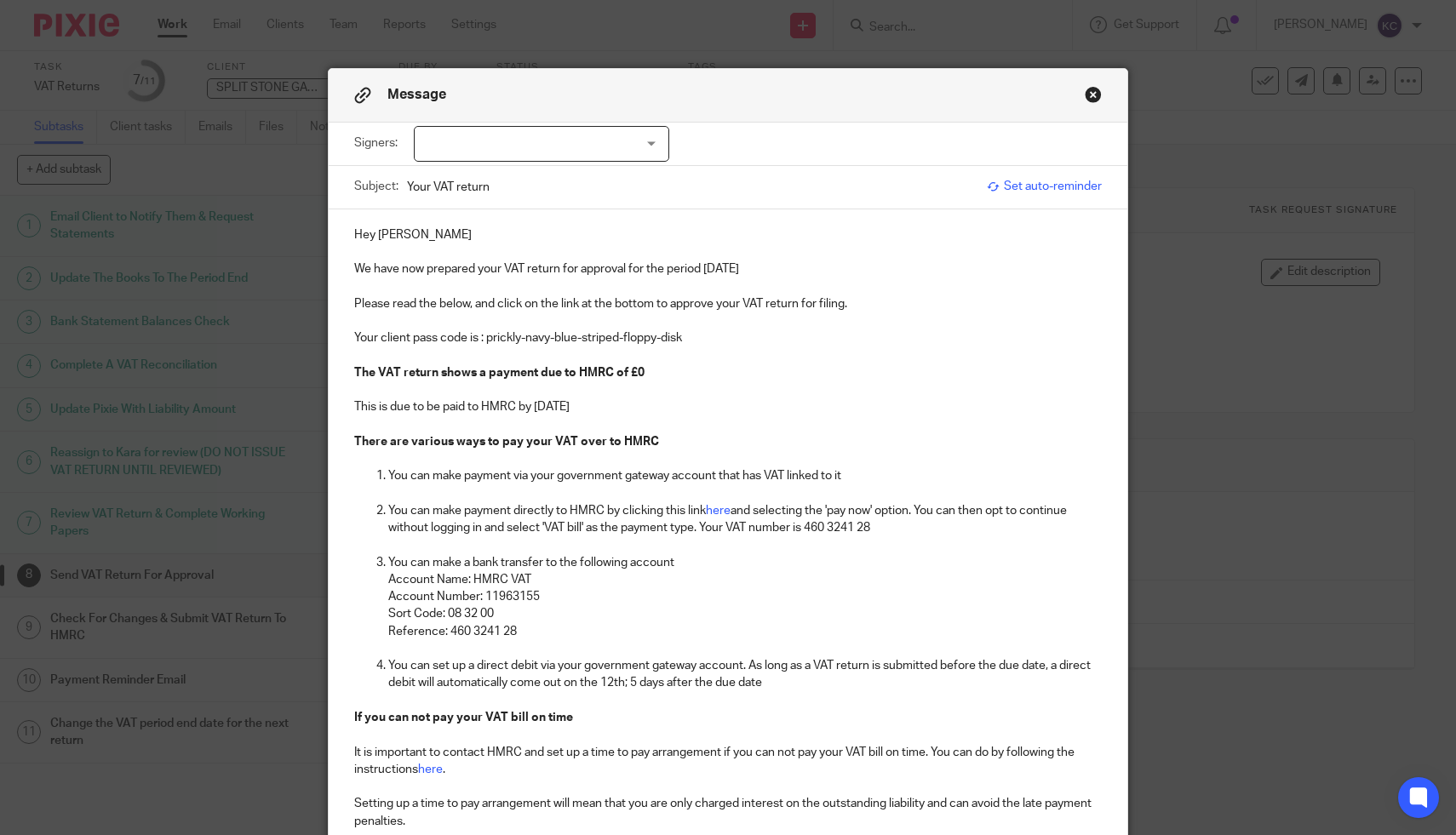
click at [492, 375] on strong "a payment due to HMRC of £0" at bounding box center [561, 372] width 166 height 12
click at [583, 371] on strong "a repayment due to HMRC of £0" at bounding box center [568, 372] width 177 height 12
click at [666, 375] on strong "a repayment due from HMRC of £0" at bounding box center [575, 372] width 193 height 12
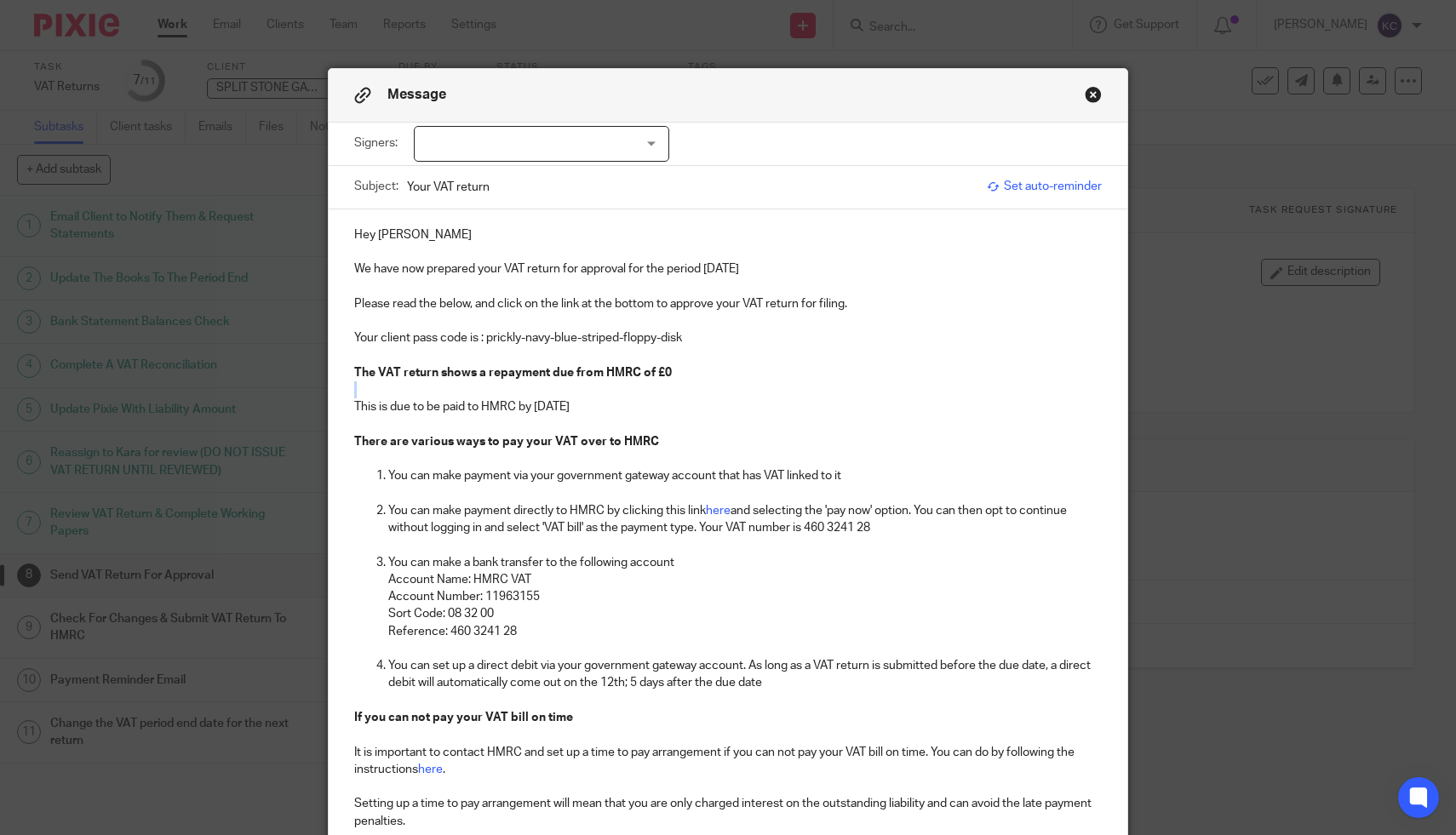
click at [666, 375] on strong "a repayment due from HMRC of £0" at bounding box center [575, 372] width 193 height 12
click at [681, 371] on p "The VAT return shows a repayment due from HMRC of £0" at bounding box center [729, 372] width 749 height 17
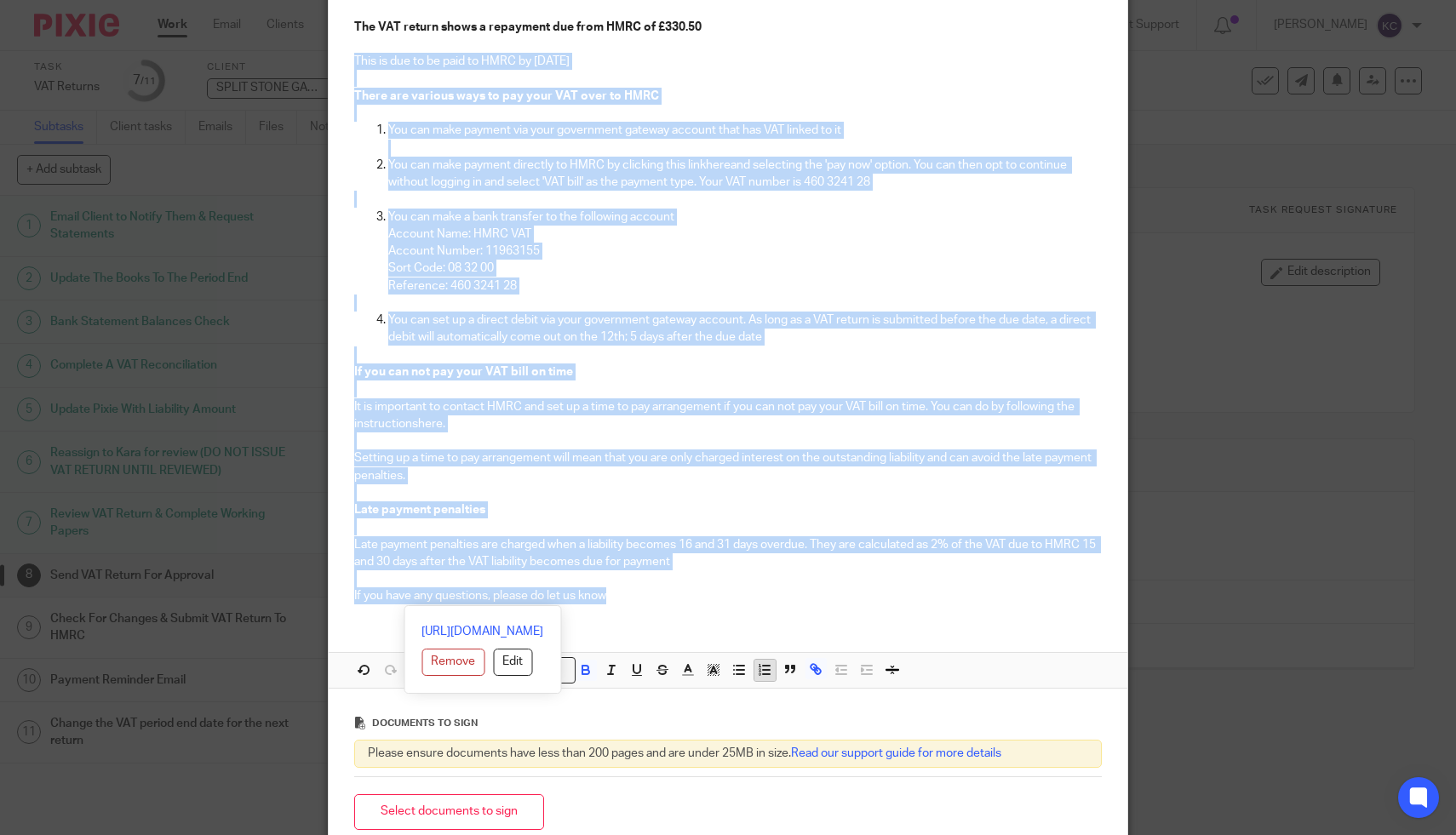
scroll to position [386, 0]
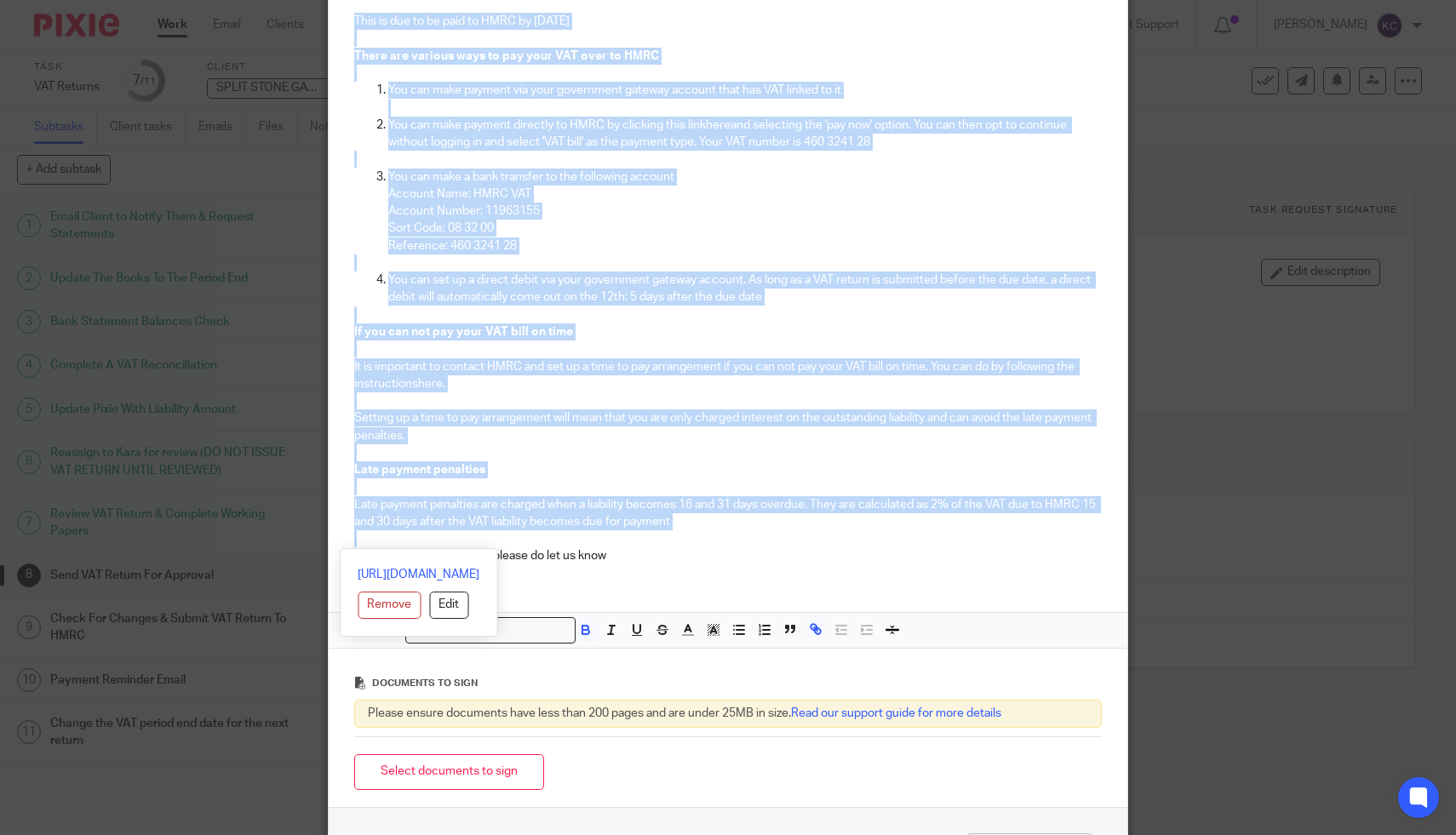
drag, startPoint x: 351, startPoint y: 286, endPoint x: 758, endPoint y: 535, distance: 477.1
click at [758, 535] on div "Hey Jack We have now prepared your VAT return for approval for the period 31 Ju…" at bounding box center [728, 200] width 800 height 754
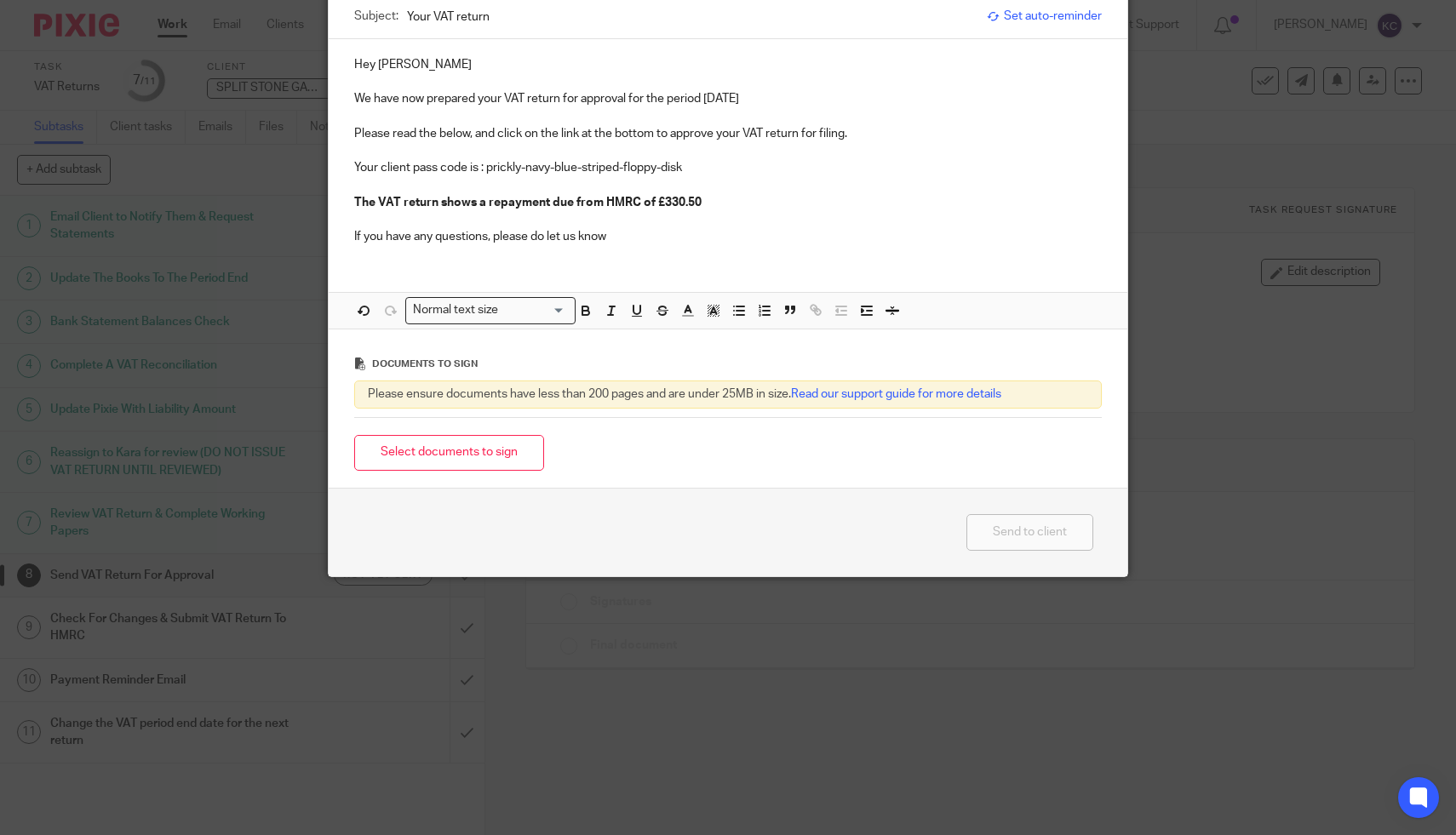
scroll to position [0, 0]
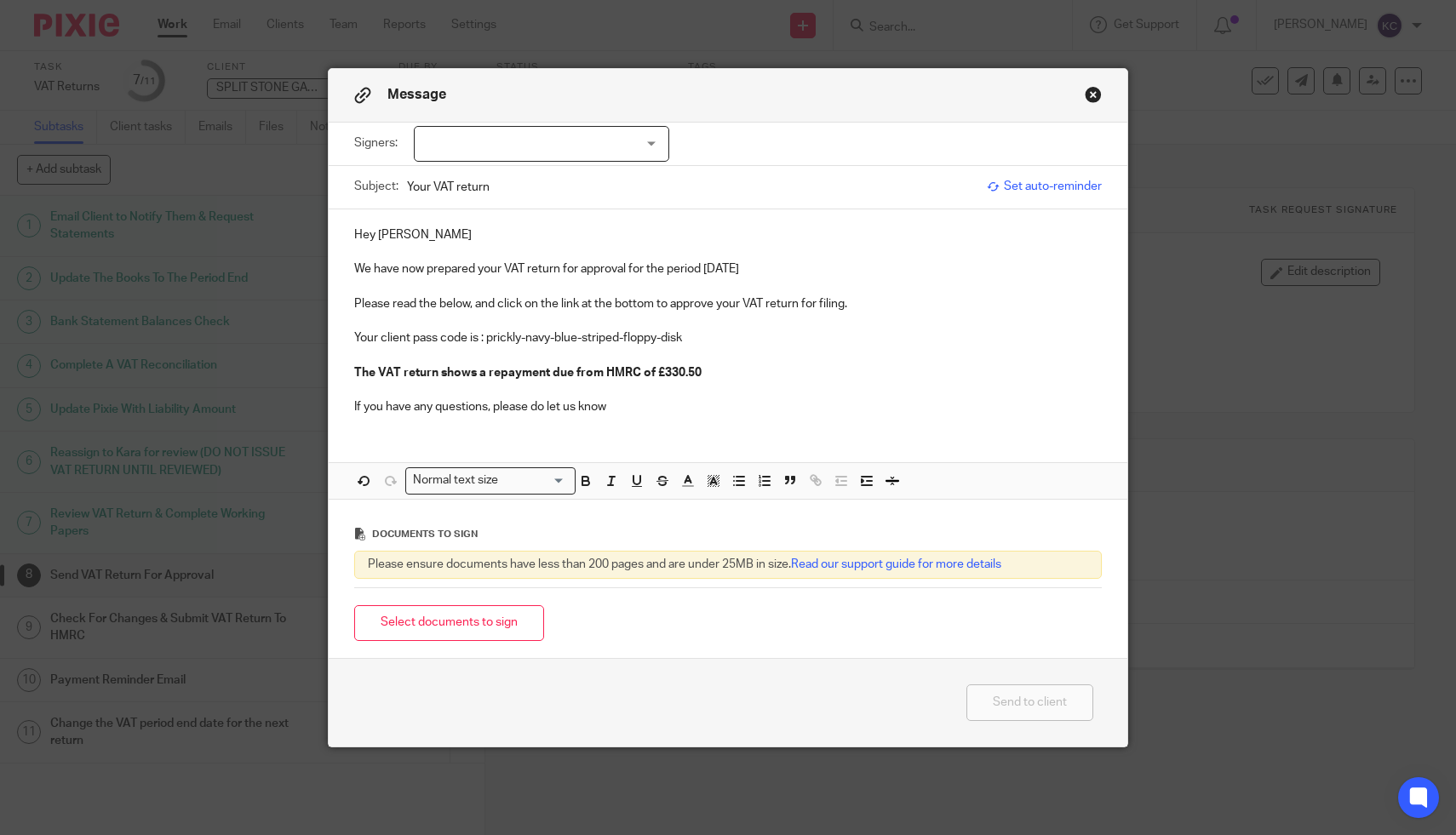
click at [523, 150] on div at bounding box center [541, 144] width 255 height 36
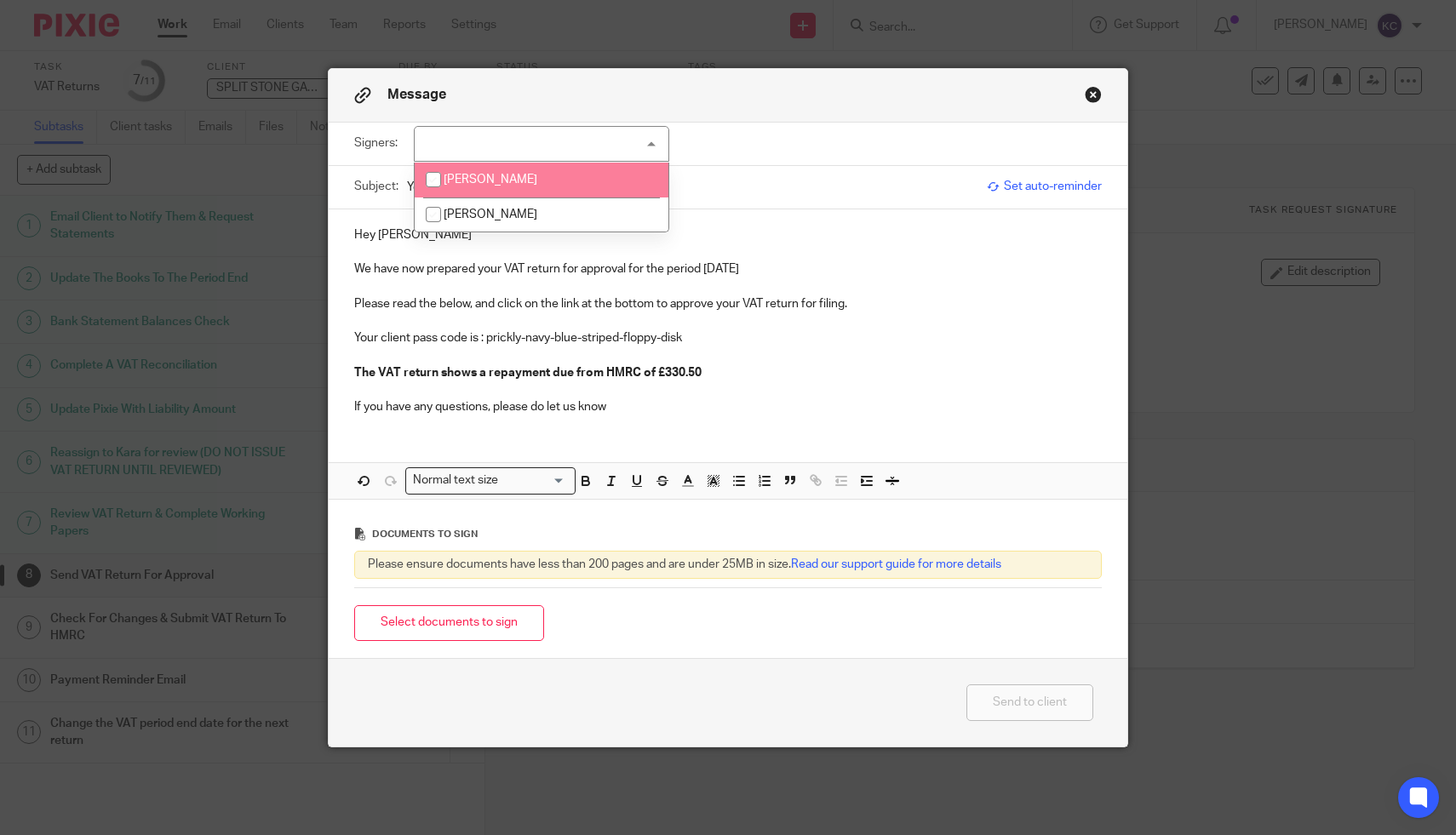
click at [523, 187] on li "Jack Neville" at bounding box center [541, 180] width 253 height 35
checkbox input "true"
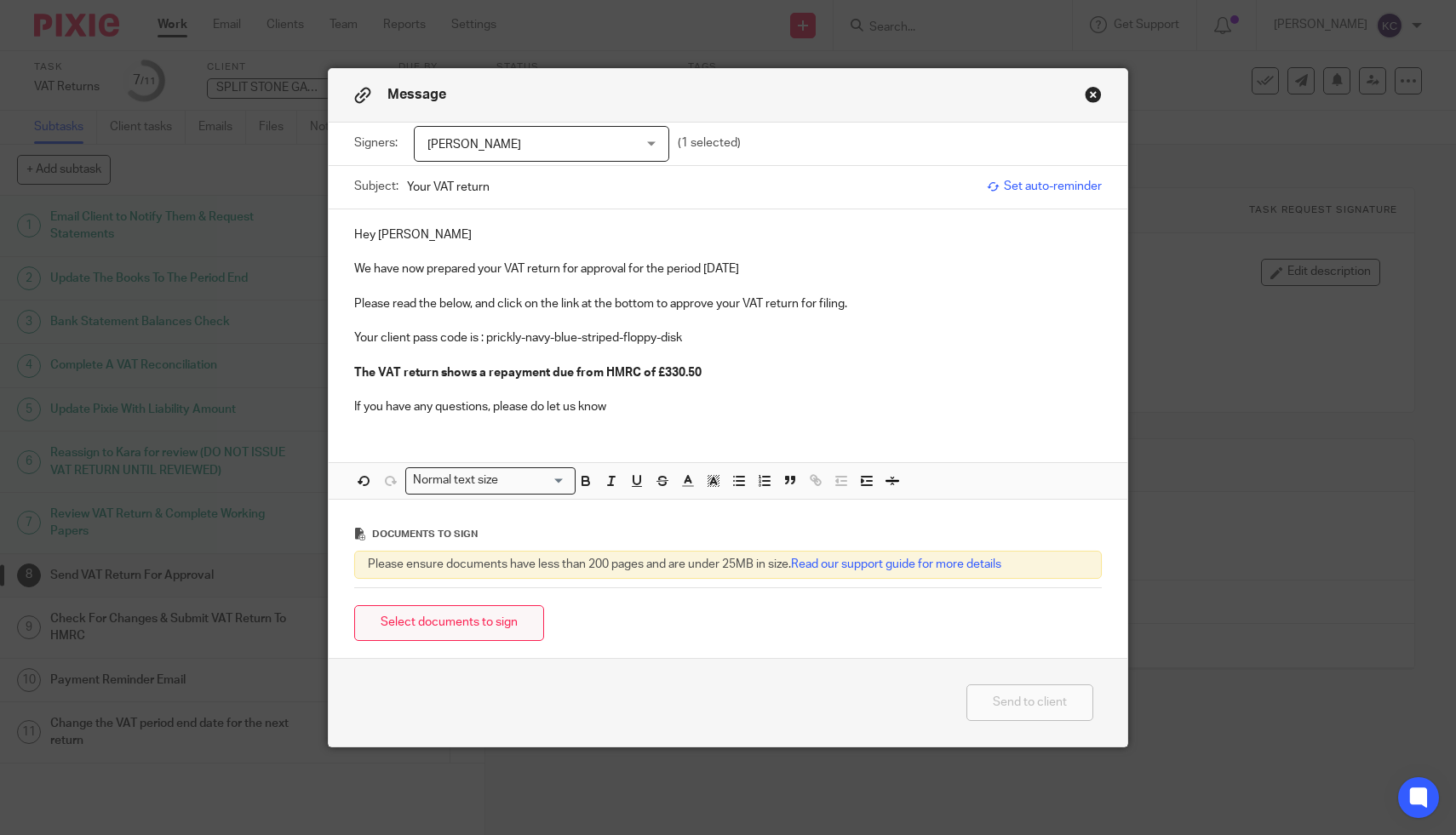
click at [492, 634] on button "Select documents to sign" at bounding box center [450, 623] width 190 height 37
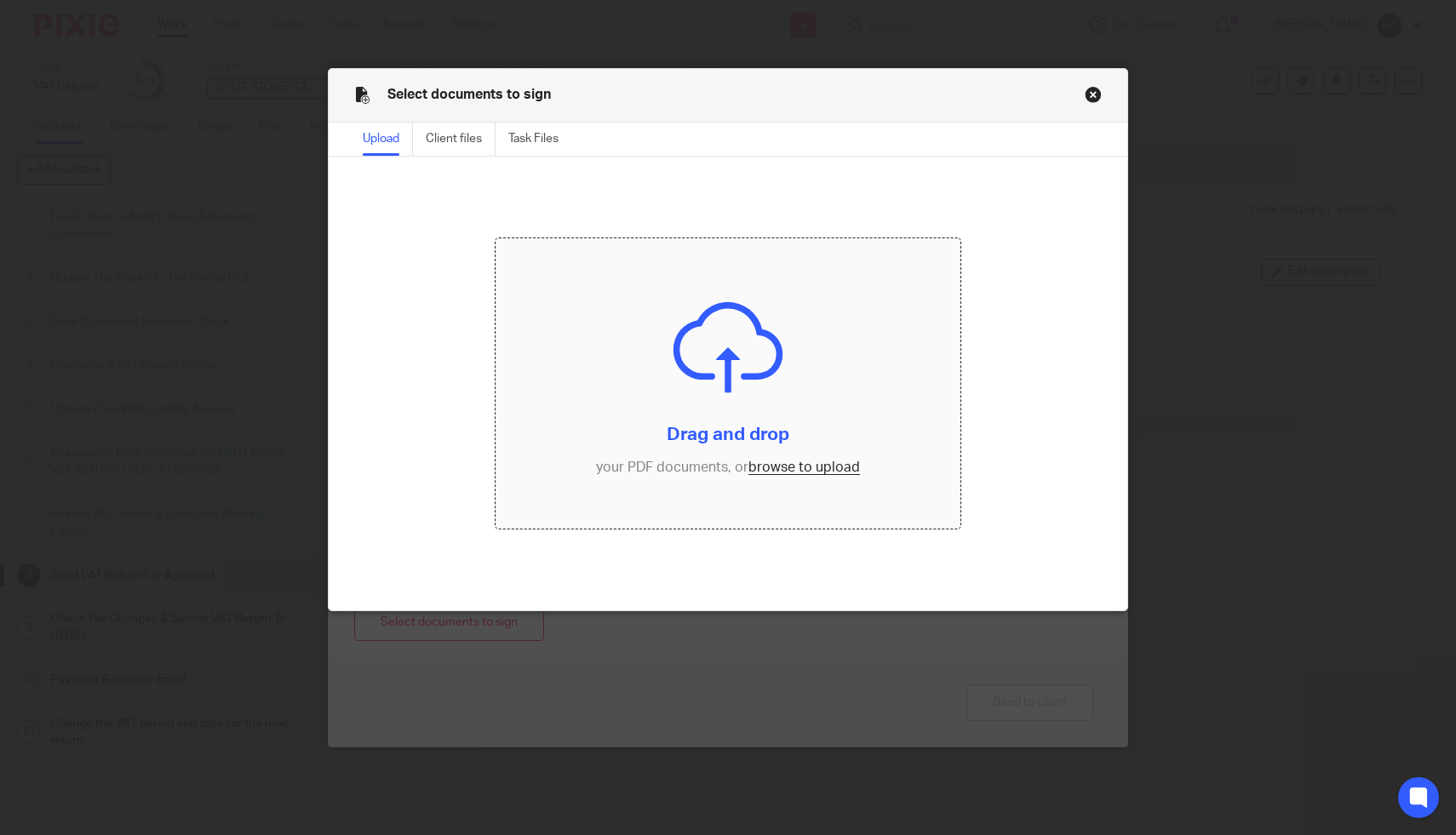
click at [657, 377] on input "file" at bounding box center [728, 383] width 464 height 290
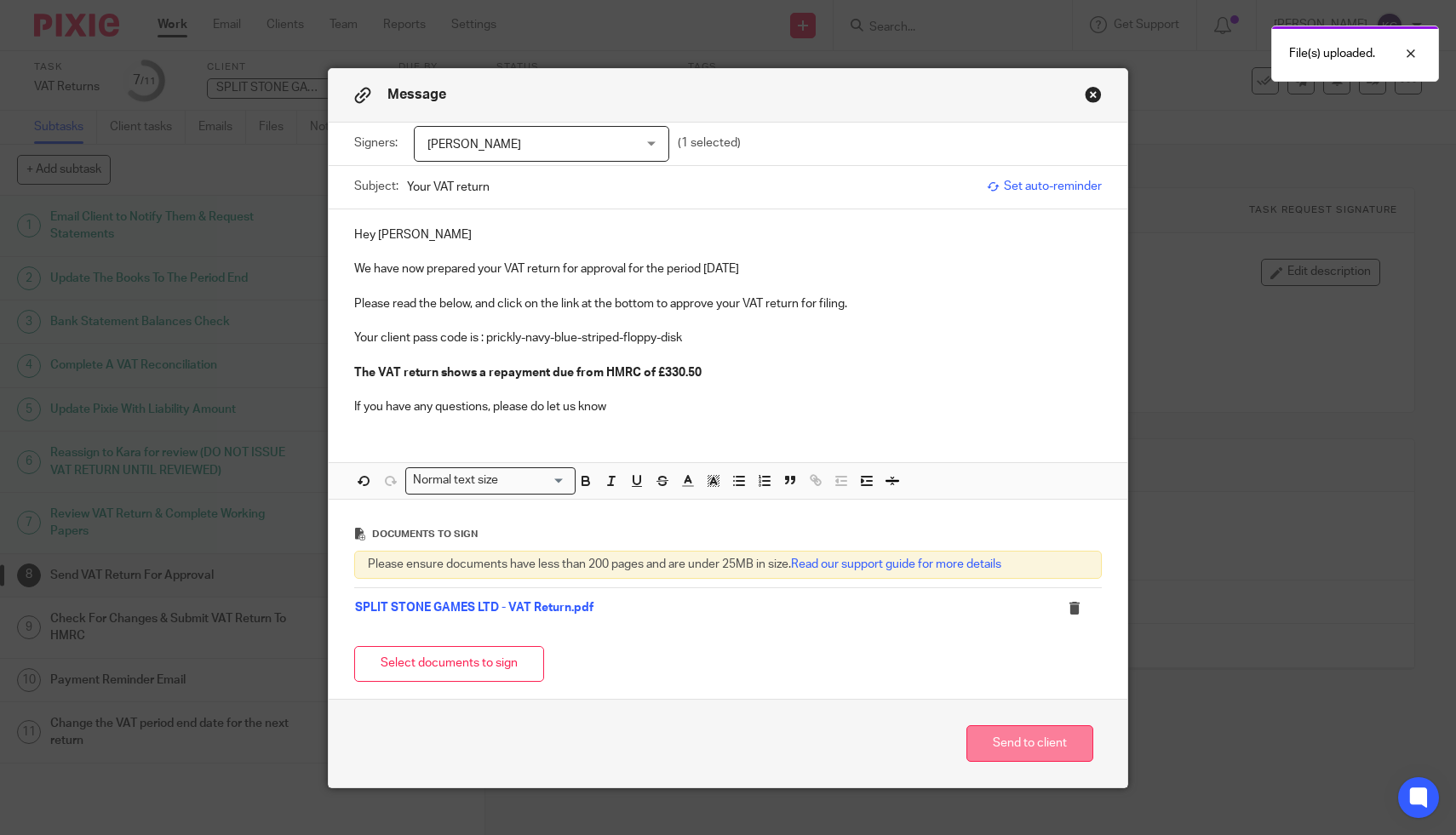
click at [1023, 745] on button "Send to client" at bounding box center [1030, 743] width 127 height 37
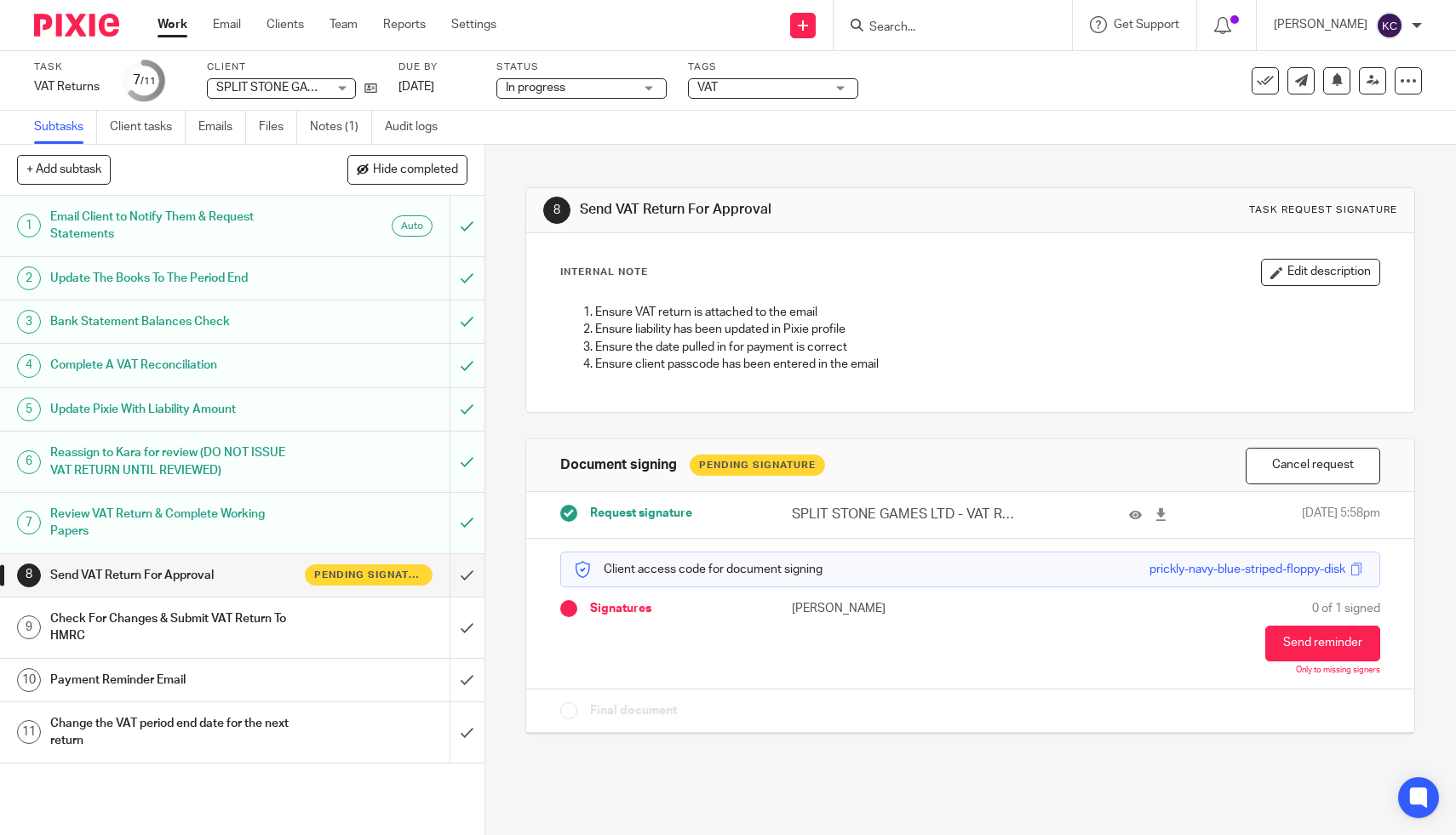
click at [785, 80] on span "VAT" at bounding box center [761, 88] width 128 height 18
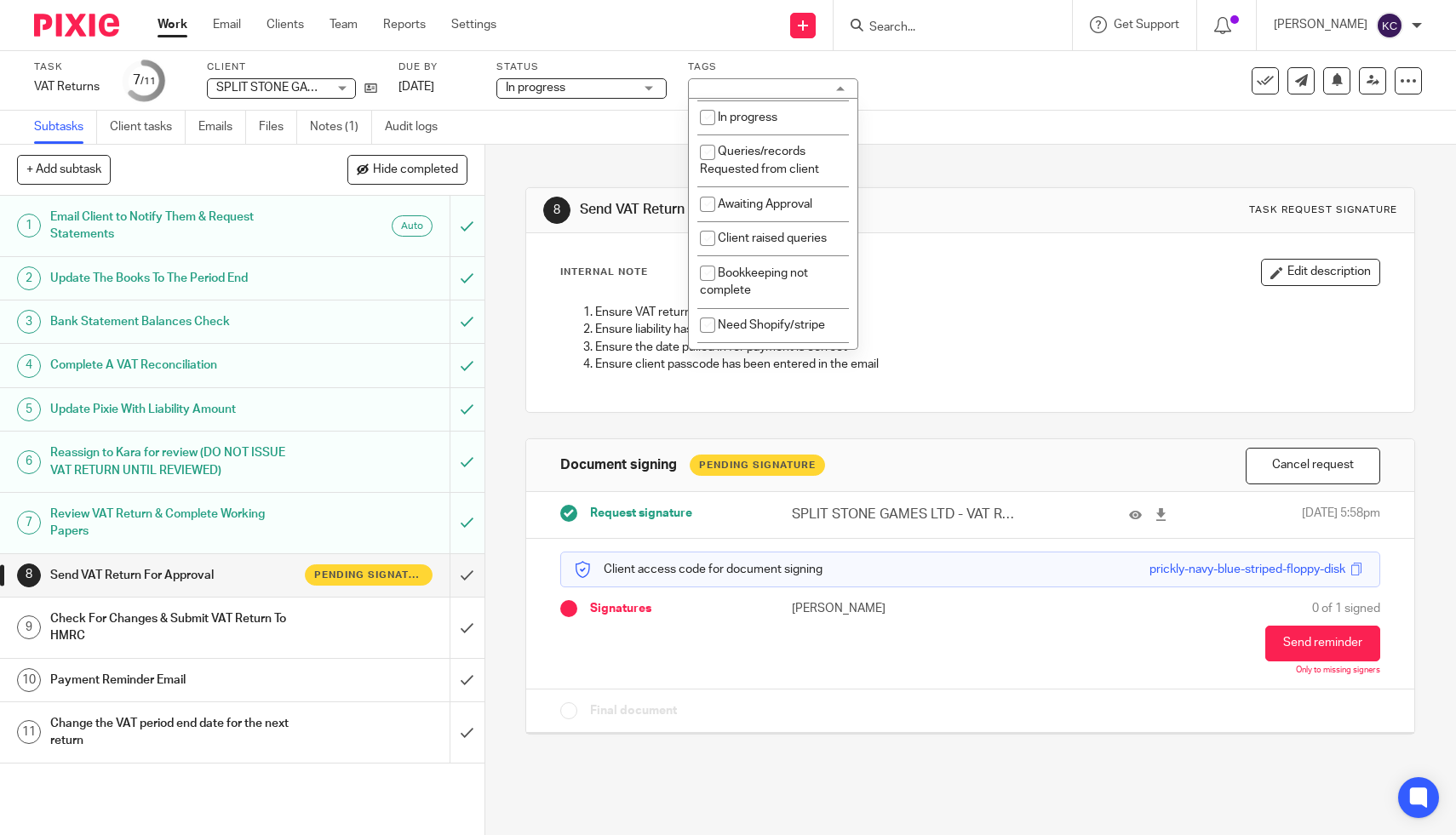
scroll to position [426, 0]
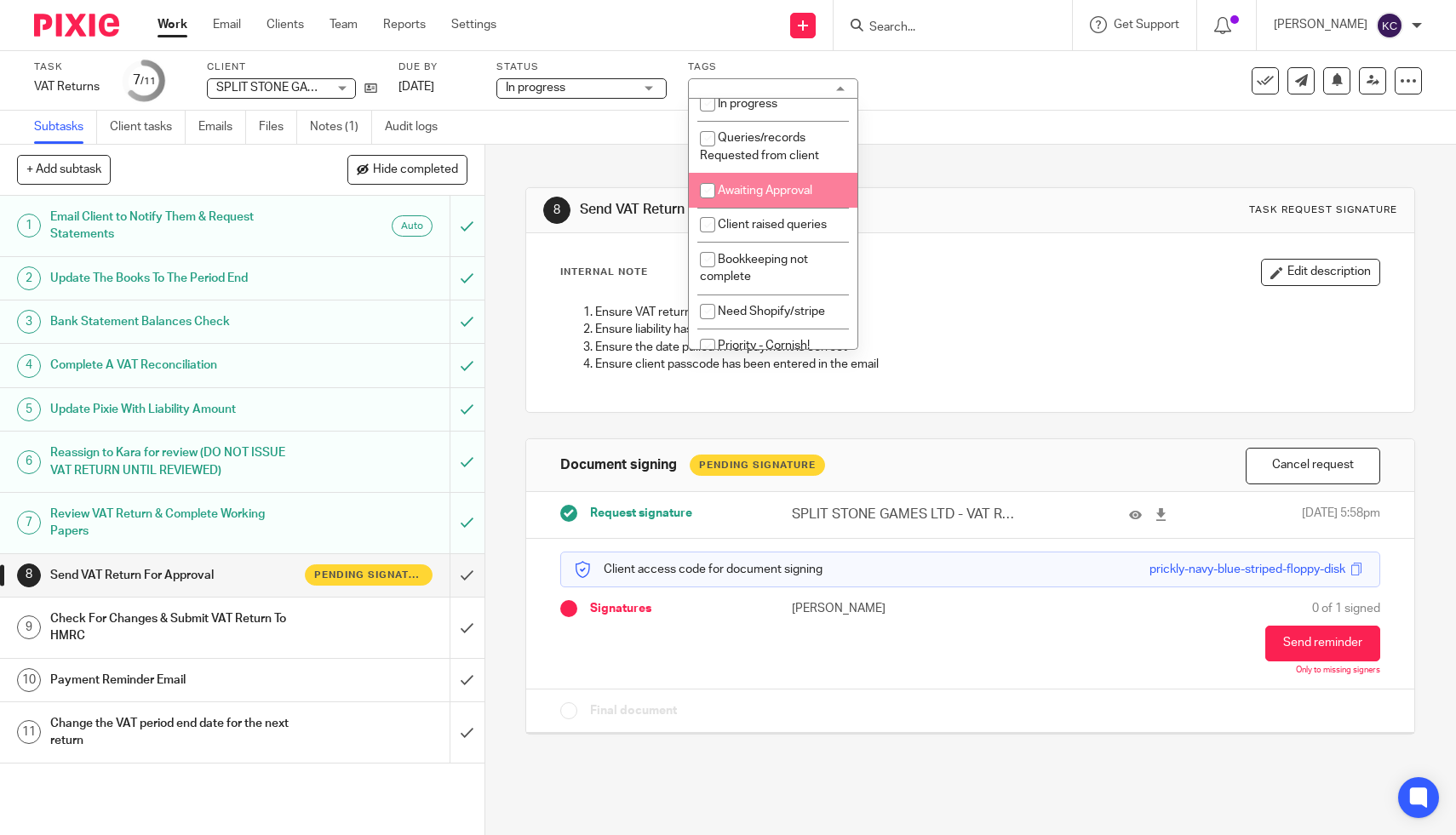
click at [741, 197] on span "Awaiting Approval" at bounding box center [766, 190] width 95 height 12
checkbox input "true"
click at [975, 22] on input "Search" at bounding box center [944, 28] width 153 height 15
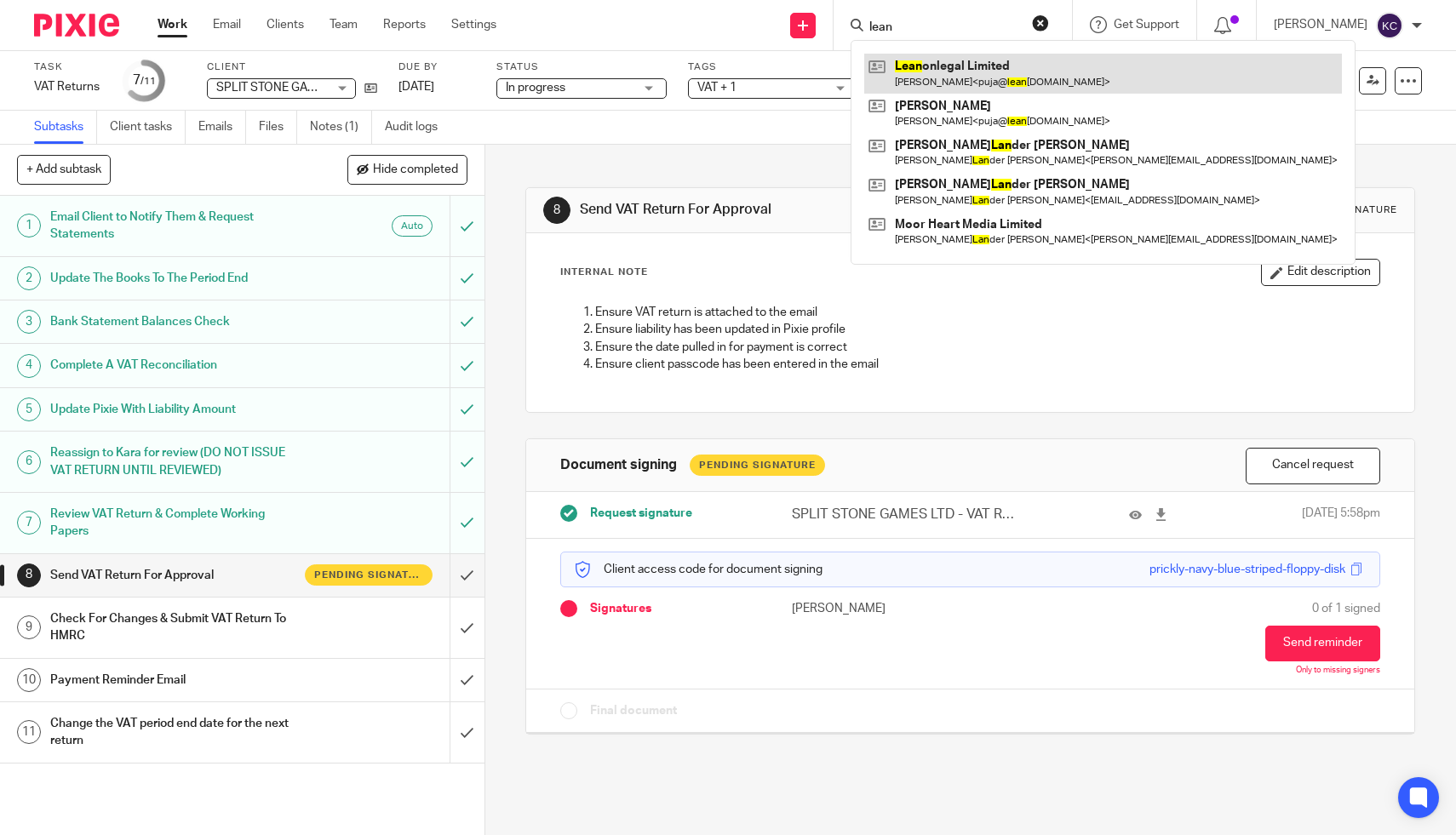
type input "lean"
click at [904, 59] on link at bounding box center [1103, 73] width 478 height 39
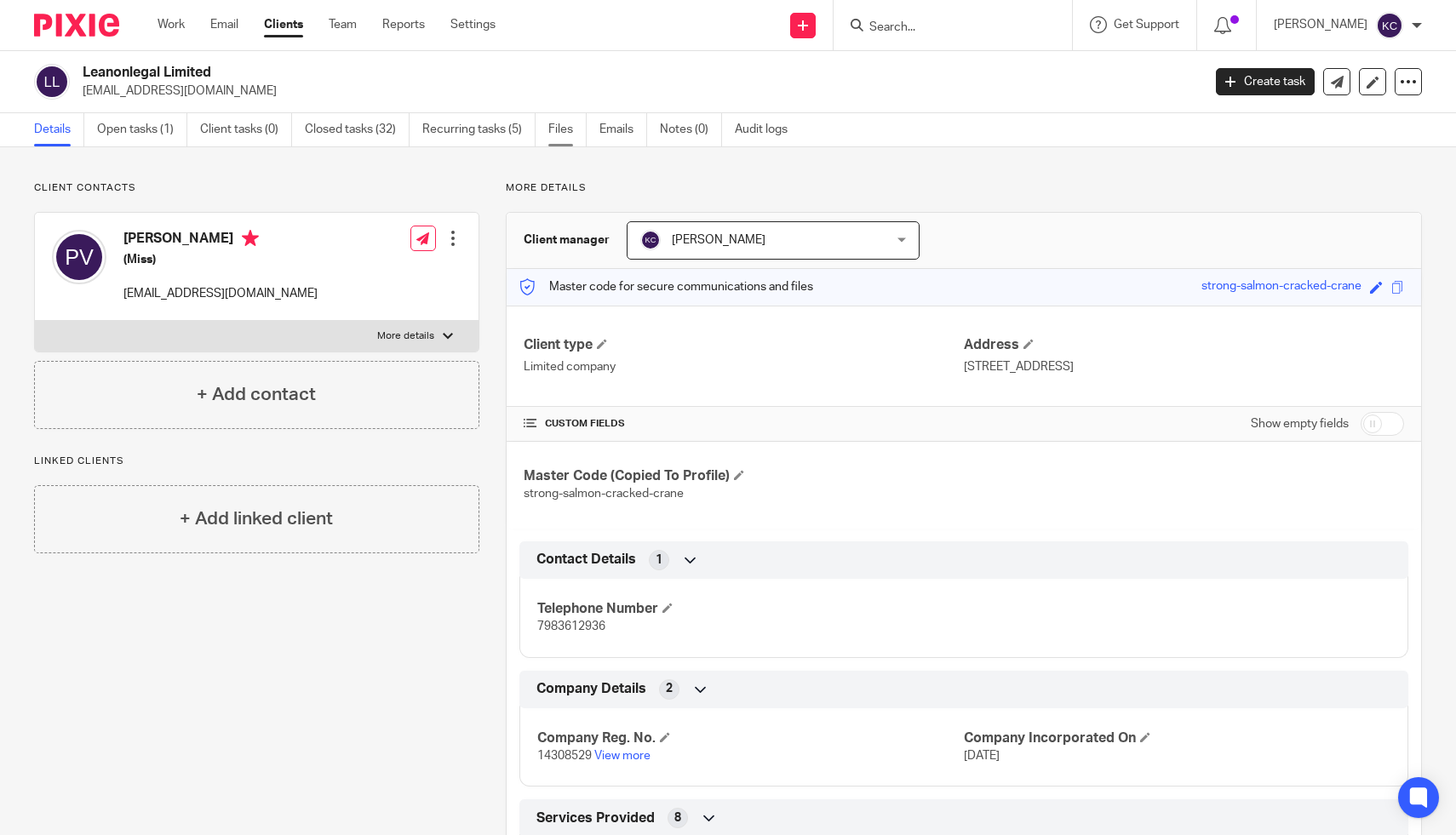
click at [556, 131] on link "Files" at bounding box center [567, 129] width 39 height 33
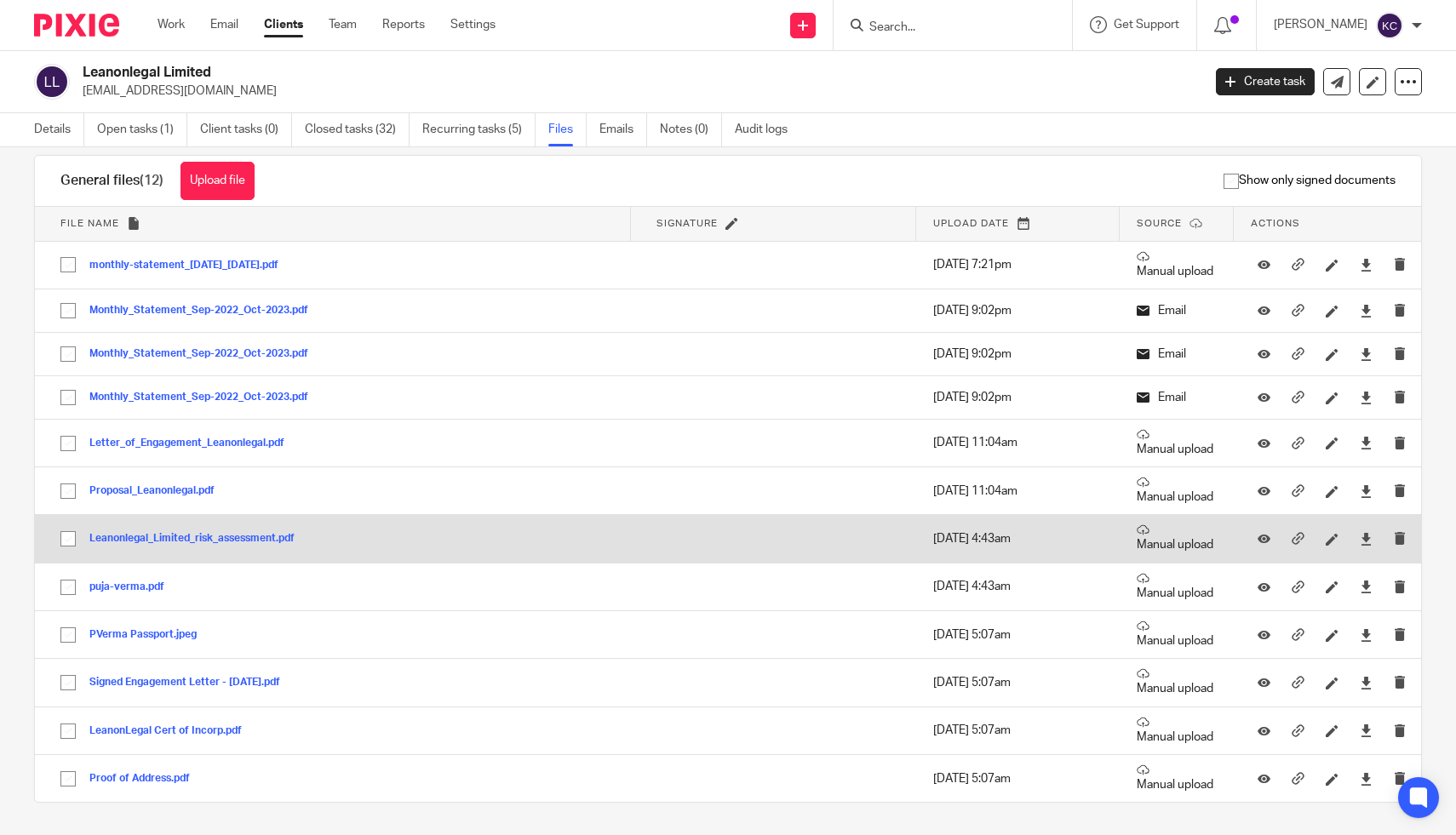
scroll to position [27, 0]
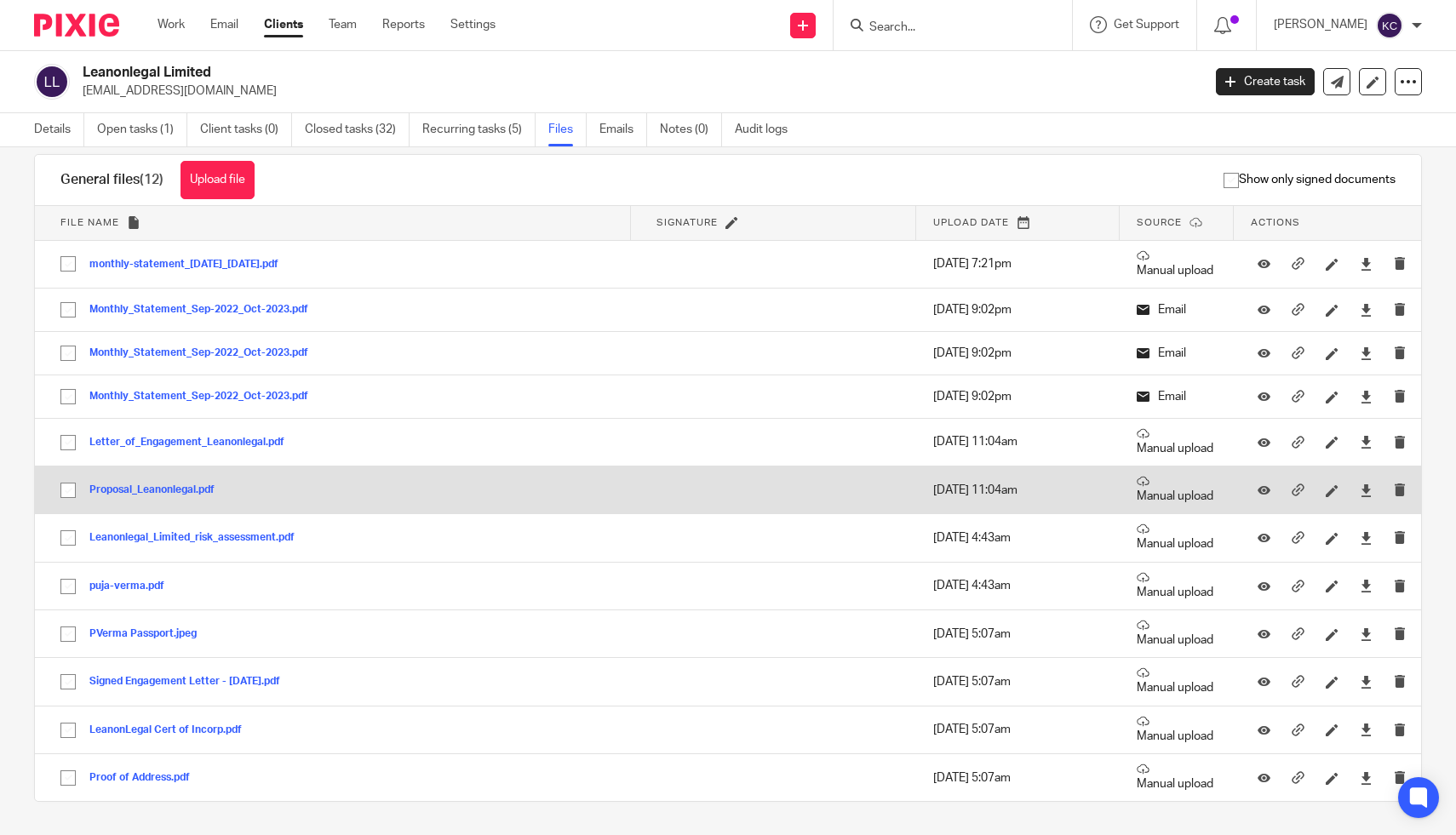
click at [1252, 490] on div at bounding box center [1263, 490] width 26 height 26
click at [1269, 490] on icon at bounding box center [1264, 490] width 13 height 13
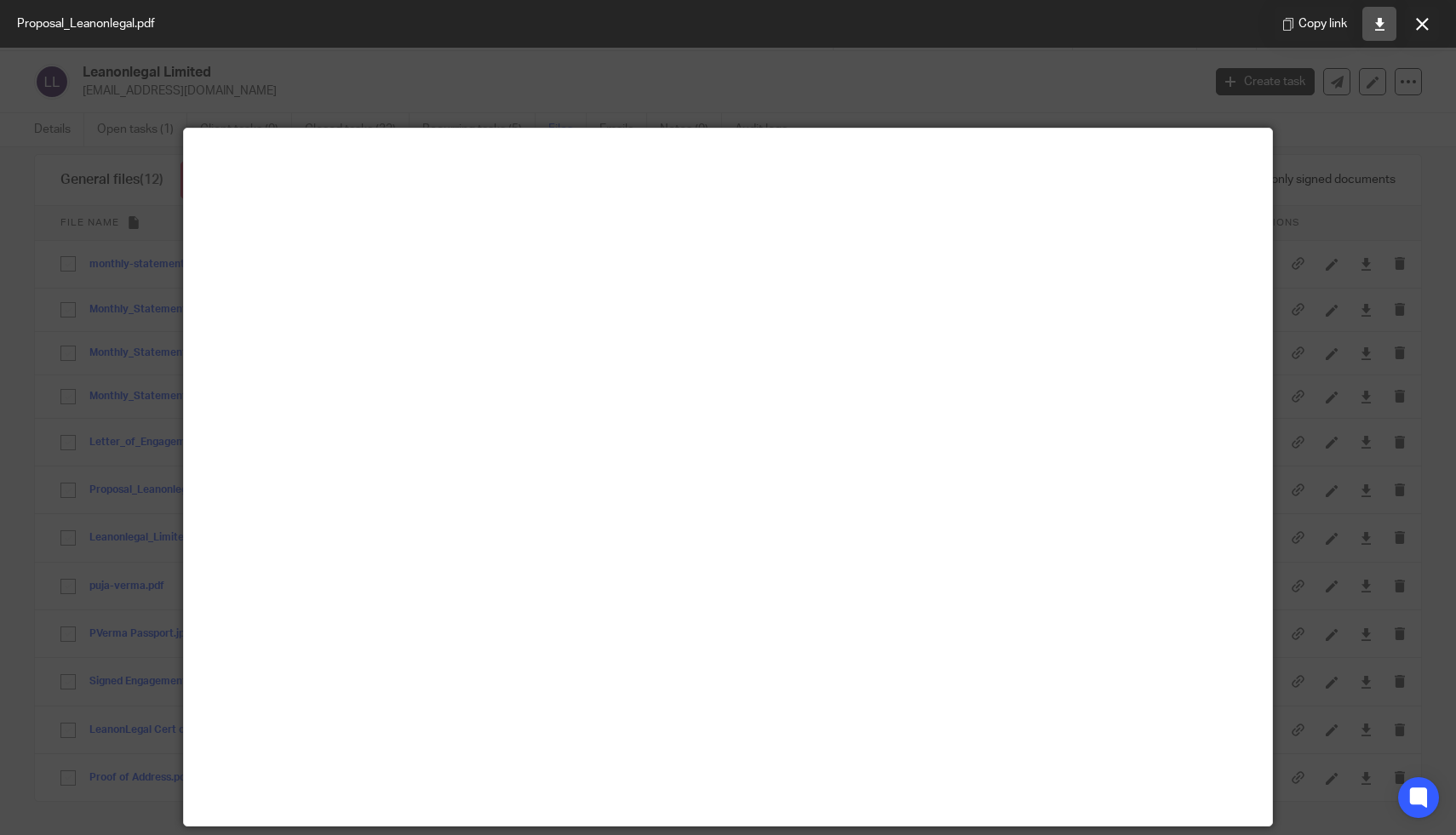
click at [1381, 19] on icon at bounding box center [1380, 24] width 13 height 13
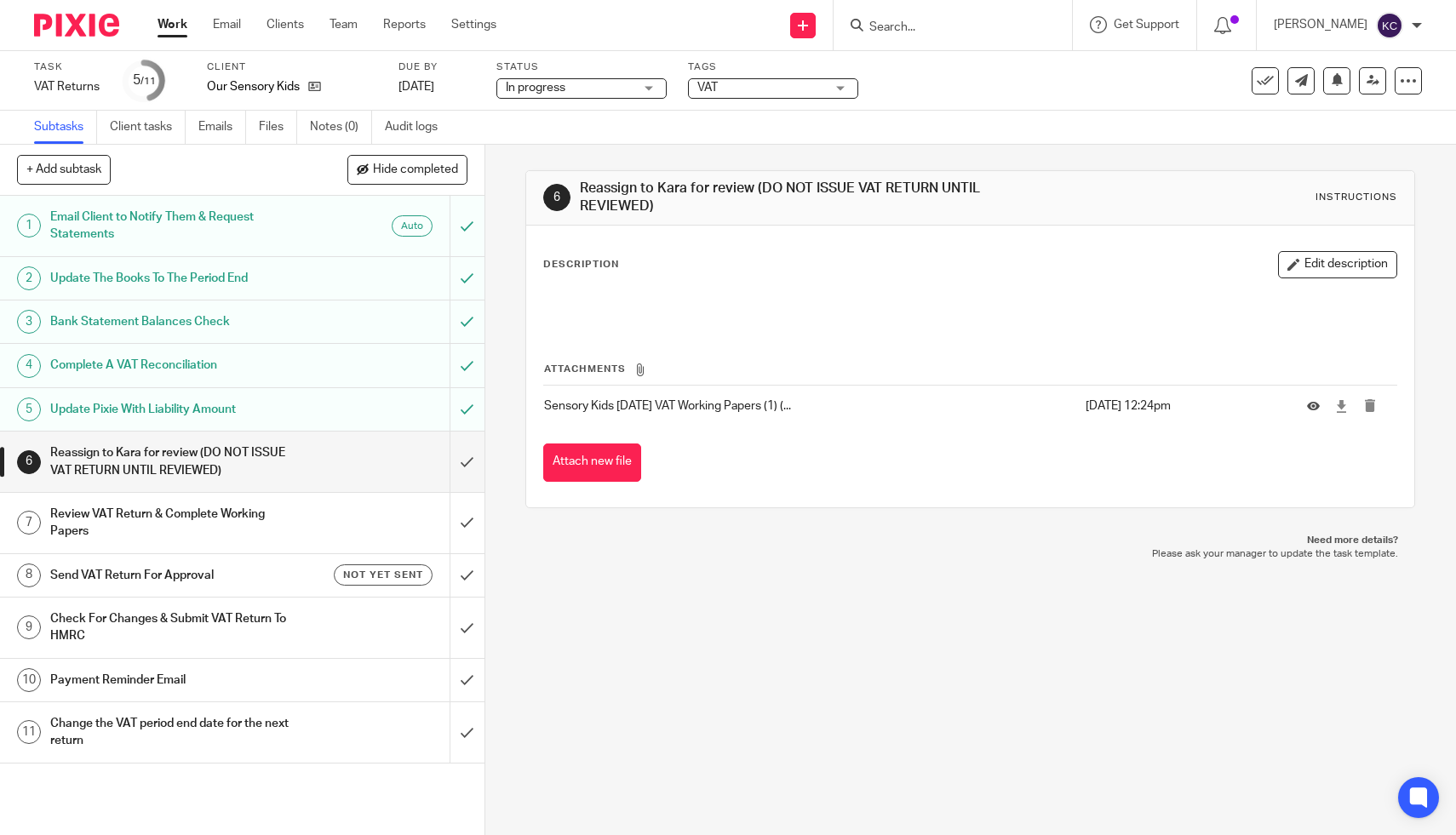
click at [322, 517] on div "Review VAT Return & Complete Working Papers" at bounding box center [241, 523] width 382 height 44
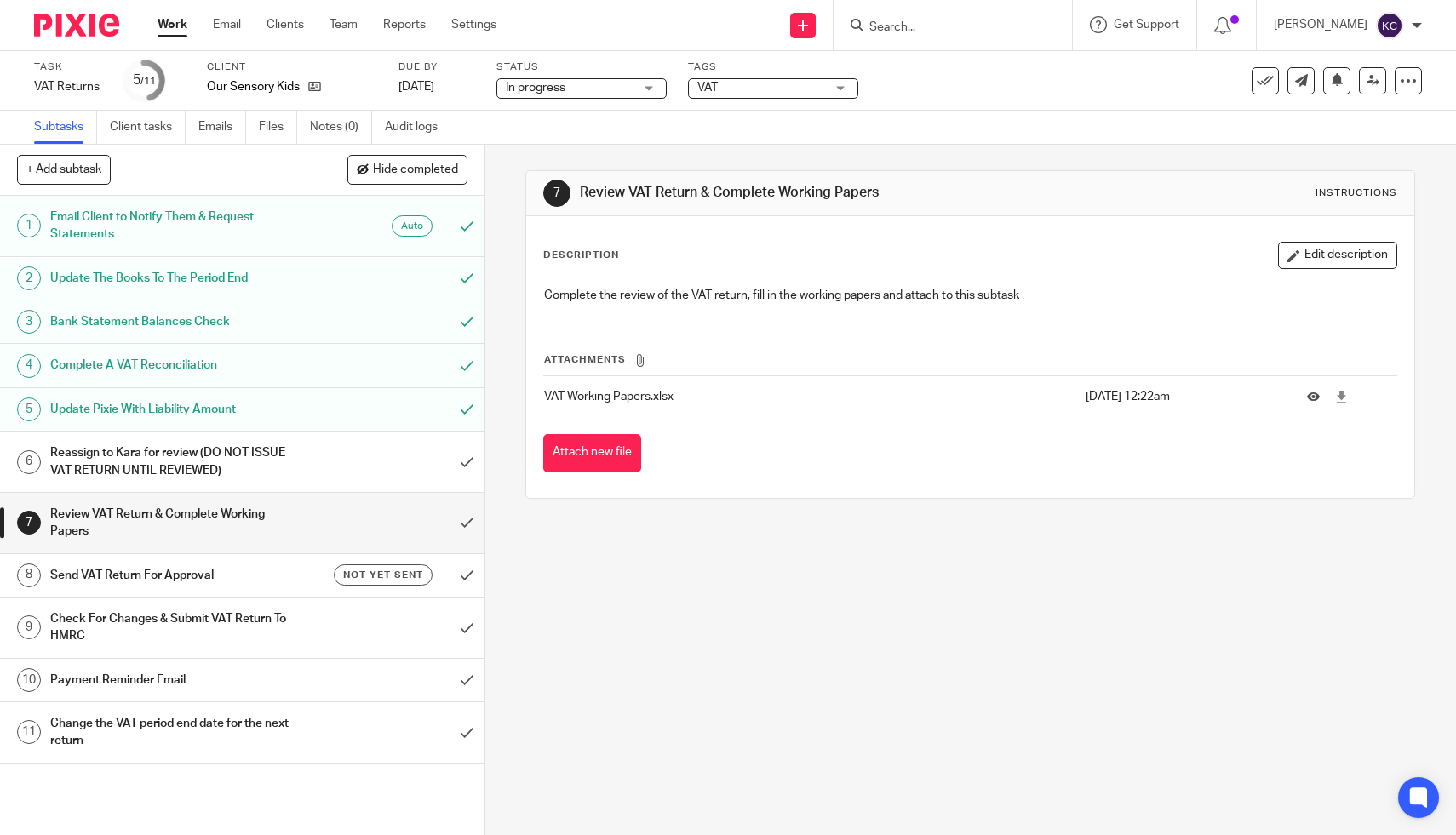
click at [278, 574] on h1 "Send VAT Return For Approval" at bounding box center [177, 575] width 255 height 26
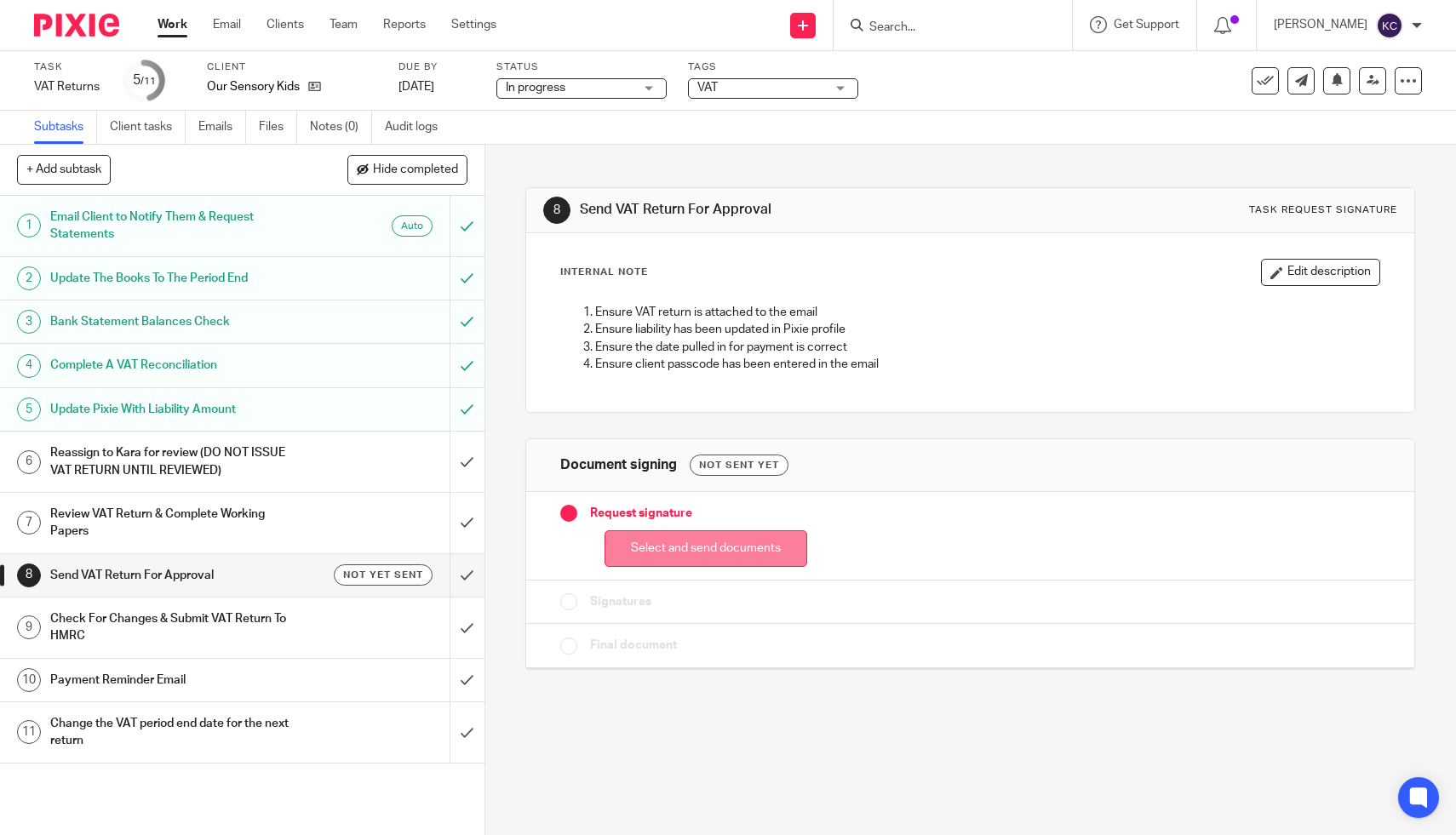
click at [668, 540] on button "Select and send documents" at bounding box center [706, 548] width 202 height 37
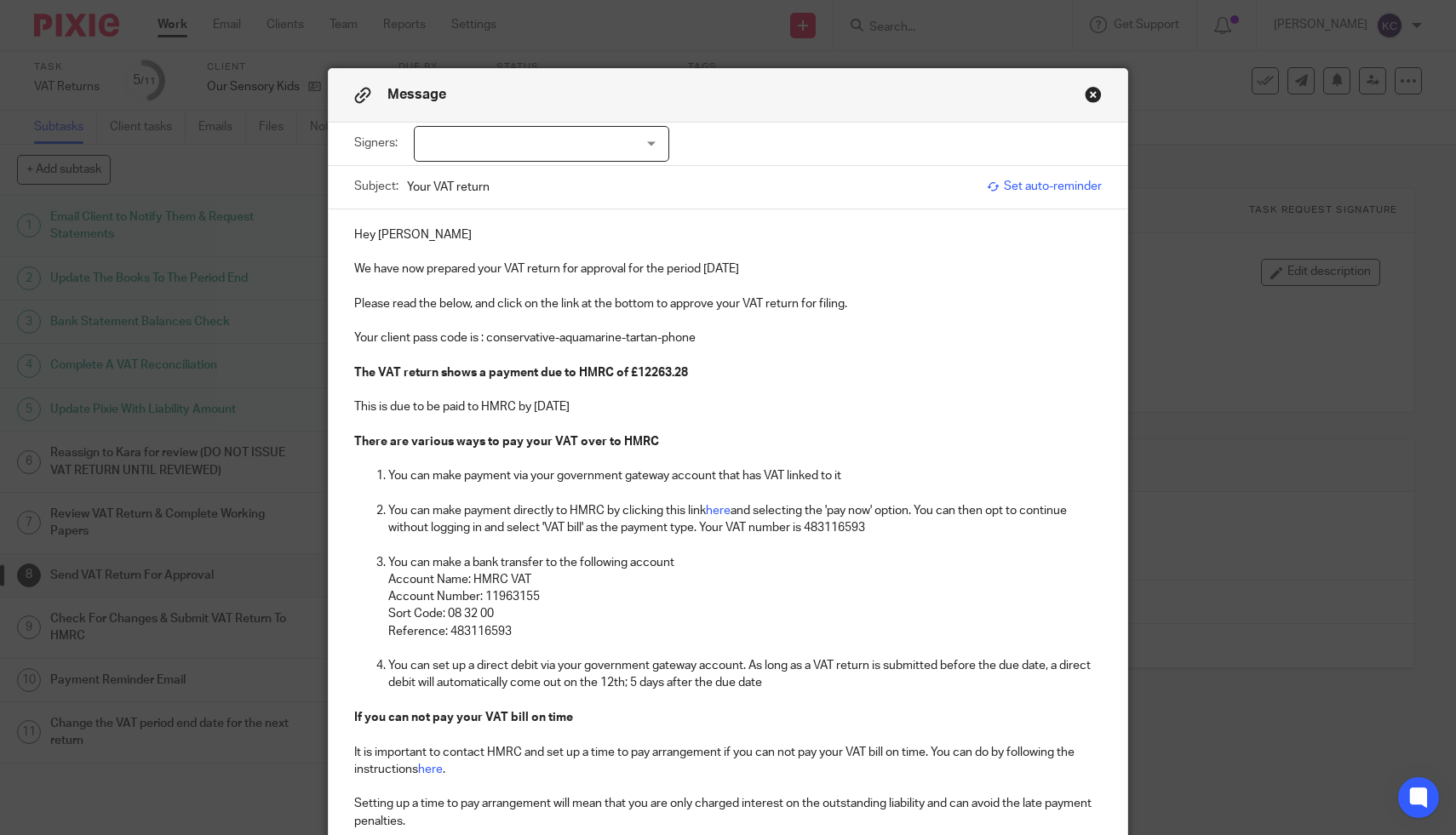
click at [1093, 95] on button "Close modal" at bounding box center [1093, 94] width 17 height 17
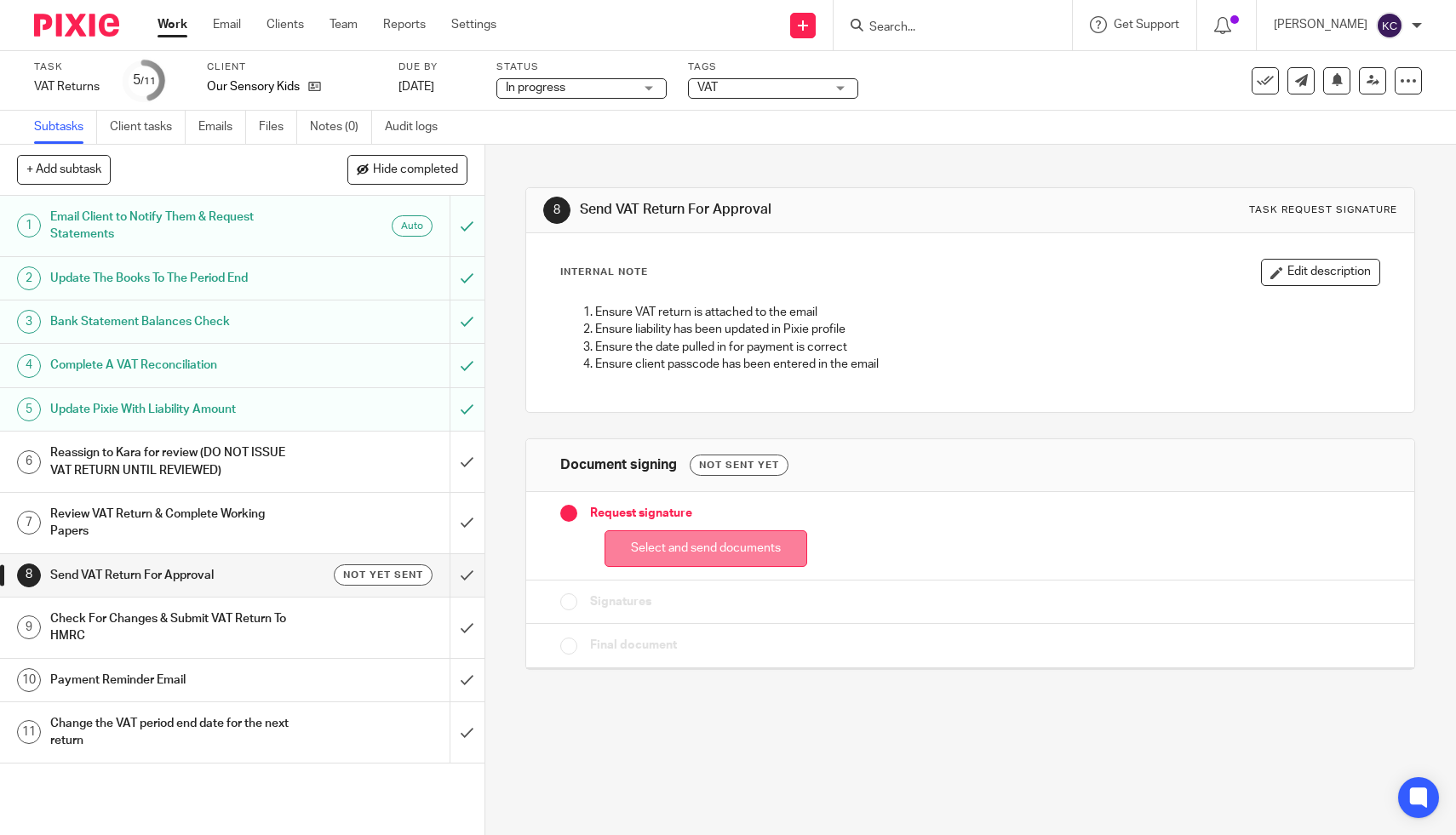
click at [676, 550] on button "Select and send documents" at bounding box center [706, 548] width 202 height 37
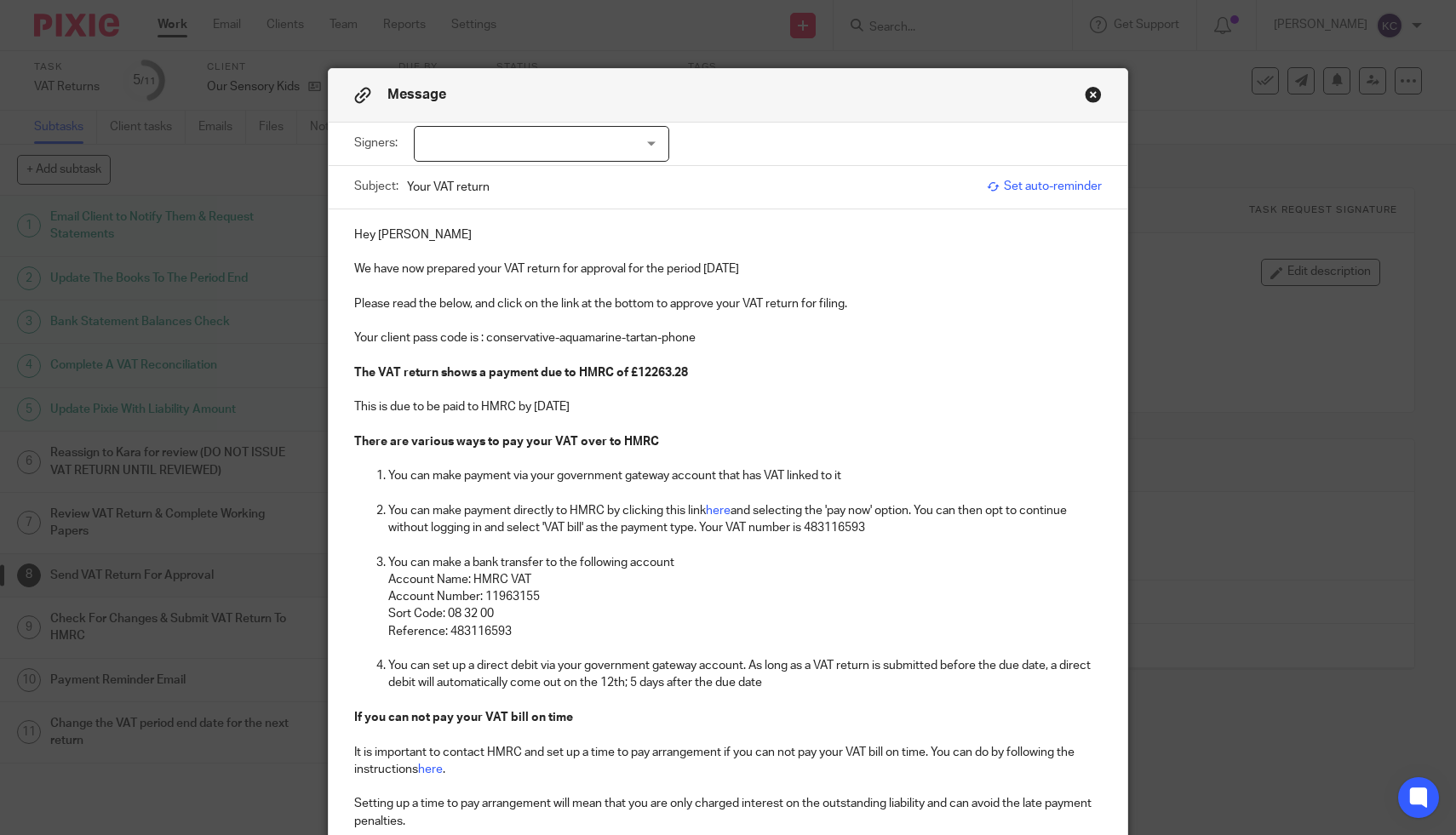
click at [538, 140] on div at bounding box center [541, 144] width 255 height 36
click at [537, 191] on li "[PERSON_NAME]" at bounding box center [541, 180] width 253 height 35
checkbox input "true"
click at [786, 269] on p "We have now prepared your VAT return for approval for the period [DATE]" at bounding box center [729, 268] width 749 height 17
click at [647, 422] on p at bounding box center [729, 423] width 749 height 17
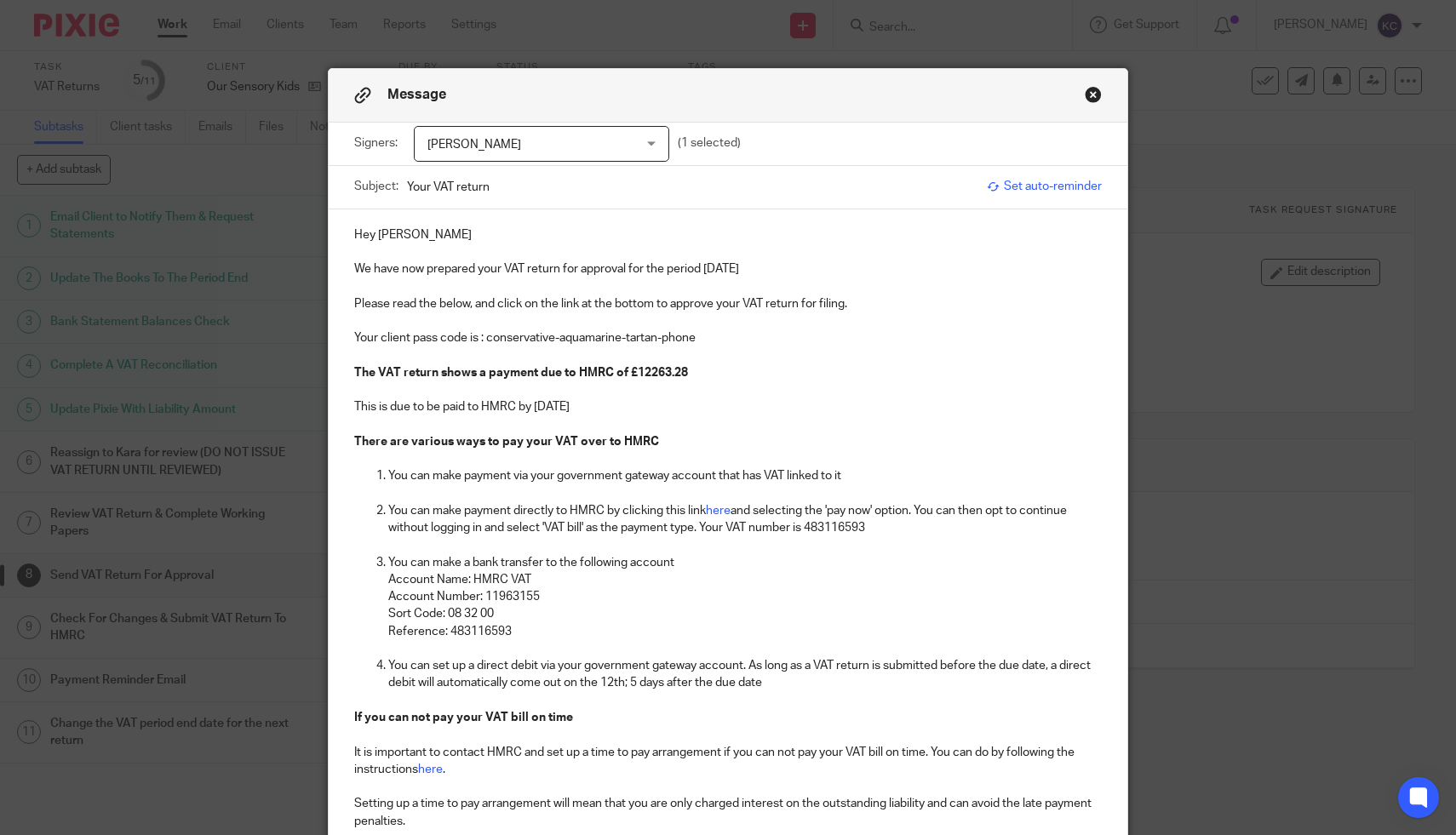
click at [861, 302] on p "Please read the below, and click on the link at the bottom to approve your VAT …" at bounding box center [729, 303] width 749 height 17
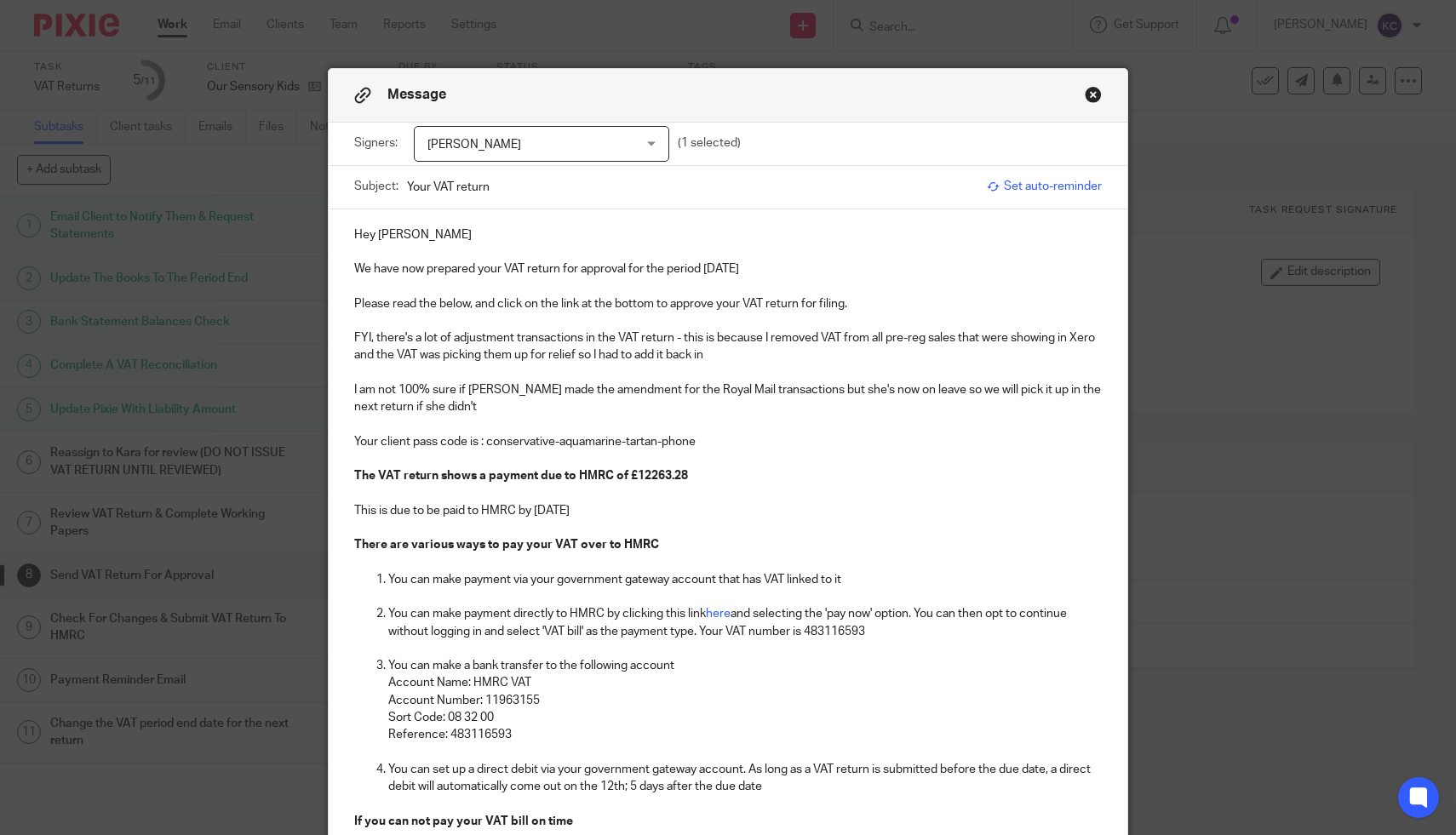
click at [662, 144] on div "[PERSON_NAME]" at bounding box center [541, 144] width 255 height 36
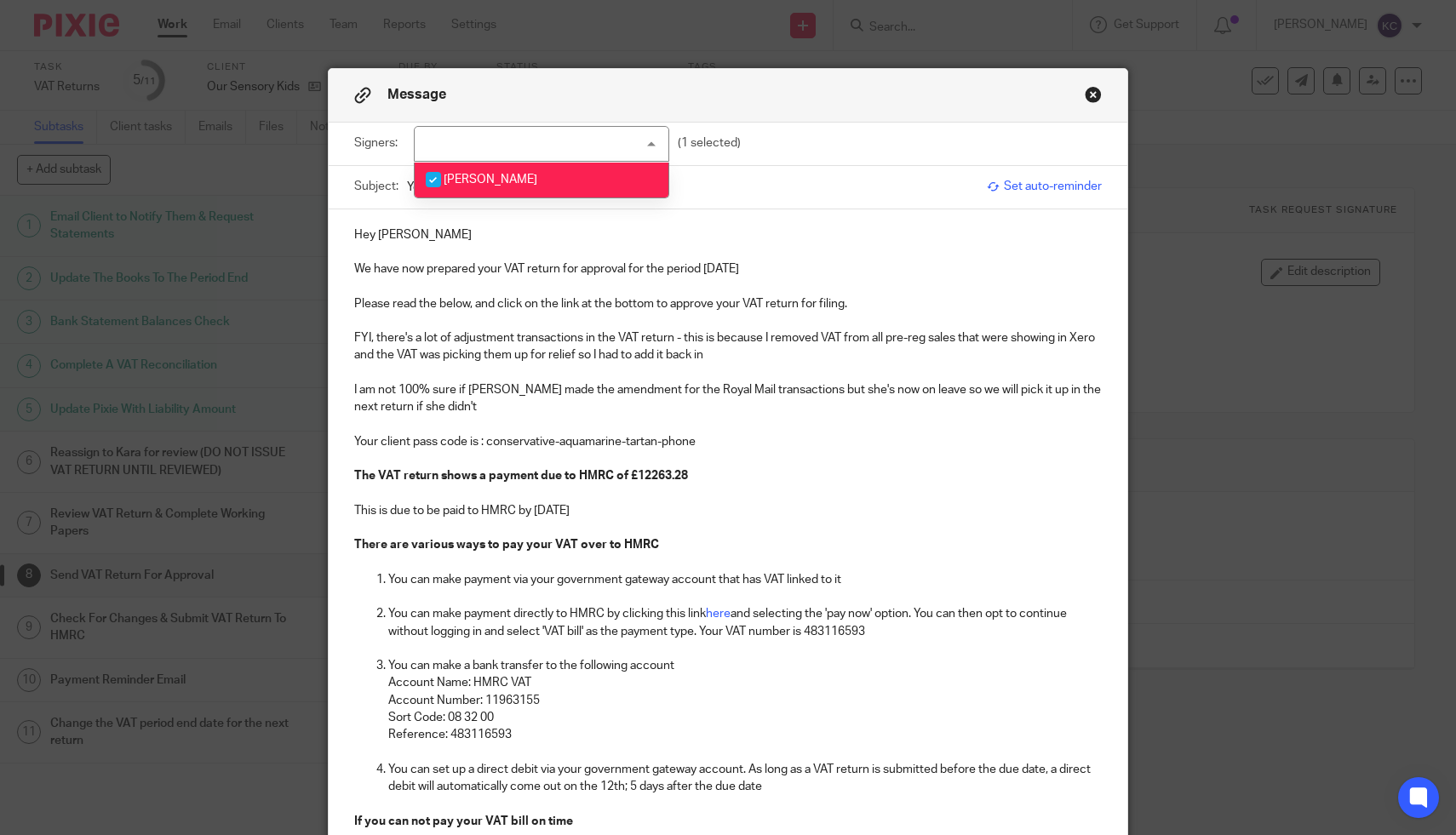
click at [812, 99] on div "Message" at bounding box center [728, 96] width 800 height 54
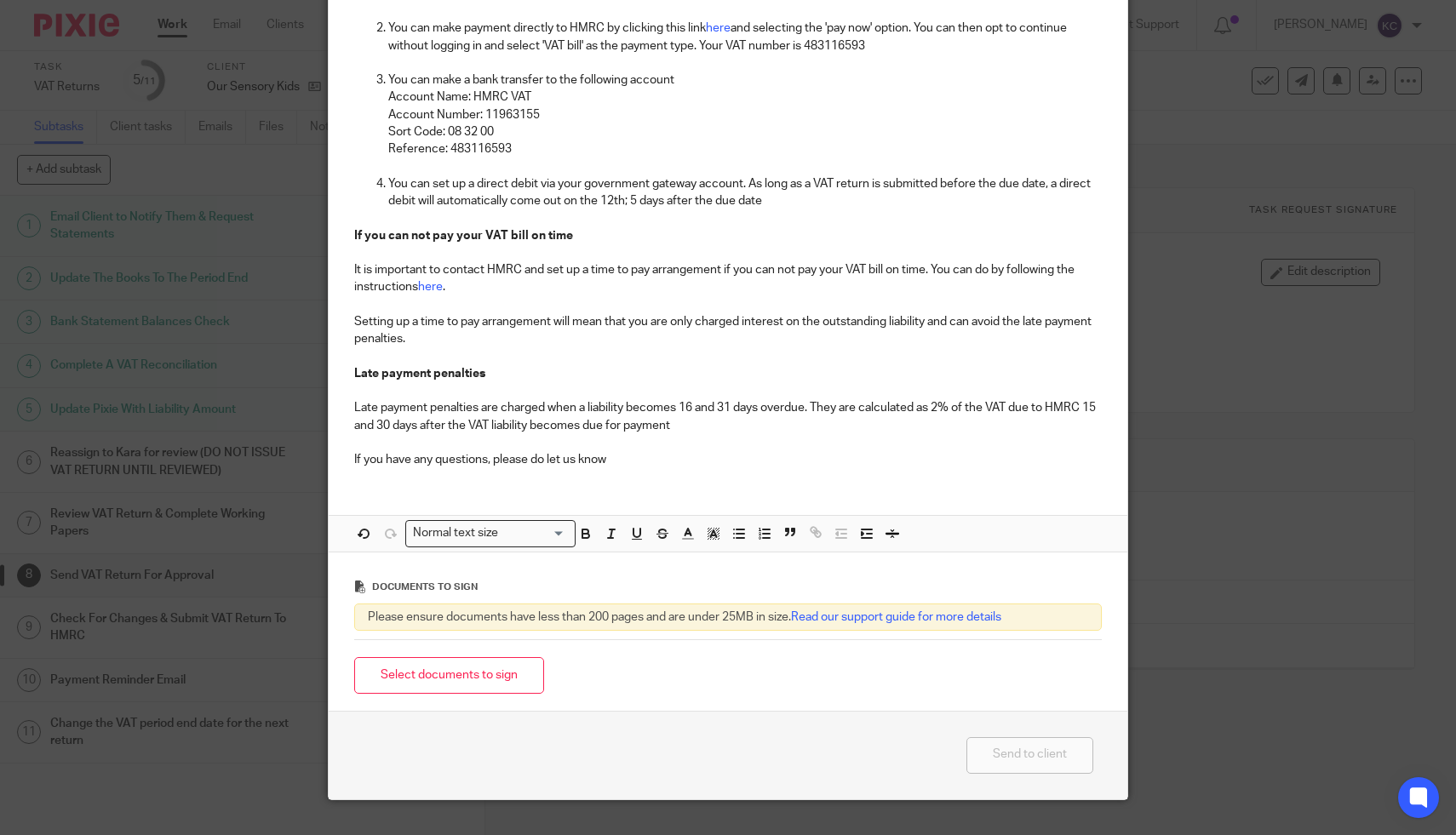
scroll to position [619, 0]
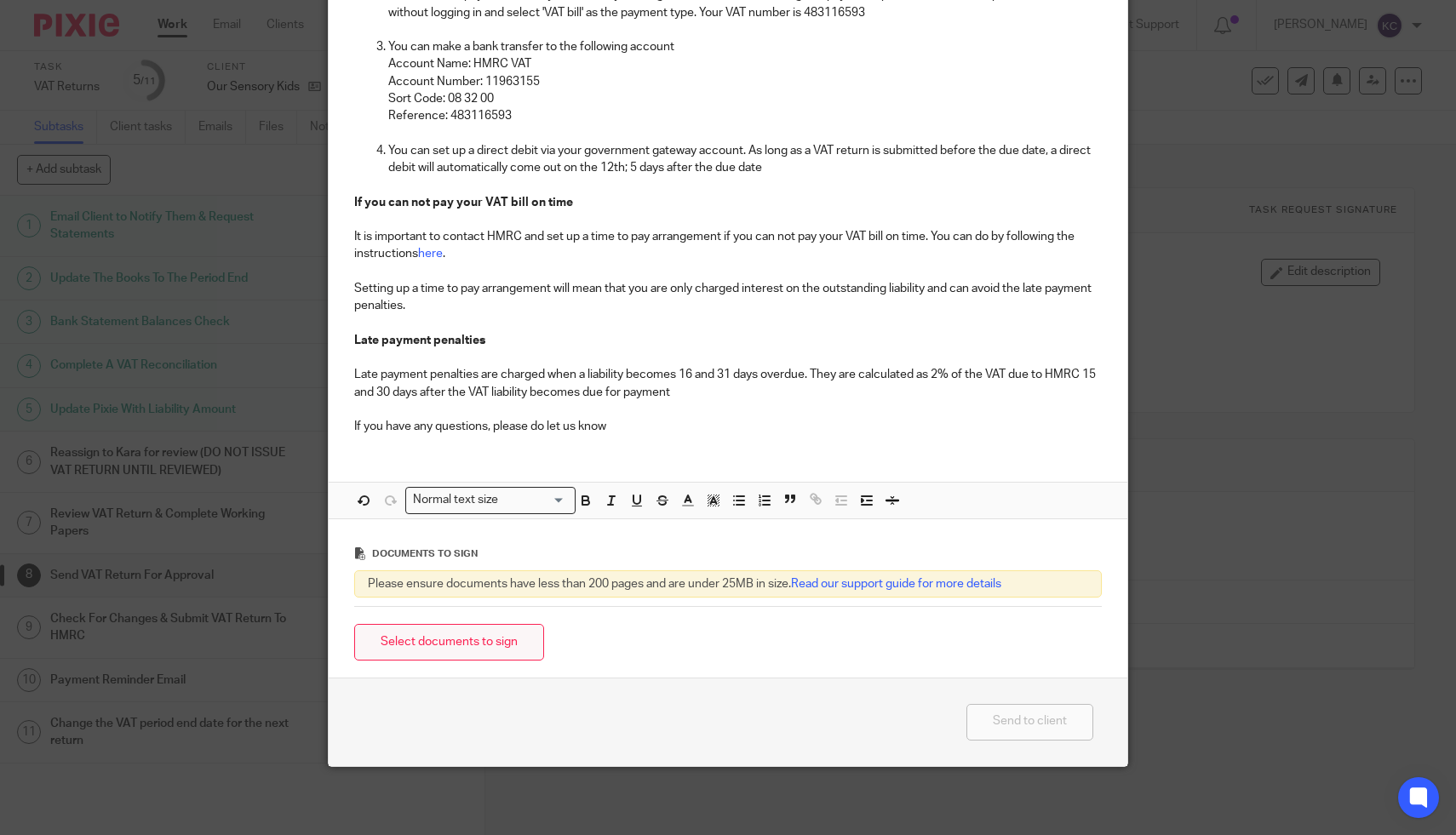
click at [414, 634] on button "Select documents to sign" at bounding box center [450, 642] width 190 height 37
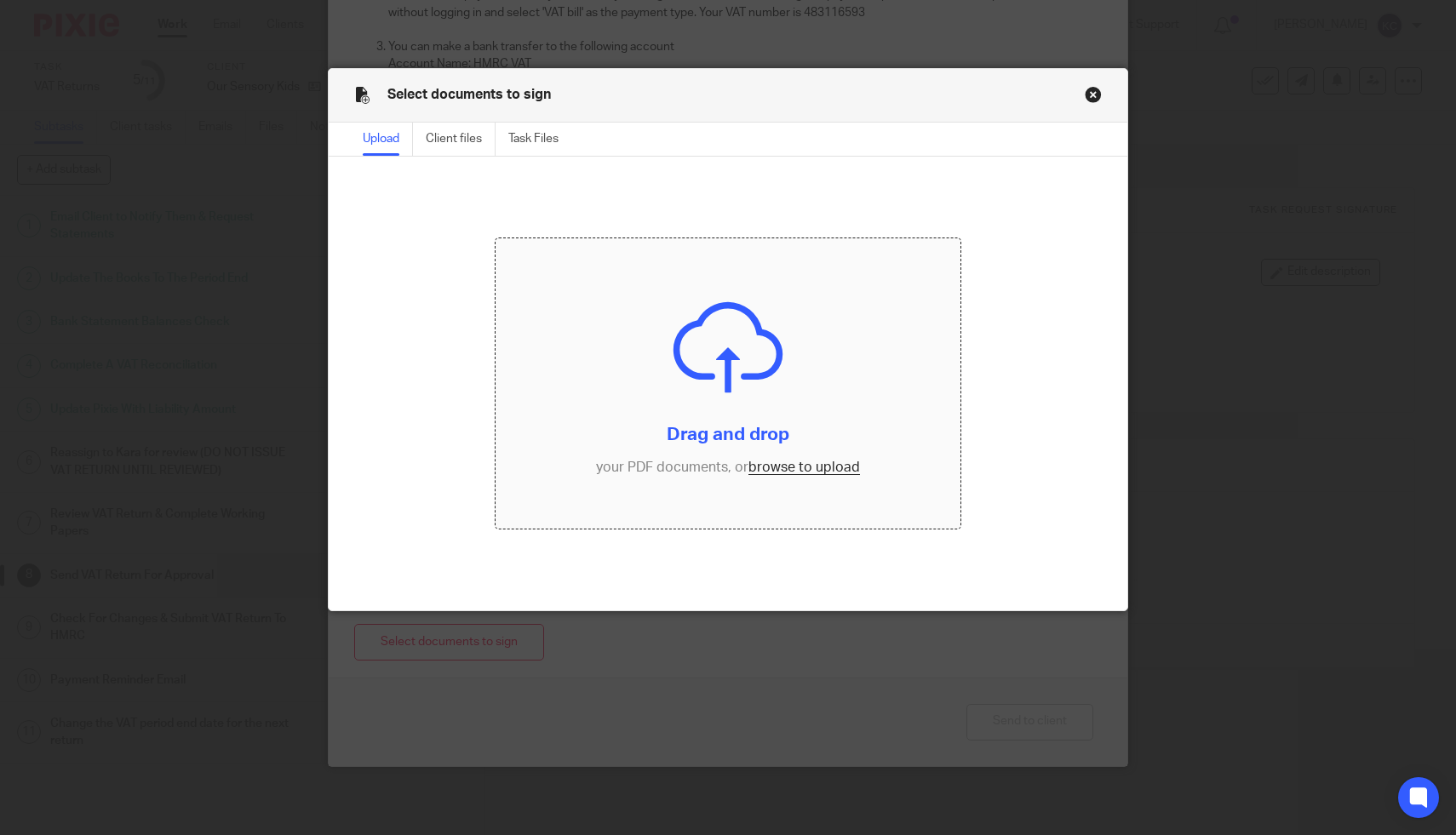
click at [749, 345] on input "file" at bounding box center [728, 383] width 464 height 290
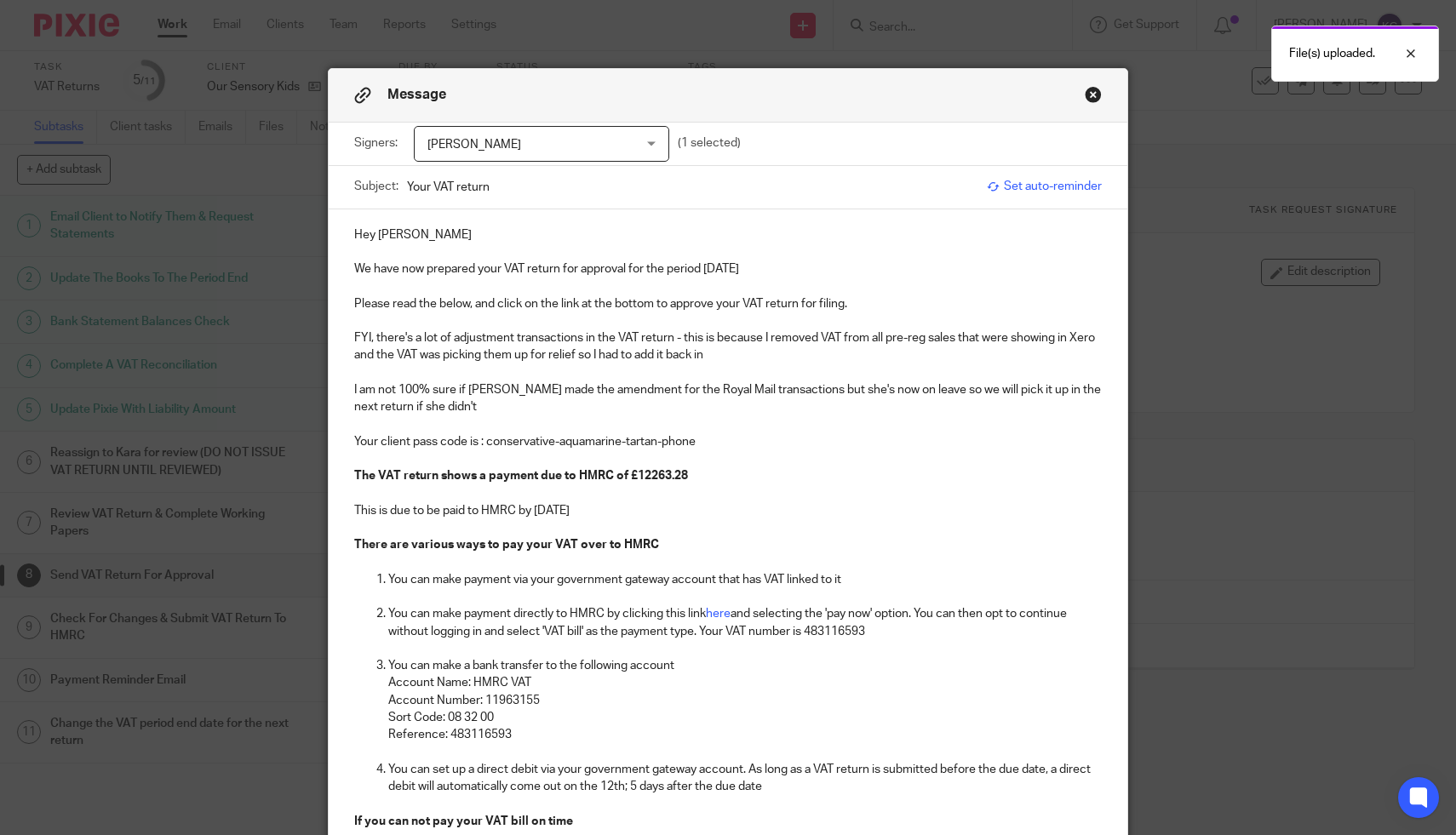
scroll to position [660, 0]
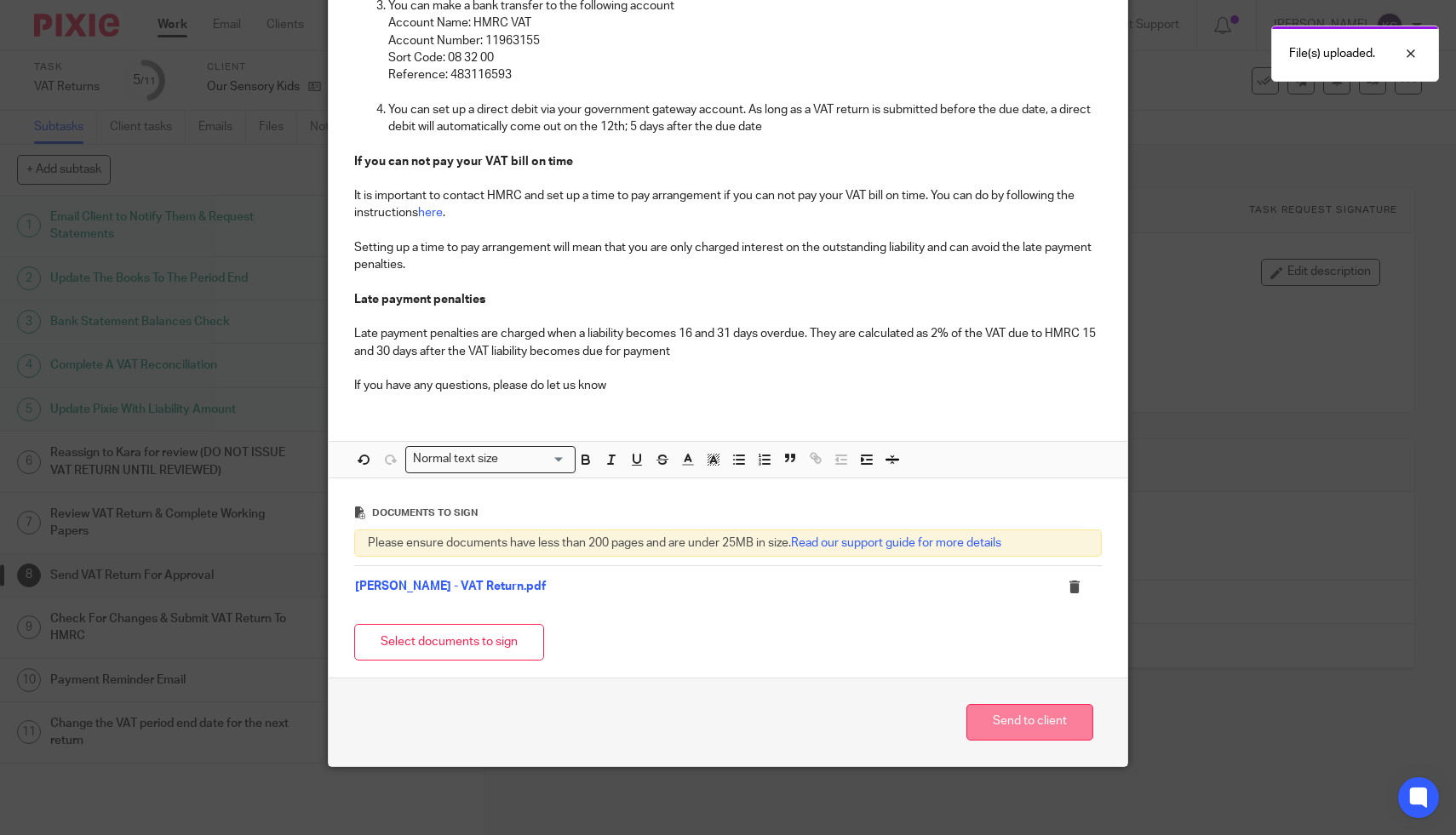
click at [1023, 737] on button "Send to client" at bounding box center [1030, 722] width 127 height 37
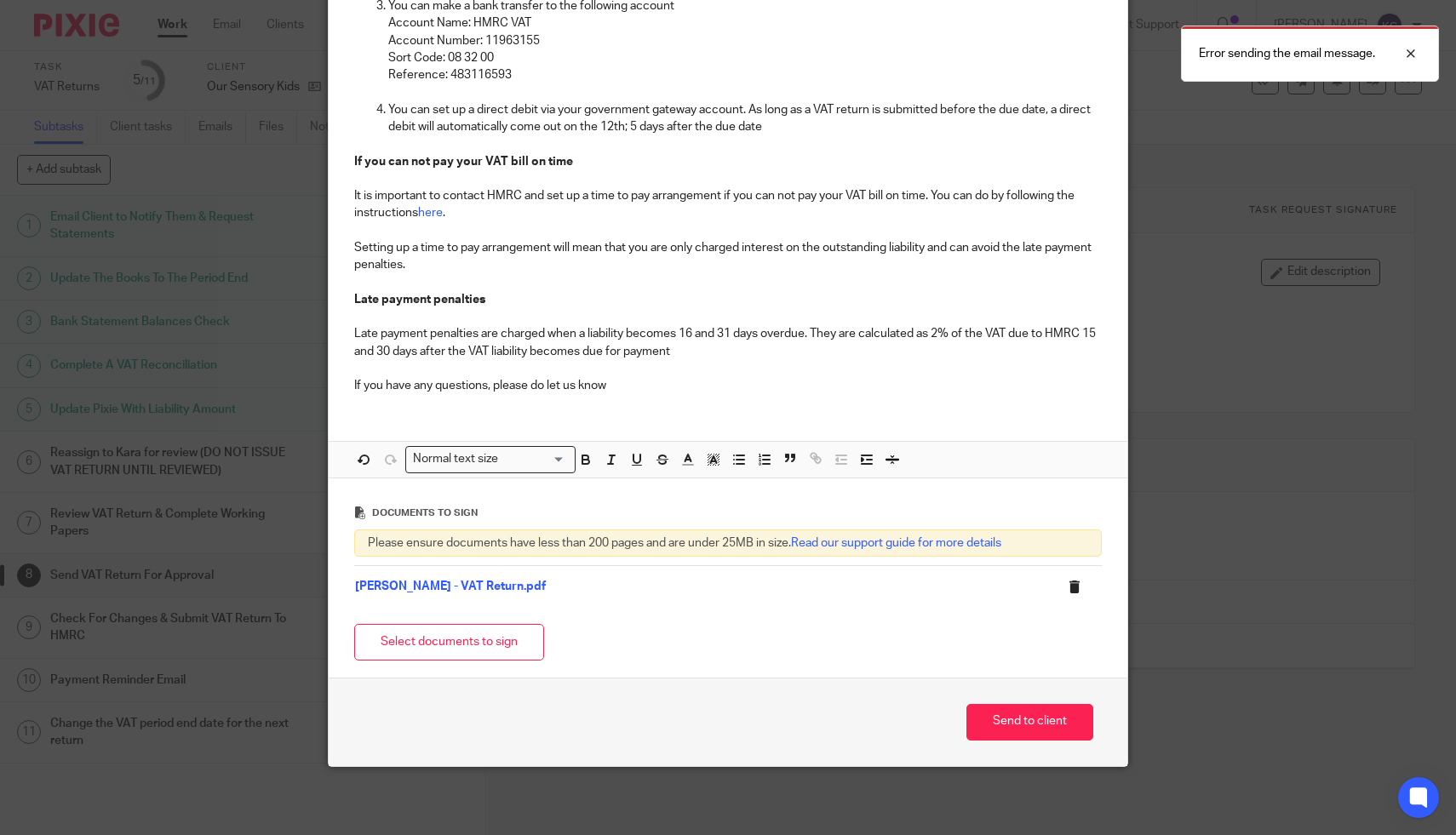
click at [1071, 588] on icon at bounding box center [1075, 587] width 13 height 13
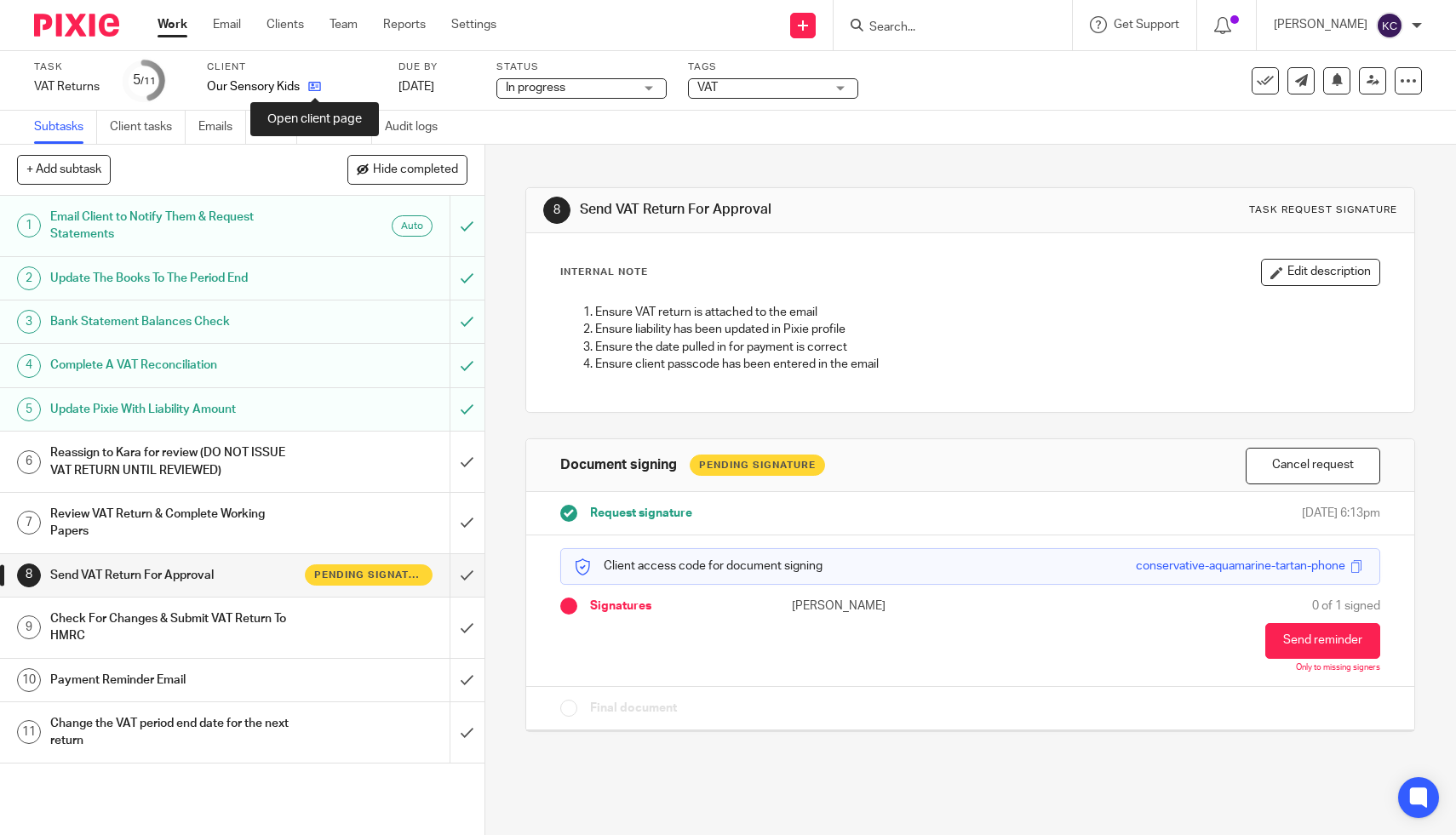
click at [312, 89] on icon at bounding box center [314, 86] width 13 height 13
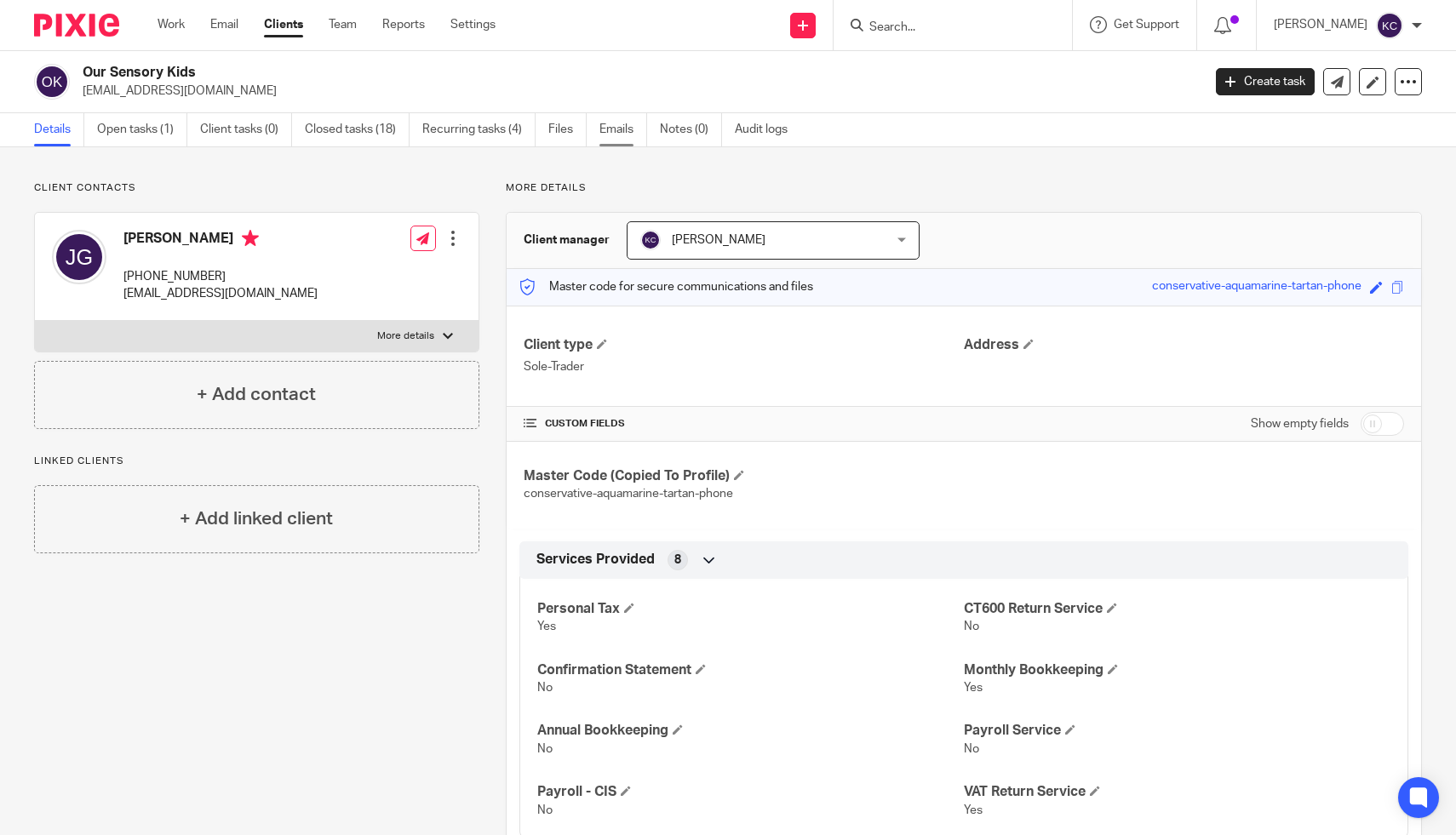
click at [616, 131] on link "Emails" at bounding box center [623, 129] width 47 height 33
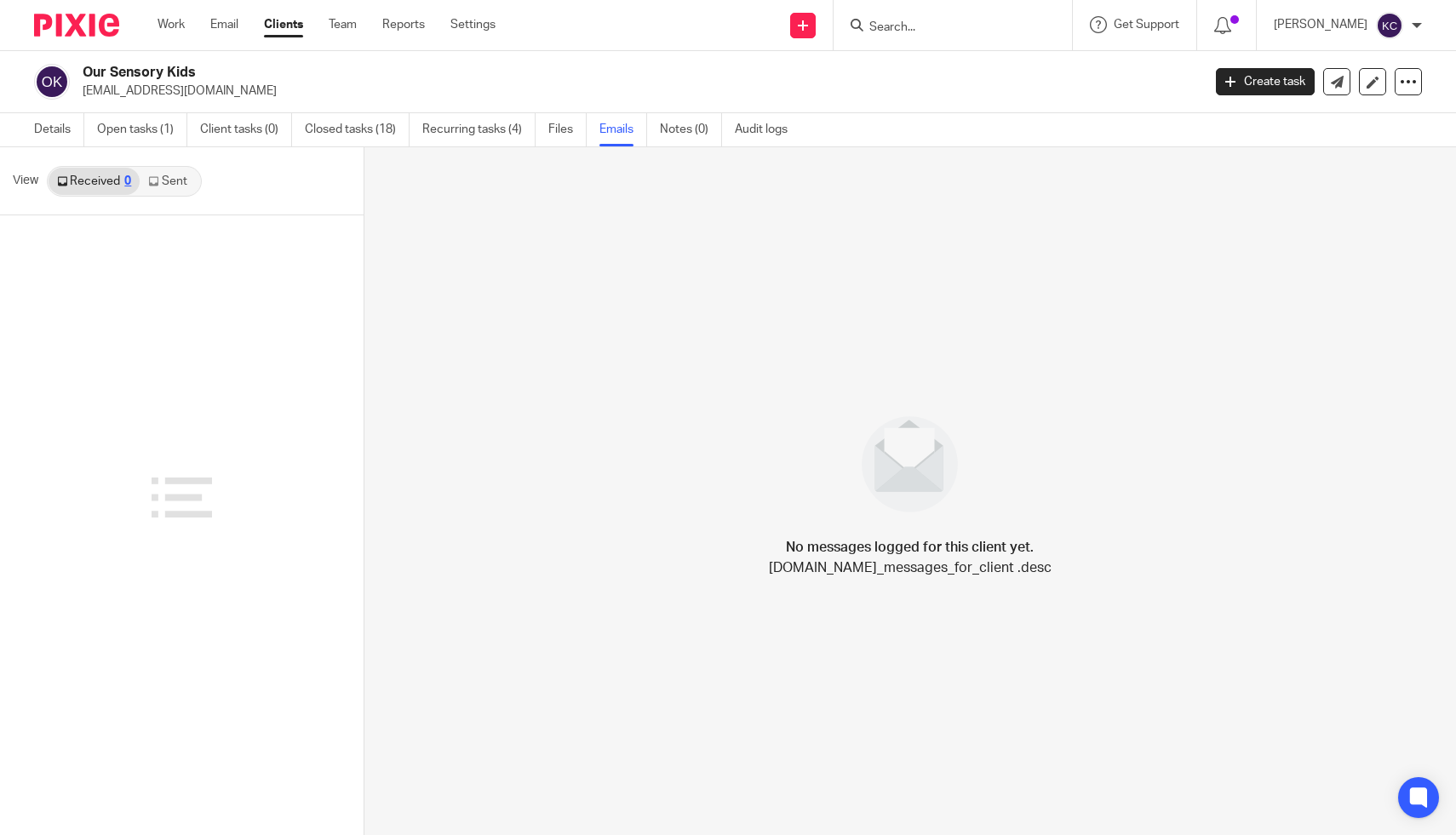
click at [167, 188] on link "Sent" at bounding box center [169, 181] width 60 height 27
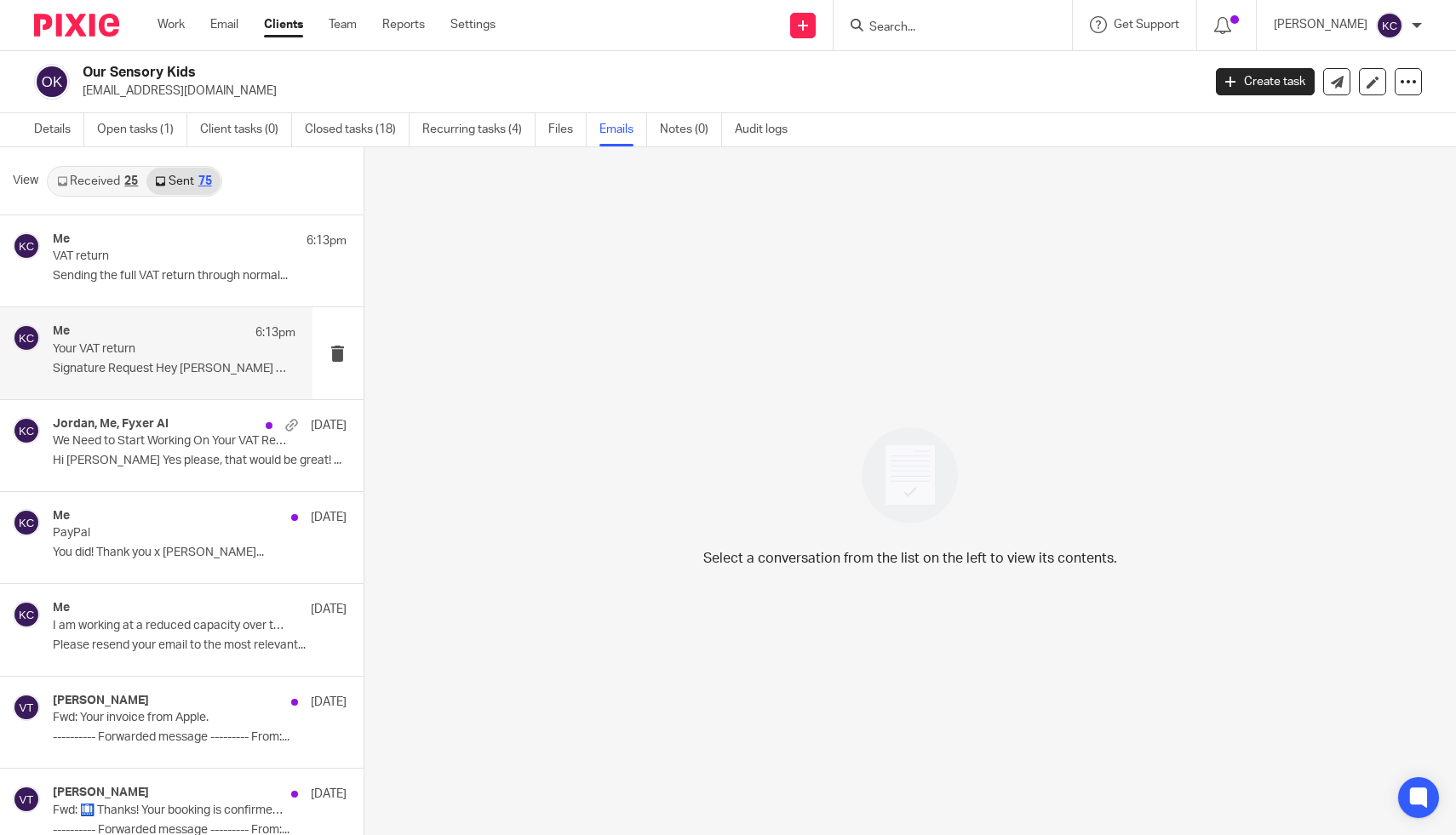
click at [125, 358] on div "Me 6:13pm Your VAT return Signature Request Hey [PERSON_NAME] We..." at bounding box center [174, 353] width 243 height 57
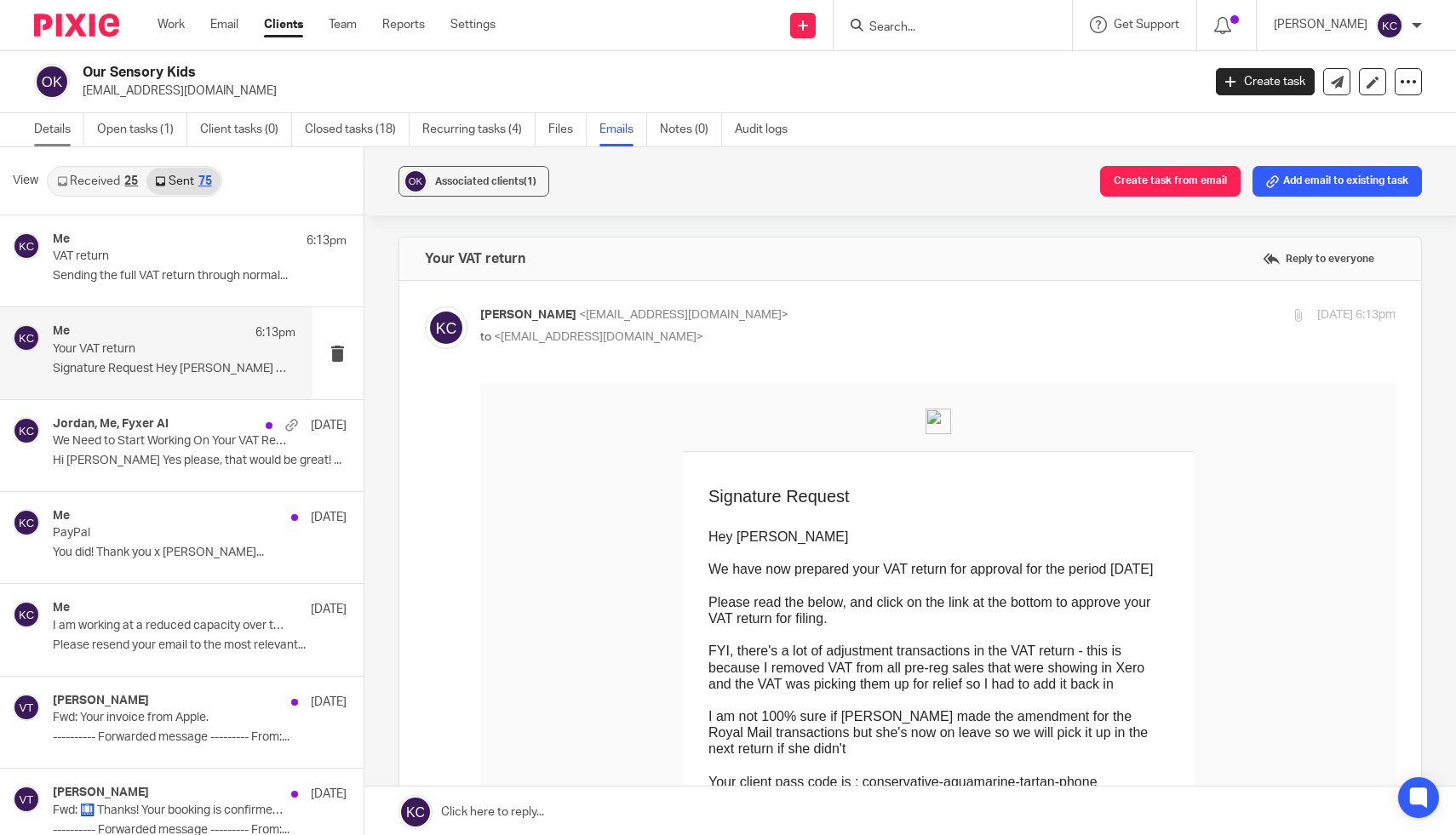
click at [47, 128] on link "Details" at bounding box center [59, 129] width 50 height 33
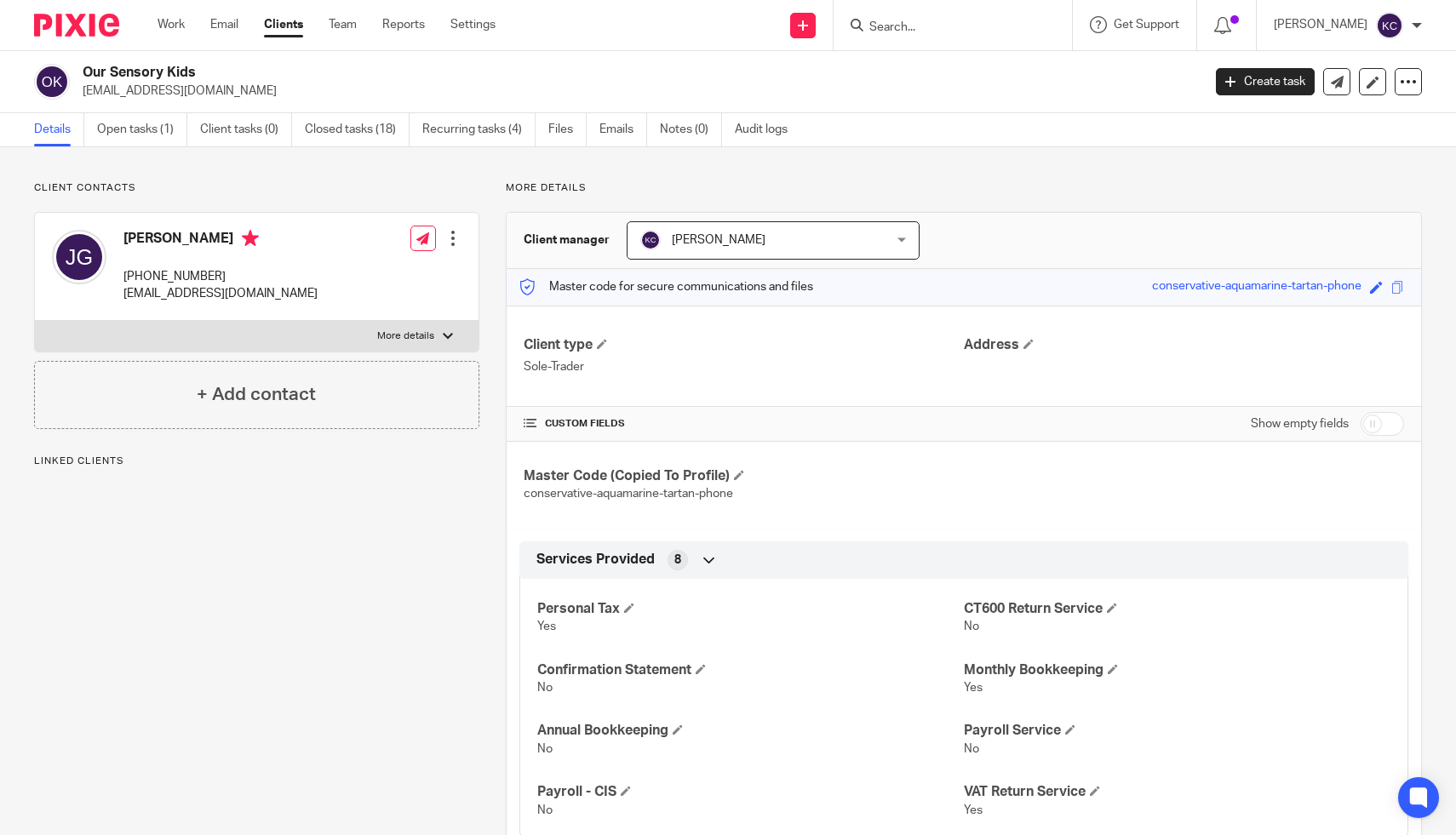
click at [124, 133] on link "Open tasks (1)" at bounding box center [141, 129] width 90 height 33
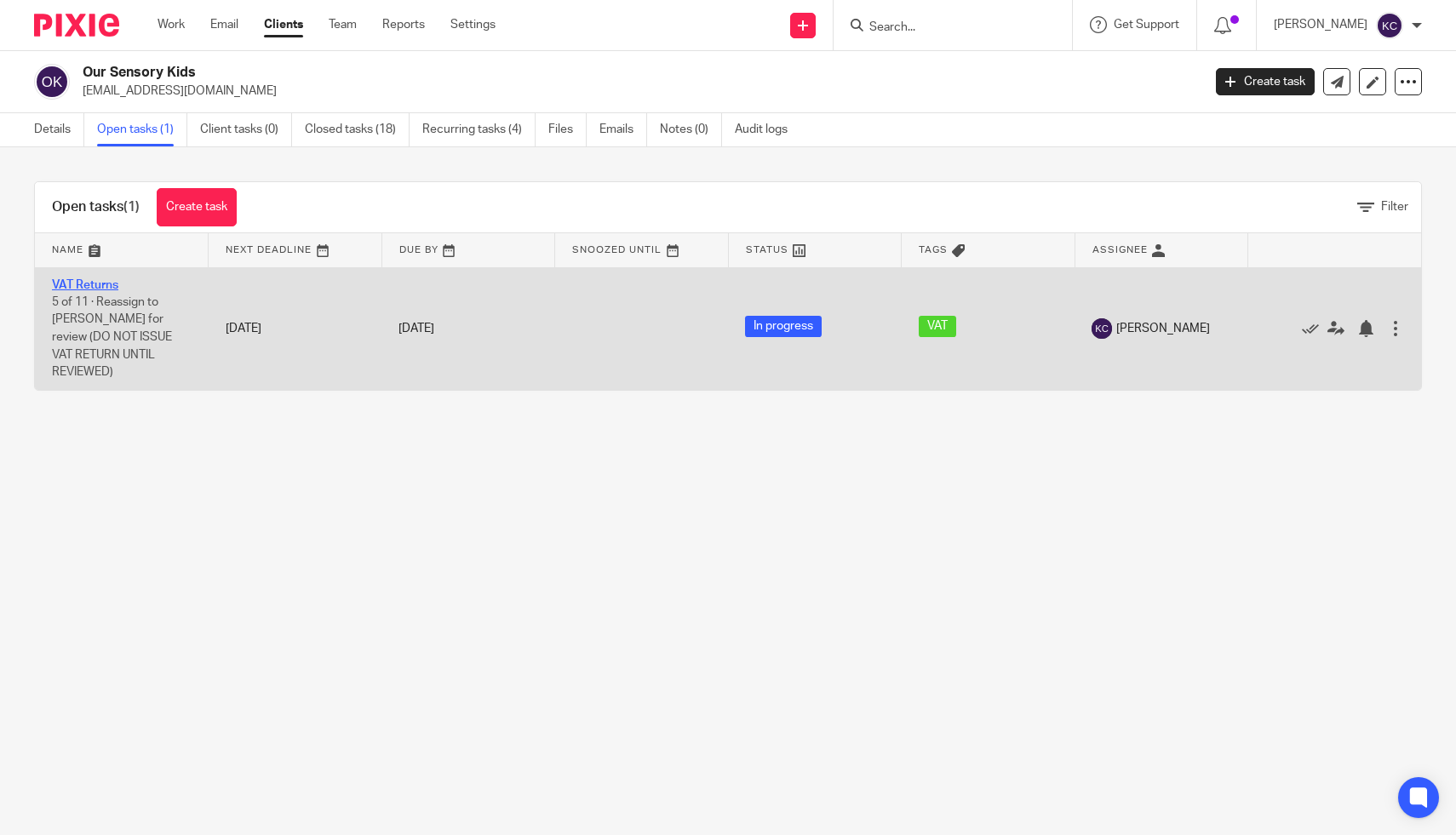
click at [73, 279] on link "VAT Returns" at bounding box center [85, 285] width 66 height 12
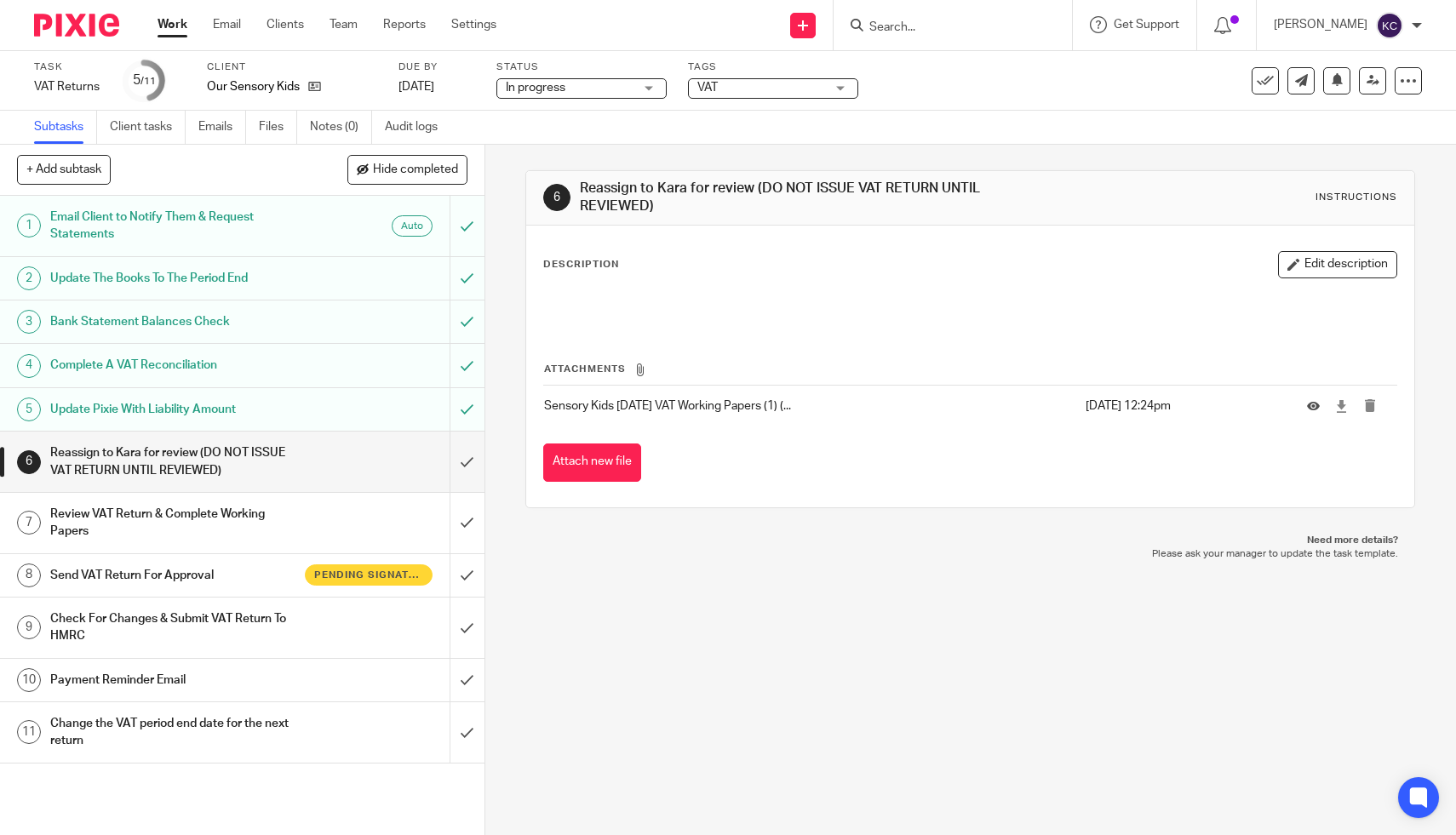
click at [759, 80] on span "VAT" at bounding box center [761, 88] width 128 height 18
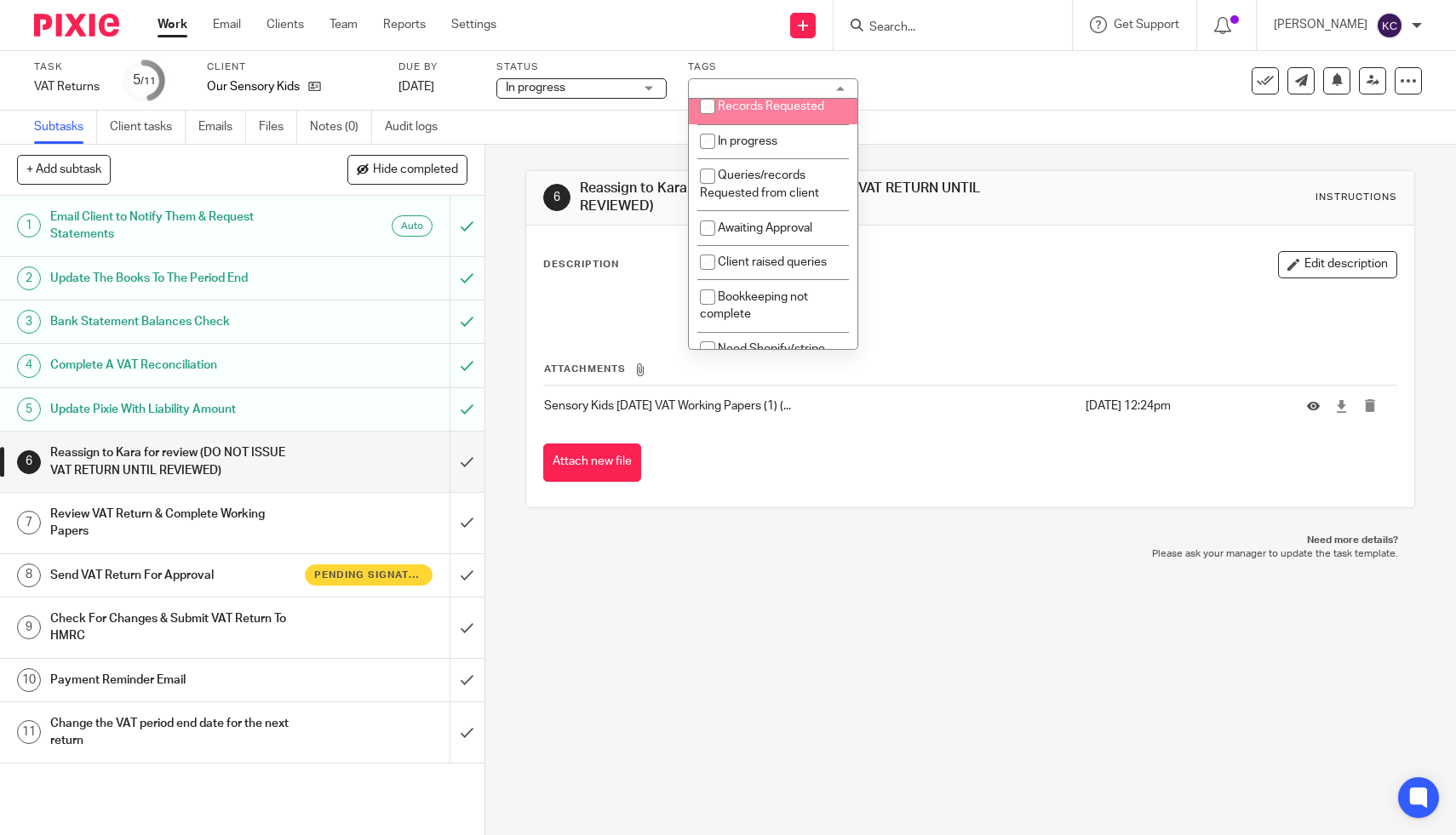
scroll to position [410, 0]
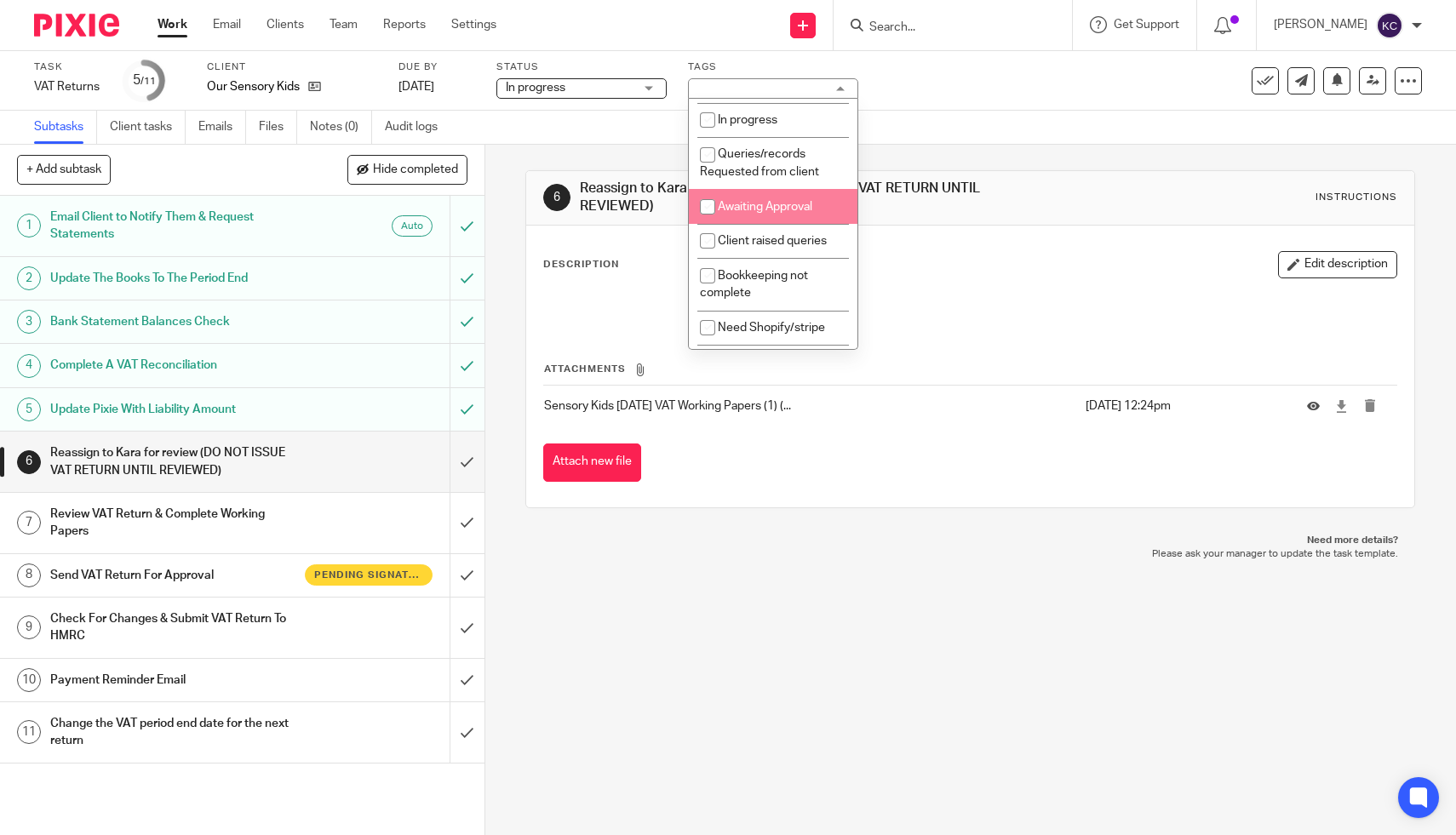
click at [755, 224] on li "Awaiting Approval" at bounding box center [773, 206] width 168 height 35
checkbox input "true"
click at [562, 31] on div "Send new email Create task Add client Request signature Get Support Contact via…" at bounding box center [989, 25] width 934 height 50
